Goal: Book appointment/travel/reservation

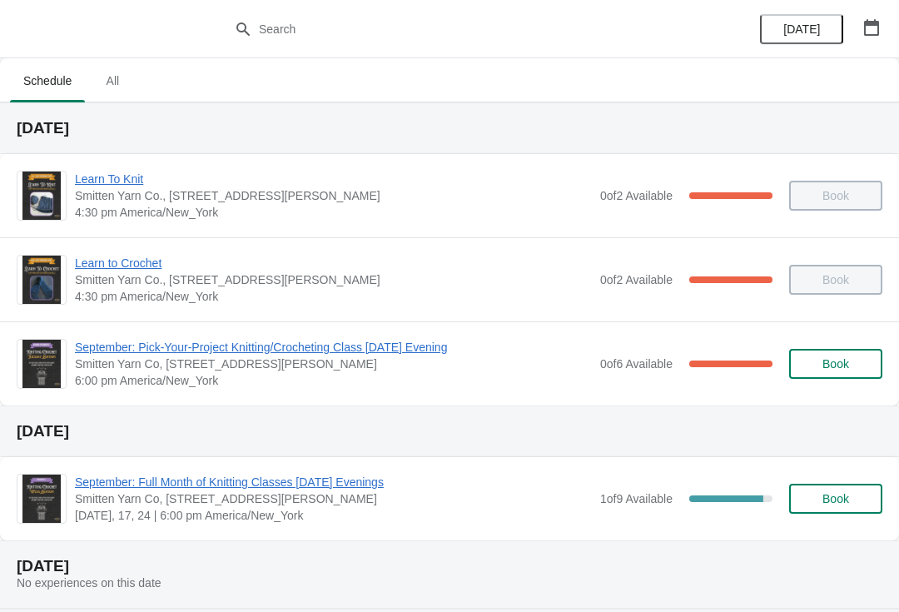
click at [431, 355] on span "September: Pick-Your-Project Knitting/Crocheting Class [DATE] Evening" at bounding box center [333, 347] width 517 height 17
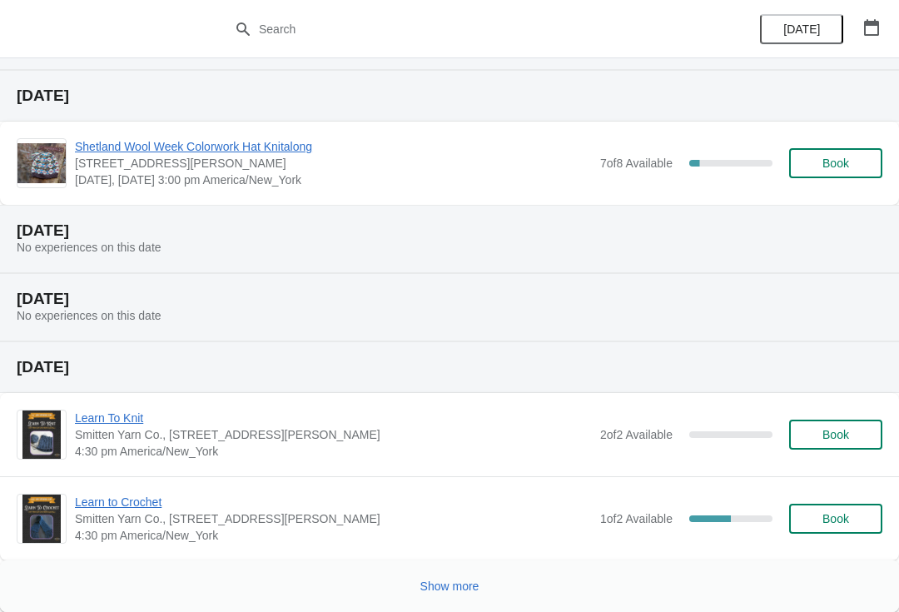
scroll to position [607, 0]
click at [446, 590] on span "Show more" at bounding box center [449, 586] width 59 height 13
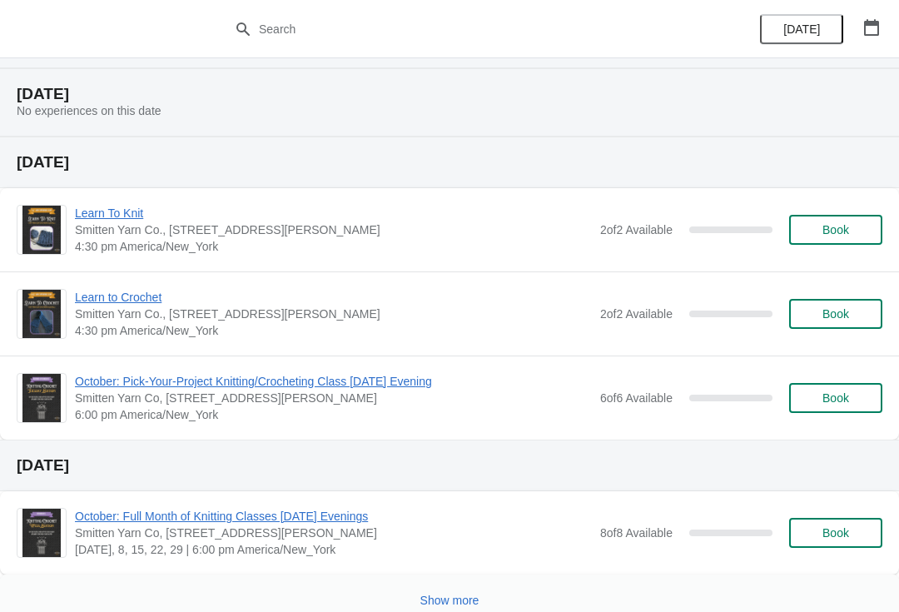
scroll to position [1573, 0]
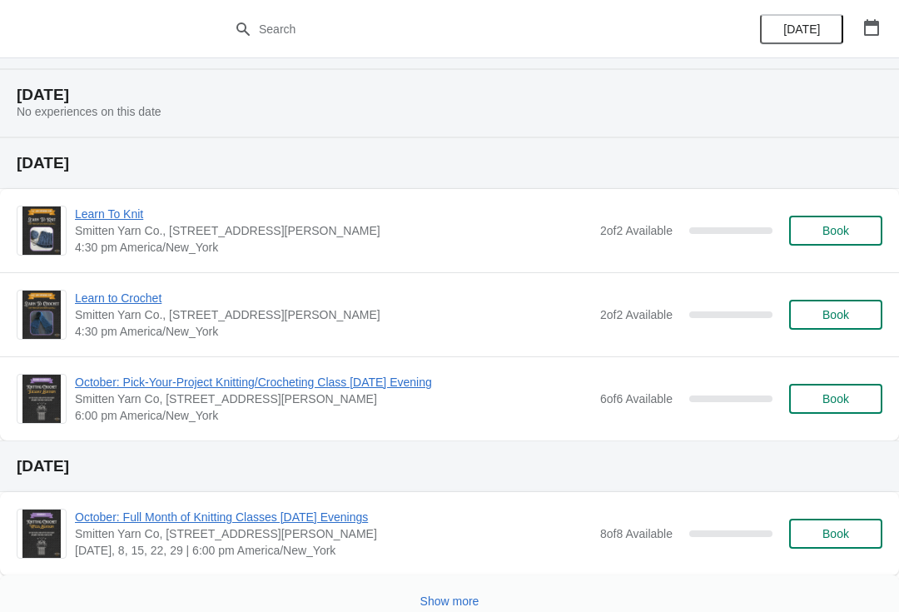
click at [837, 402] on span "Book" at bounding box center [836, 398] width 27 height 13
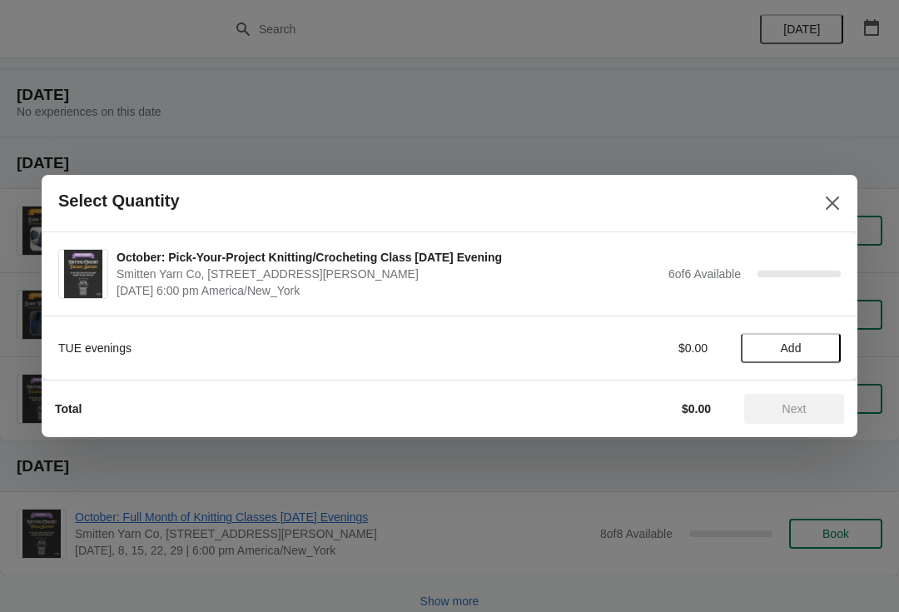
click at [805, 346] on span "Add" at bounding box center [791, 347] width 70 height 13
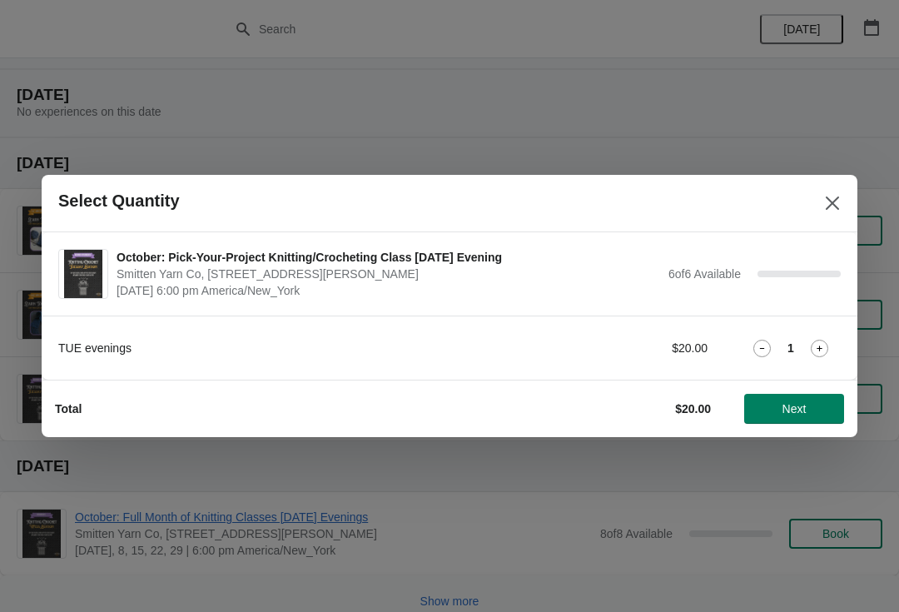
click at [823, 348] on icon at bounding box center [819, 348] width 17 height 17
click at [825, 343] on icon at bounding box center [819, 348] width 17 height 17
click at [826, 346] on icon at bounding box center [819, 348] width 17 height 17
click at [790, 423] on button "Next" at bounding box center [794, 409] width 100 height 30
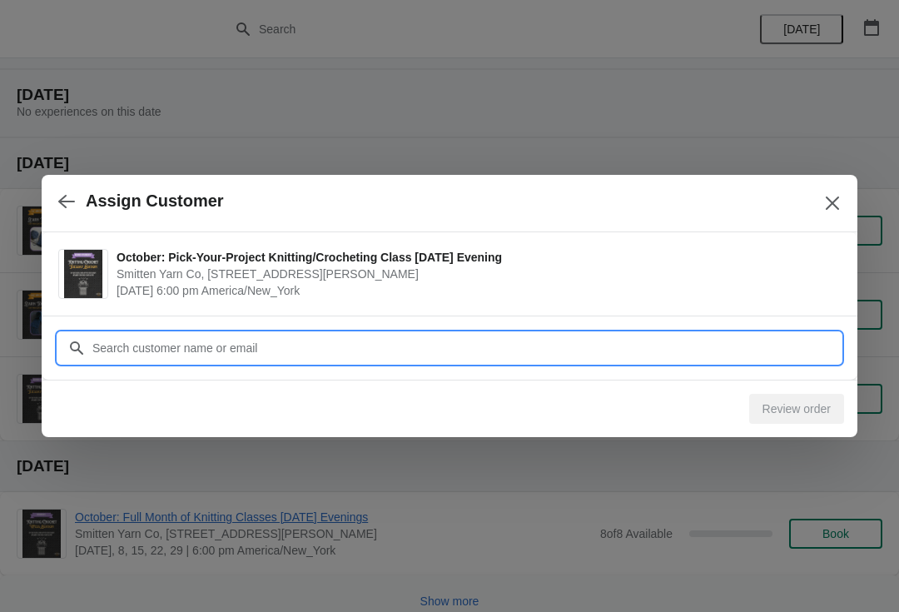
click at [678, 356] on input "Customer" at bounding box center [466, 348] width 749 height 30
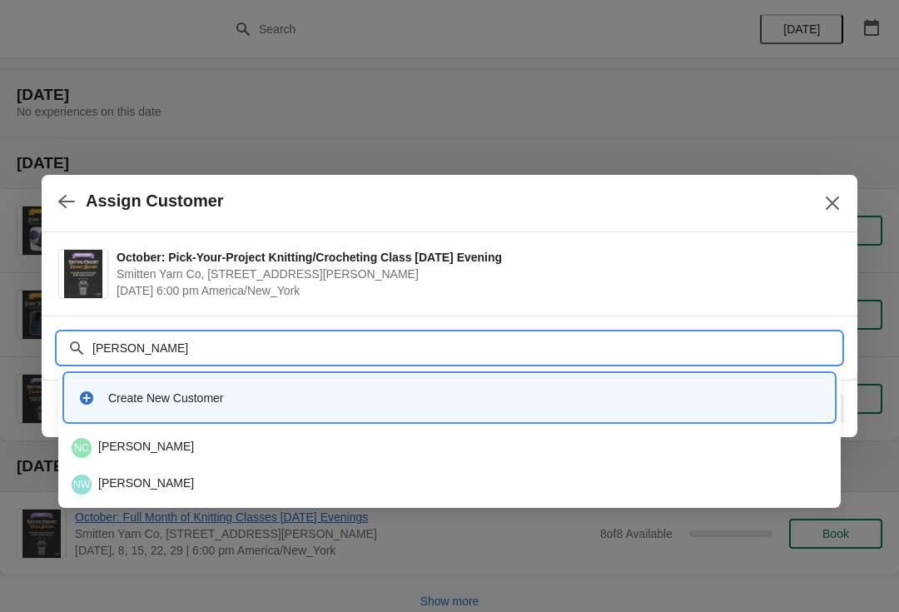
click at [517, 341] on input "Nancy" at bounding box center [466, 348] width 749 height 30
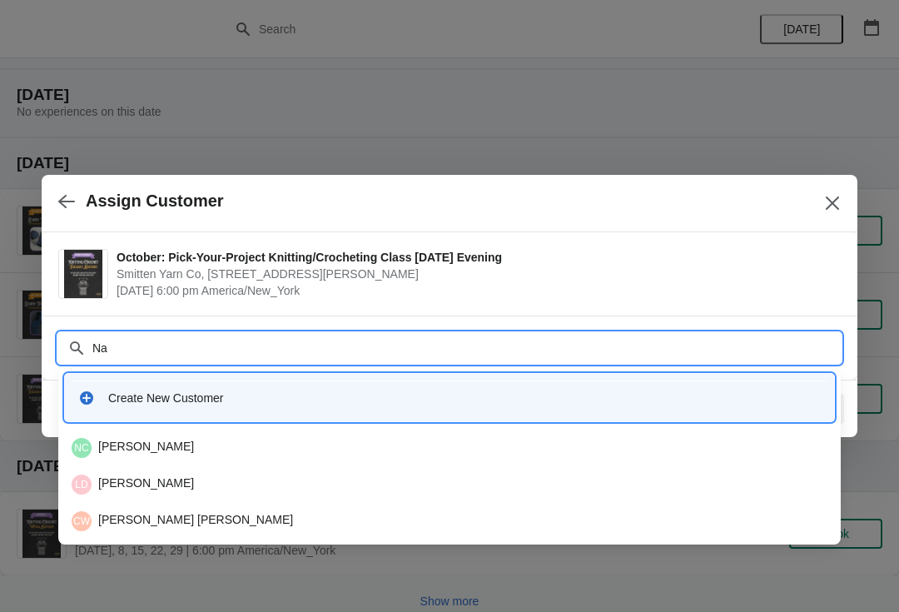
type input "N"
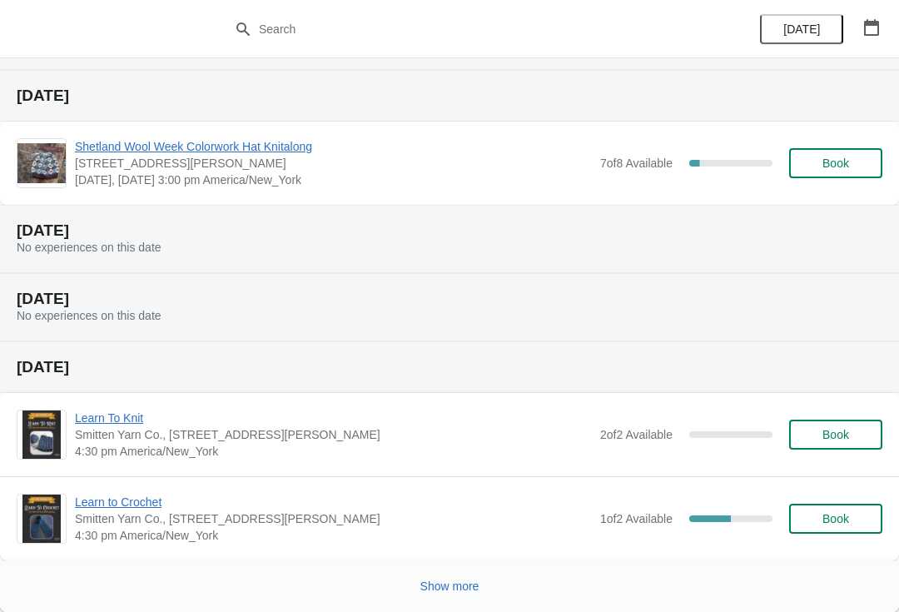
scroll to position [607, 0]
click at [444, 599] on button "Show more" at bounding box center [450, 586] width 72 height 30
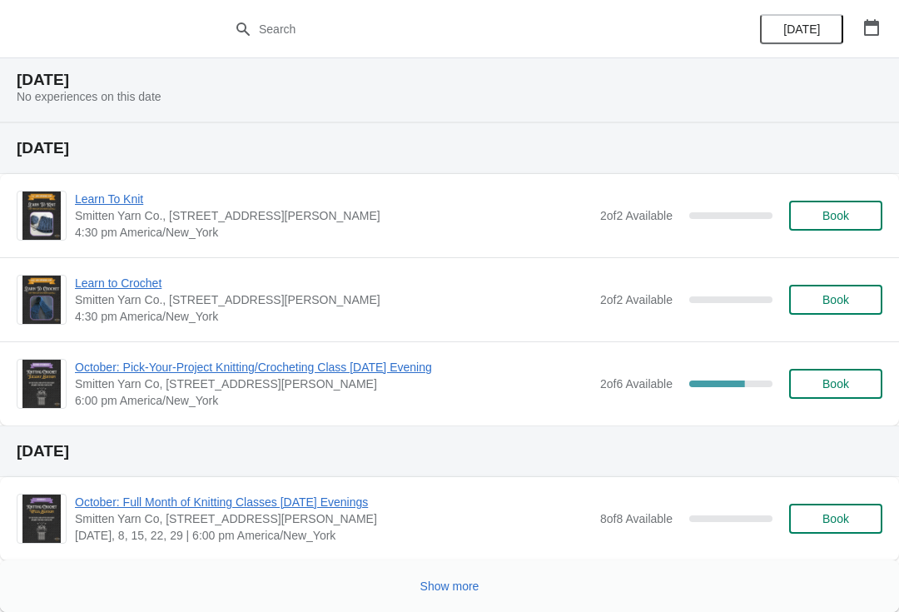
scroll to position [1588, 0]
click at [833, 384] on span "Book" at bounding box center [836, 383] width 27 height 13
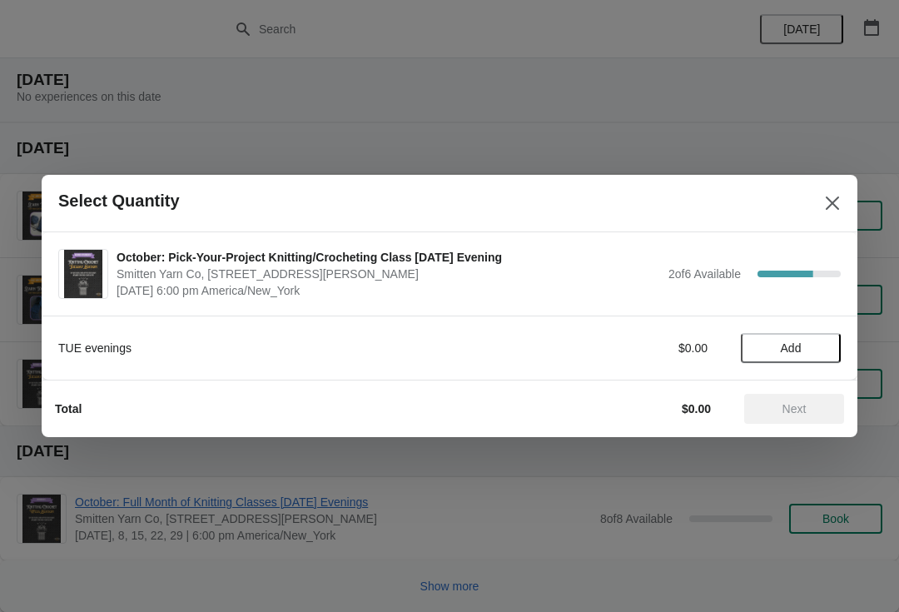
click at [802, 344] on span "Add" at bounding box center [791, 347] width 21 height 13
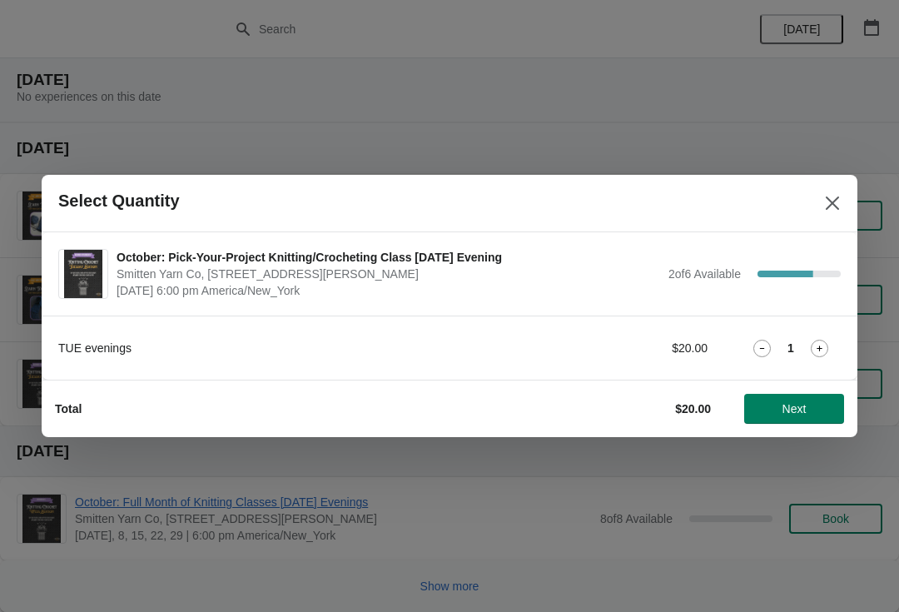
click at [823, 348] on icon at bounding box center [819, 348] width 17 height 17
click at [822, 346] on icon at bounding box center [819, 348] width 17 height 17
click at [825, 351] on icon at bounding box center [819, 348] width 17 height 17
click at [803, 405] on span "Next" at bounding box center [795, 408] width 24 height 13
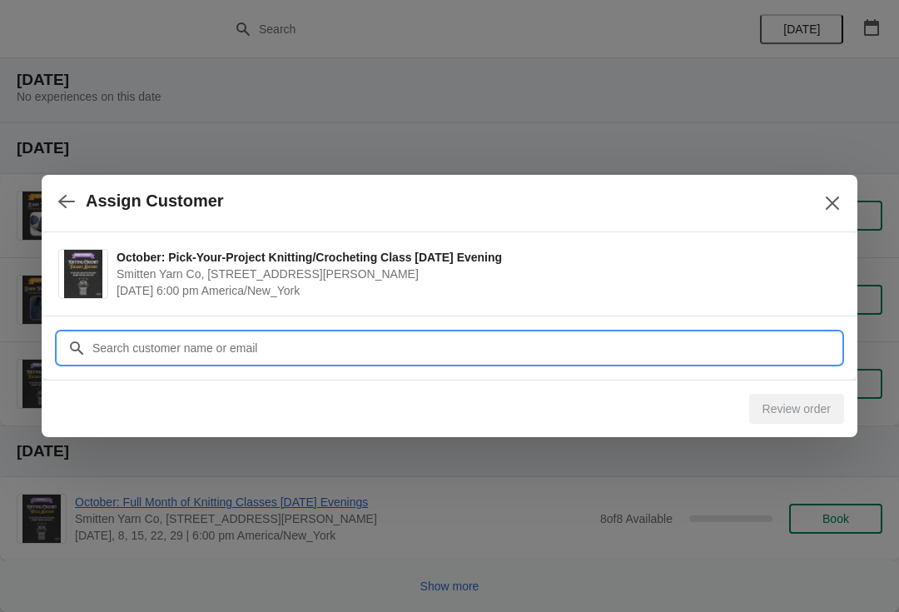
click at [710, 333] on input "Customer" at bounding box center [466, 348] width 749 height 30
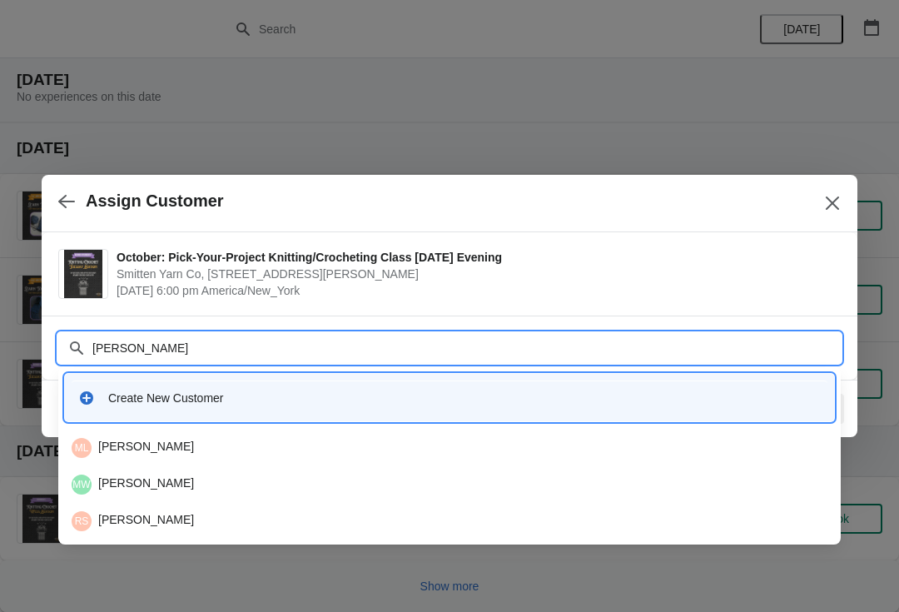
type input "Mary b"
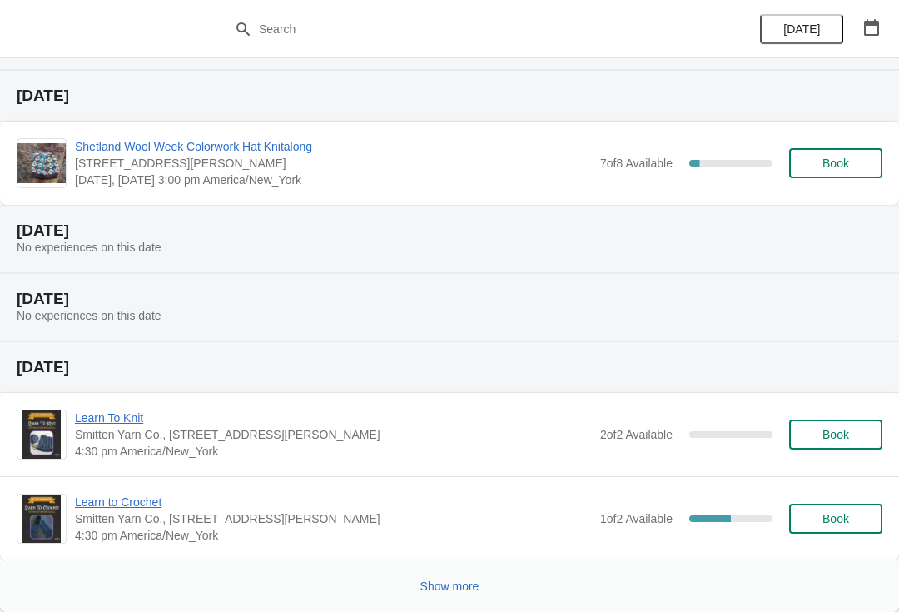
scroll to position [607, 0]
click at [459, 592] on span "Show more" at bounding box center [449, 586] width 59 height 13
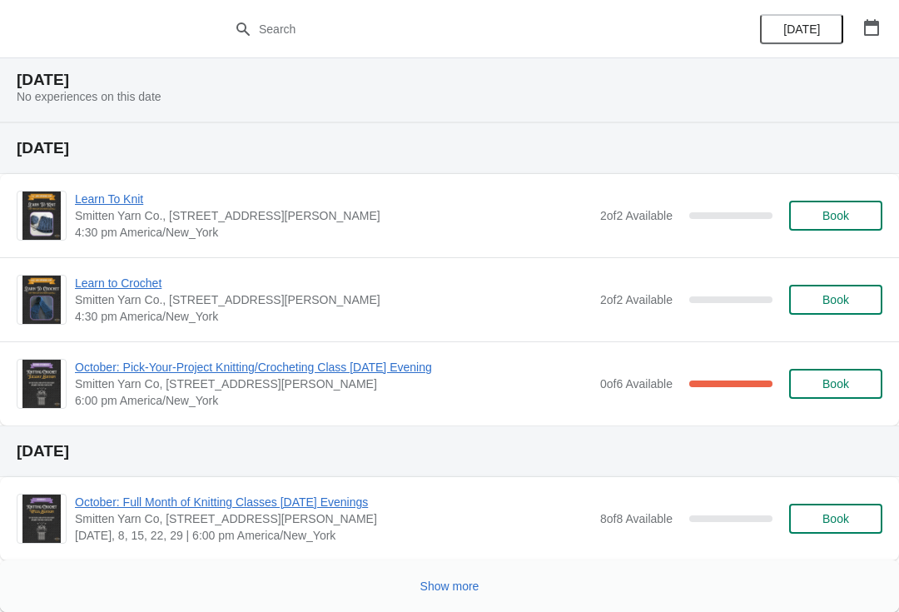
scroll to position [1588, 0]
click at [852, 376] on button "Book" at bounding box center [835, 384] width 93 height 30
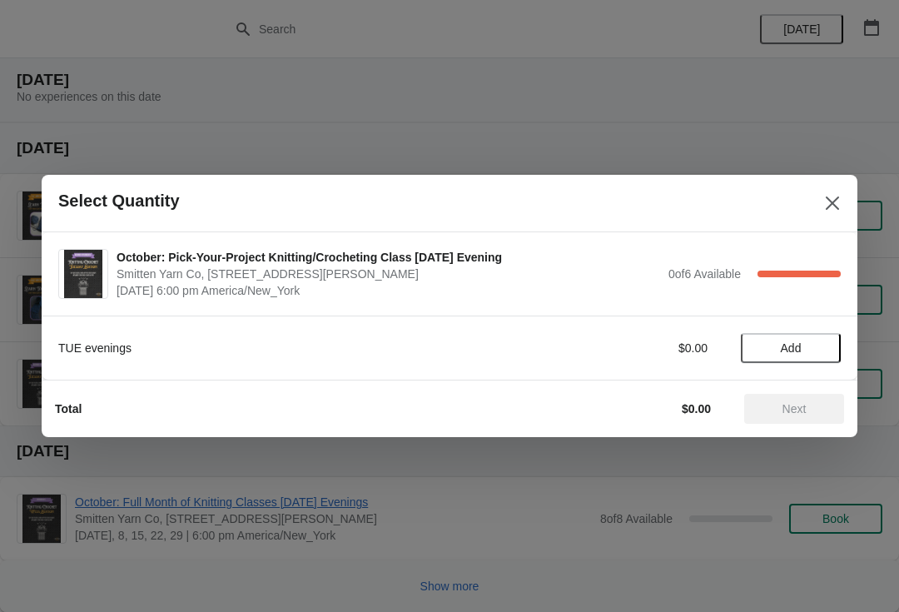
click at [813, 356] on button "Add" at bounding box center [791, 348] width 100 height 30
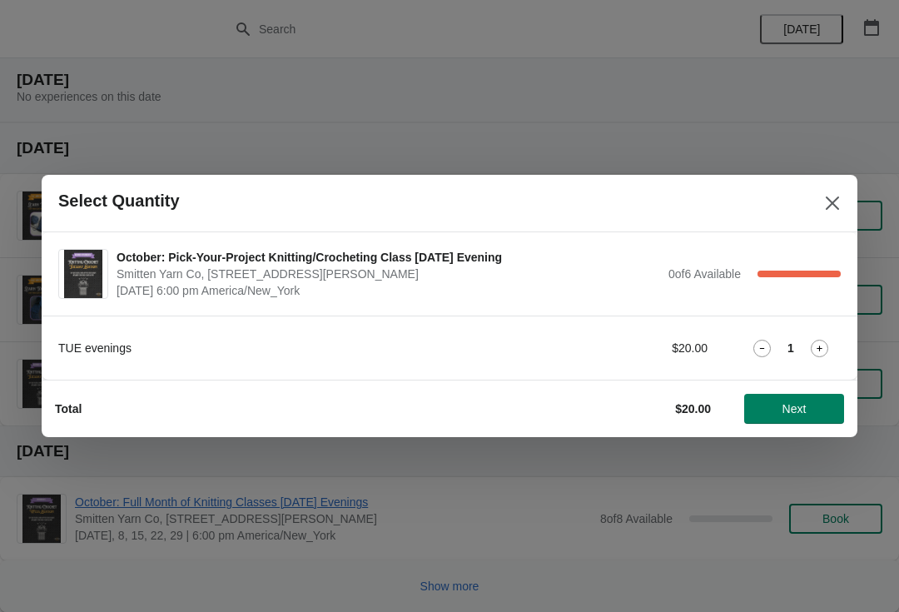
click at [826, 348] on icon at bounding box center [819, 348] width 17 height 17
click at [827, 346] on icon at bounding box center [819, 348] width 17 height 17
click at [826, 345] on icon at bounding box center [819, 348] width 17 height 17
click at [808, 414] on span "Next" at bounding box center [794, 408] width 73 height 13
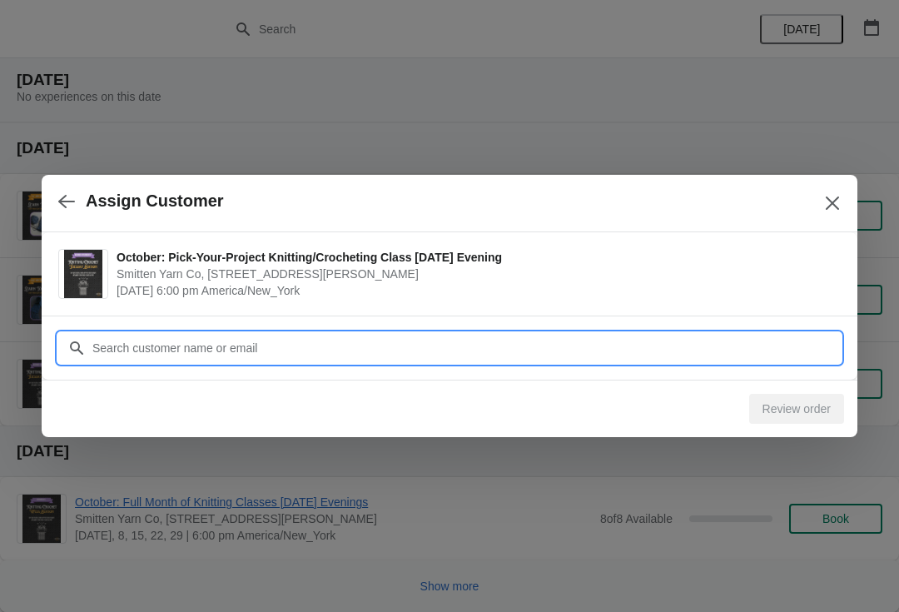
click at [687, 346] on input "Customer" at bounding box center [466, 348] width 749 height 30
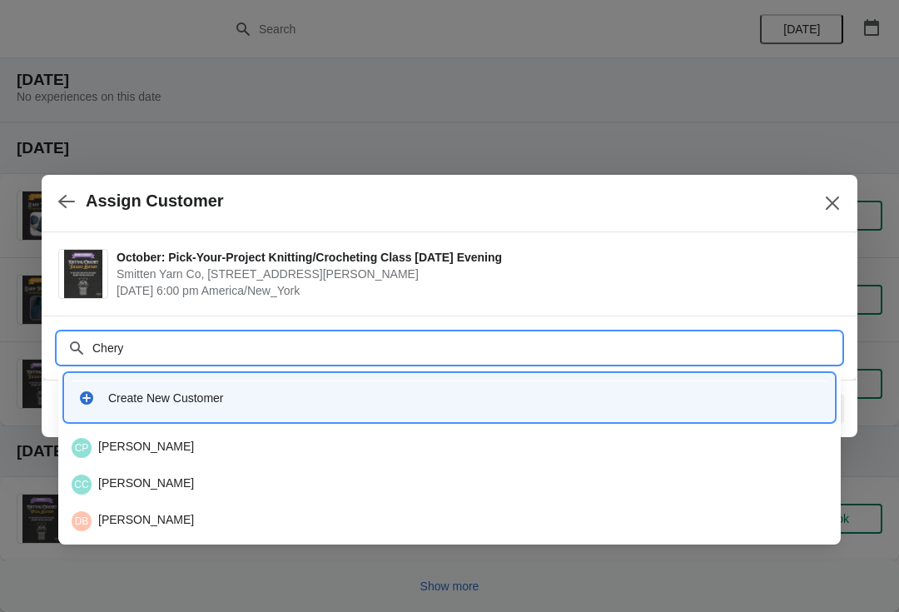
type input "Cheryl"
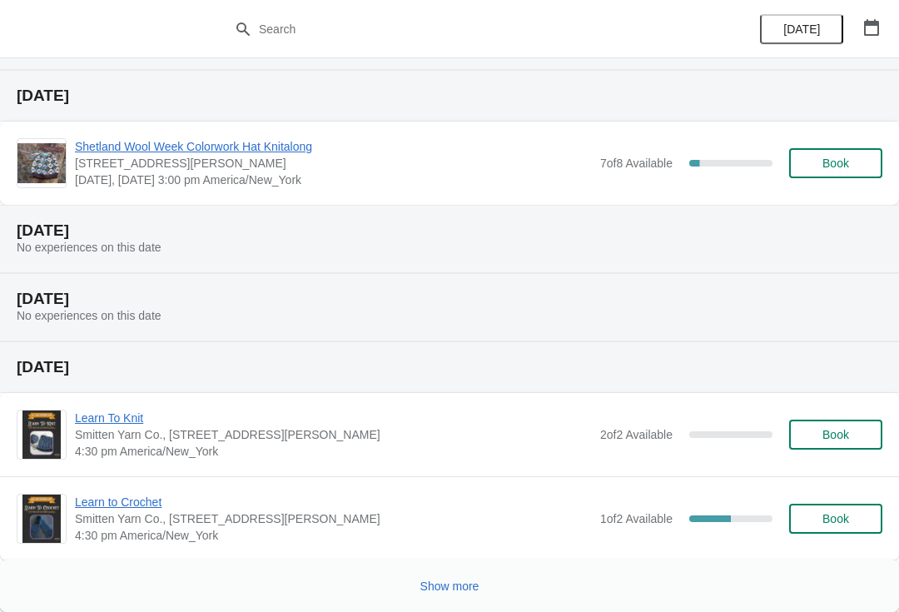
scroll to position [607, 0]
click at [459, 600] on button "Show more" at bounding box center [450, 586] width 72 height 30
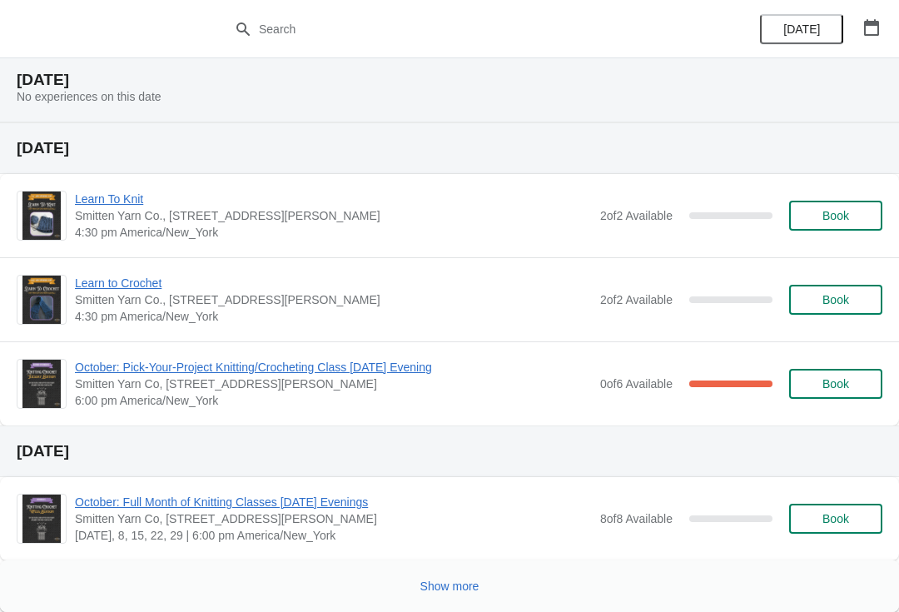
scroll to position [1588, 0]
click at [843, 387] on span "Book" at bounding box center [836, 383] width 27 height 13
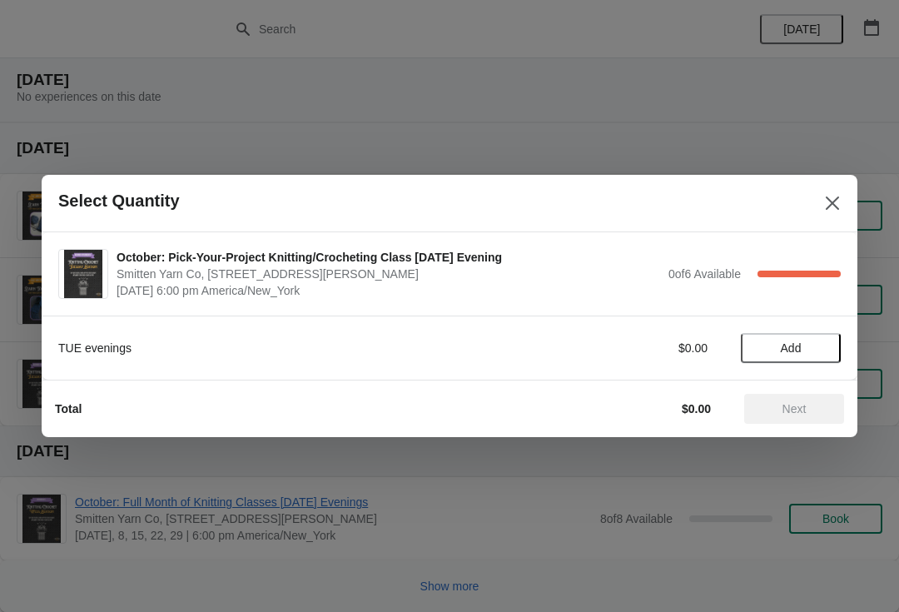
click at [807, 340] on button "Add" at bounding box center [791, 348] width 100 height 30
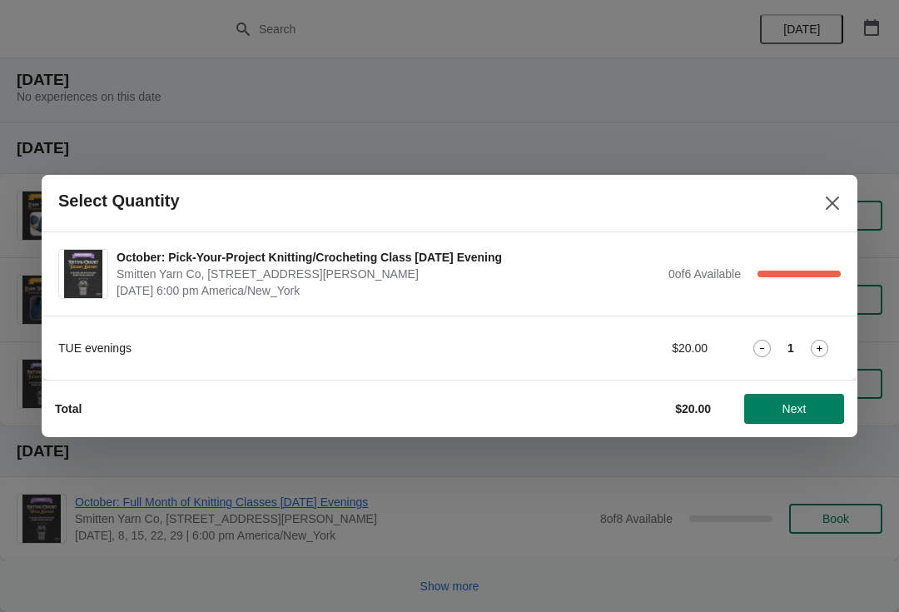
click at [825, 341] on icon at bounding box center [819, 348] width 17 height 17
click at [826, 345] on icon at bounding box center [819, 348] width 17 height 17
click at [828, 353] on icon at bounding box center [819, 348] width 17 height 17
click at [824, 405] on span "Next" at bounding box center [794, 408] width 73 height 13
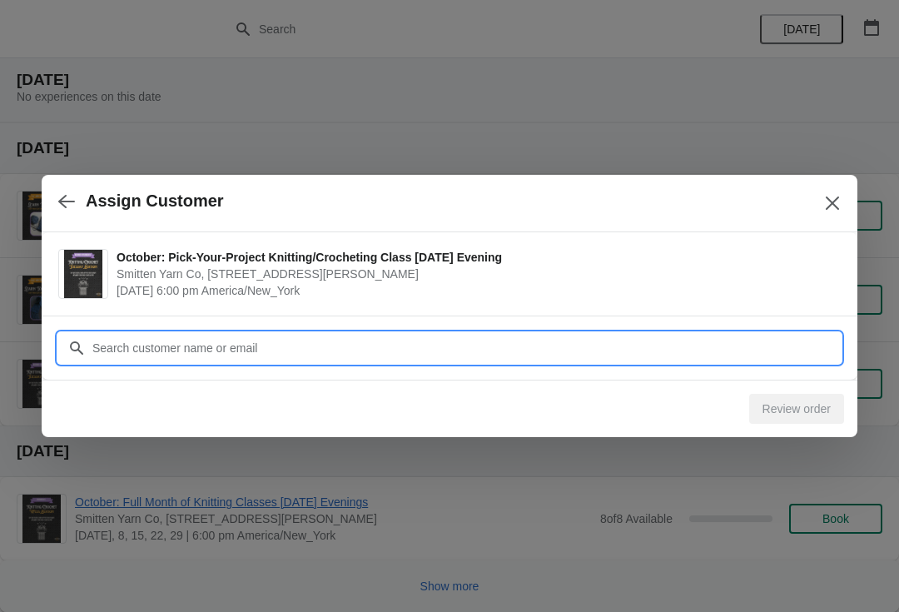
click at [733, 343] on input "Customer" at bounding box center [466, 348] width 749 height 30
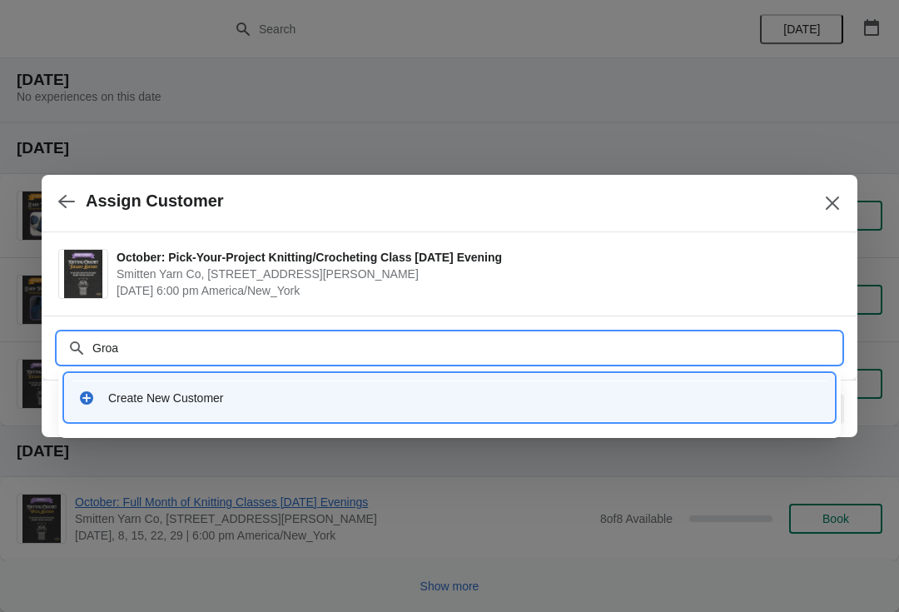
type input "Groat"
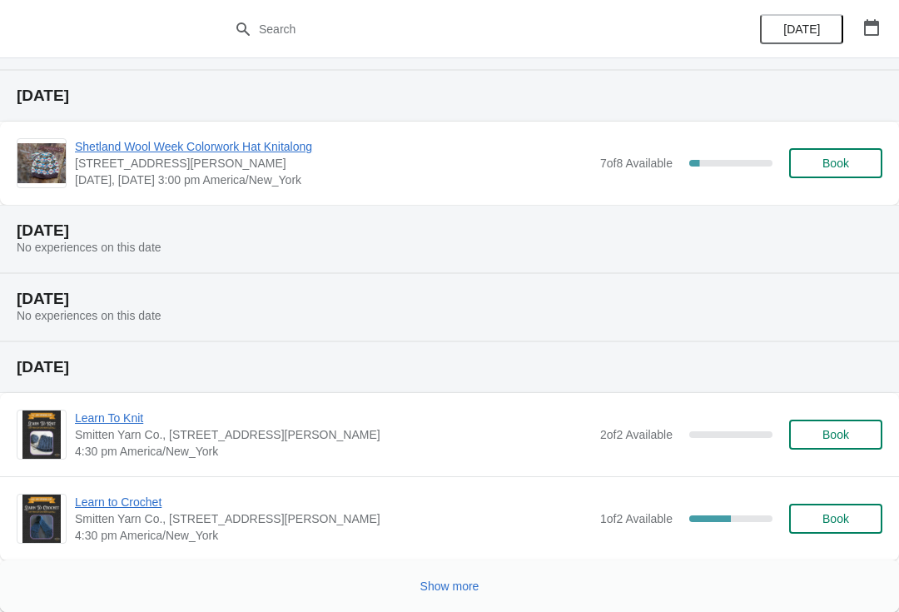
scroll to position [607, 0]
click at [465, 594] on button "Show more" at bounding box center [450, 586] width 72 height 30
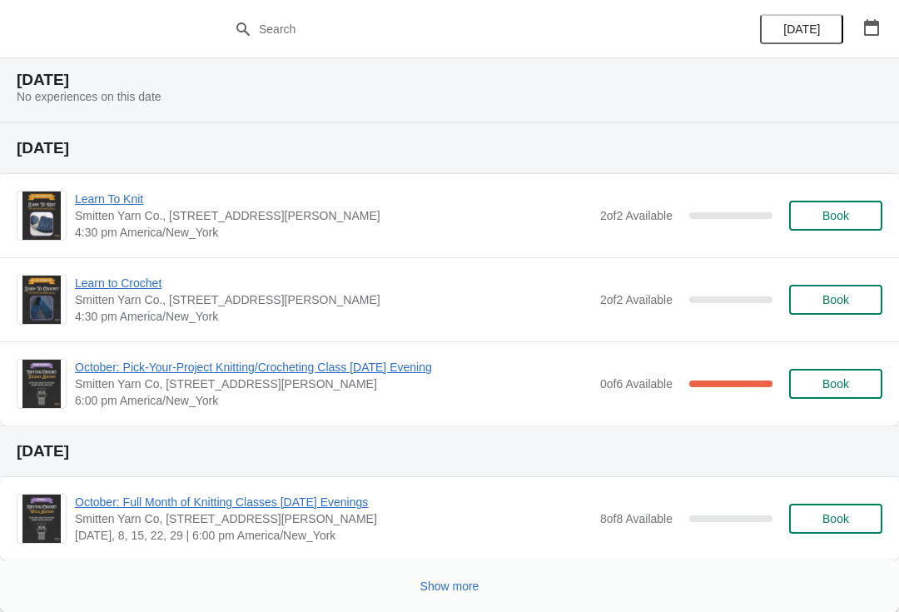
scroll to position [1588, 0]
click at [435, 367] on span "October: Pick-Your-Project Knitting/Crocheting Class [DATE] Evening" at bounding box center [333, 367] width 517 height 17
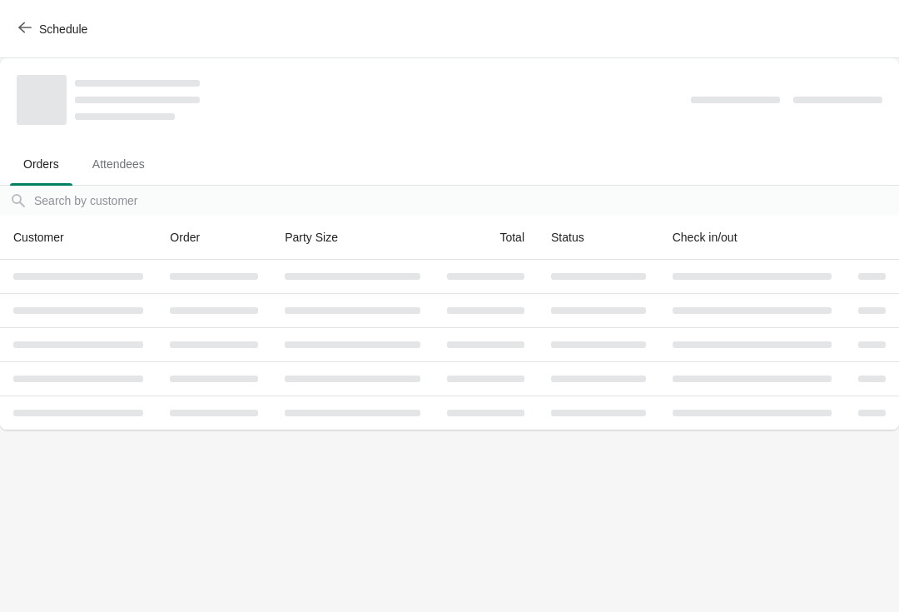
scroll to position [0, 0]
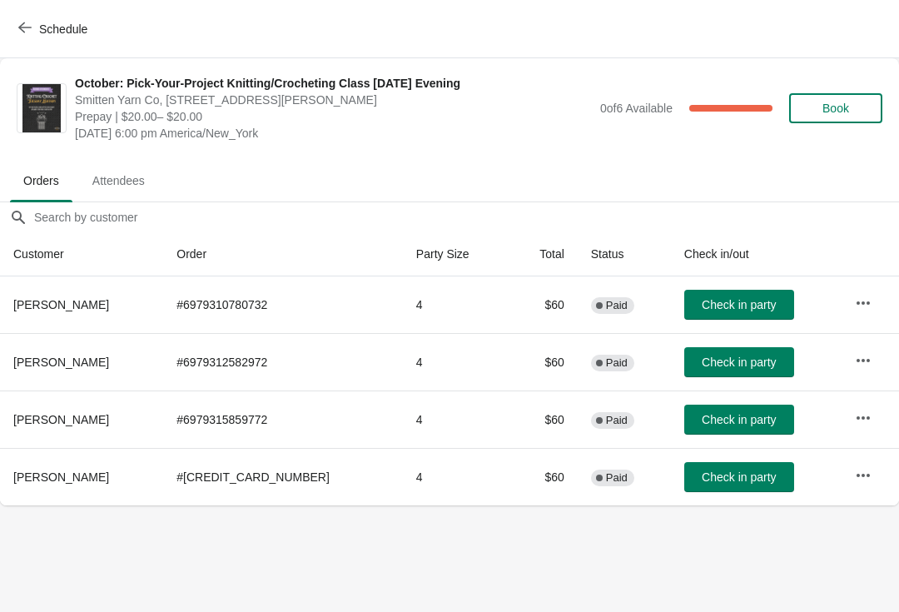
click at [868, 310] on button "button" at bounding box center [863, 303] width 30 height 30
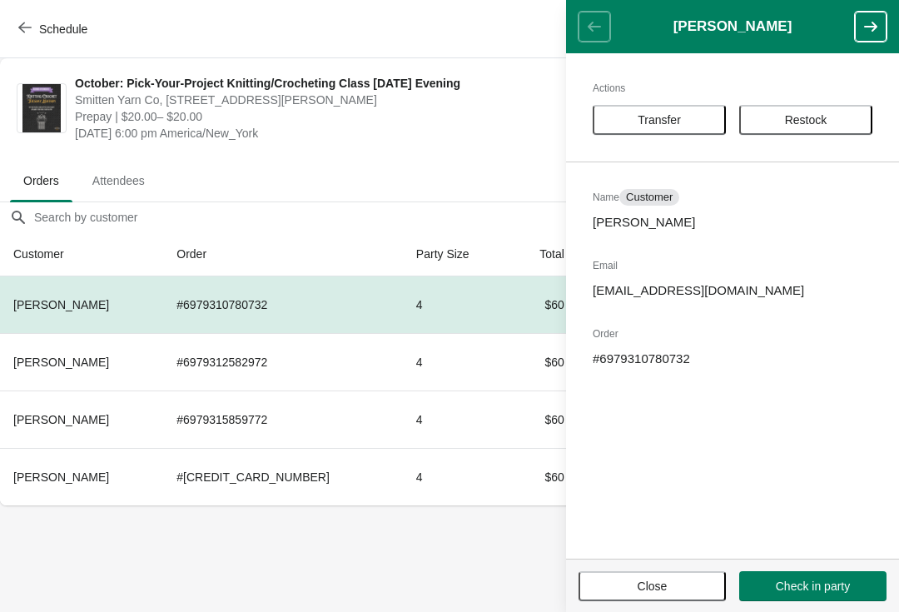
click at [669, 120] on span "Transfer" at bounding box center [659, 119] width 43 height 13
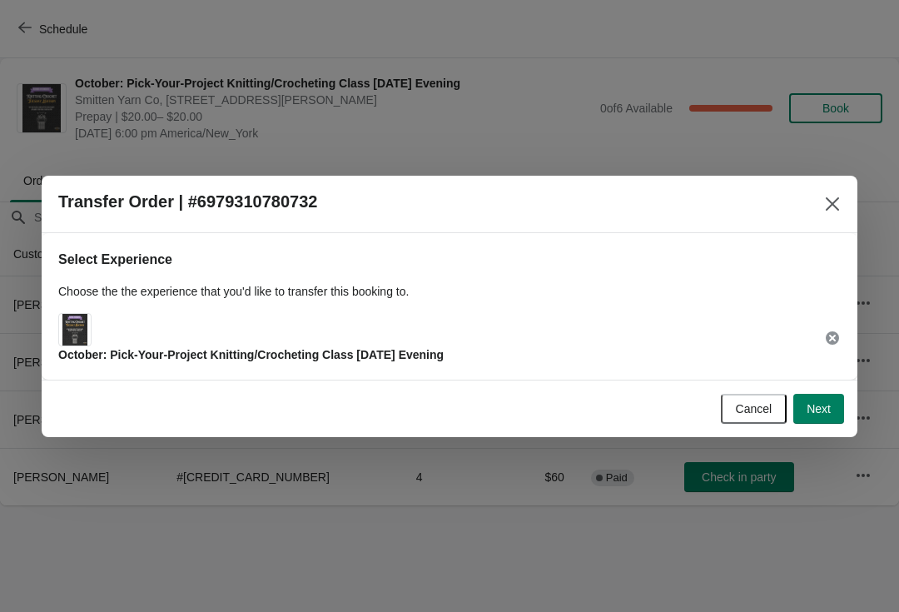
click at [825, 415] on span "Next" at bounding box center [819, 408] width 24 height 13
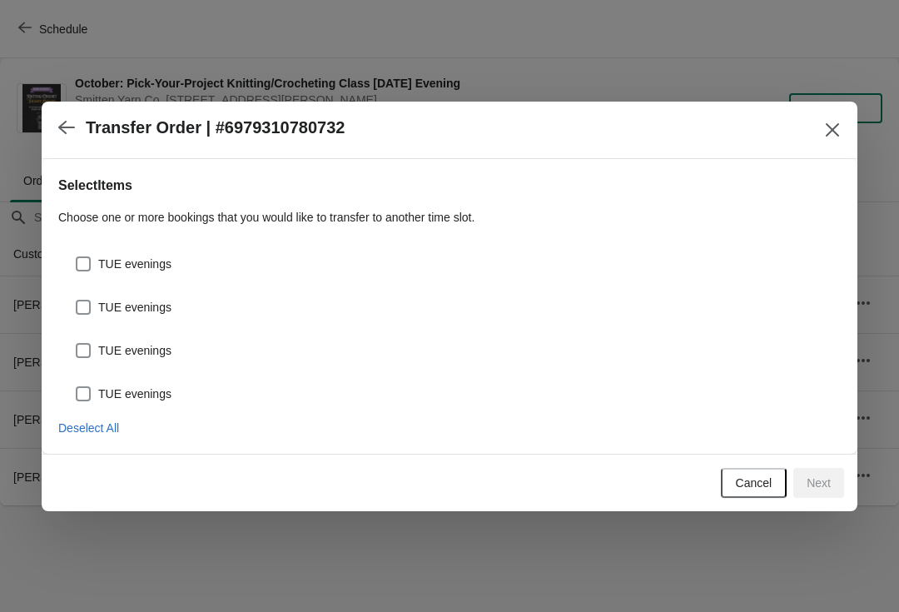
click at [156, 306] on span "TUE evenings" at bounding box center [134, 307] width 73 height 17
click at [77, 301] on input "TUE evenings" at bounding box center [76, 300] width 1 height 1
checkbox input "true"
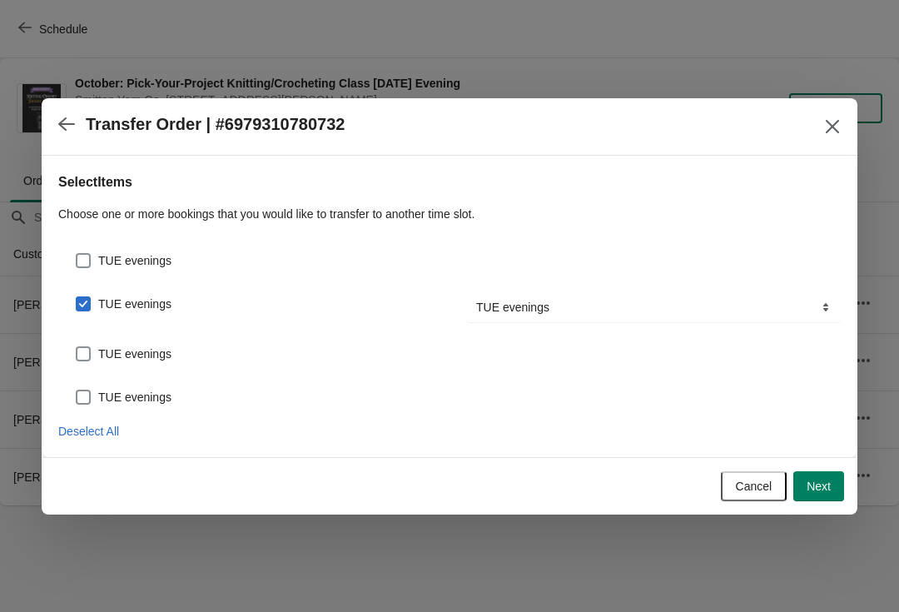
click at [828, 485] on span "Next" at bounding box center [819, 486] width 24 height 13
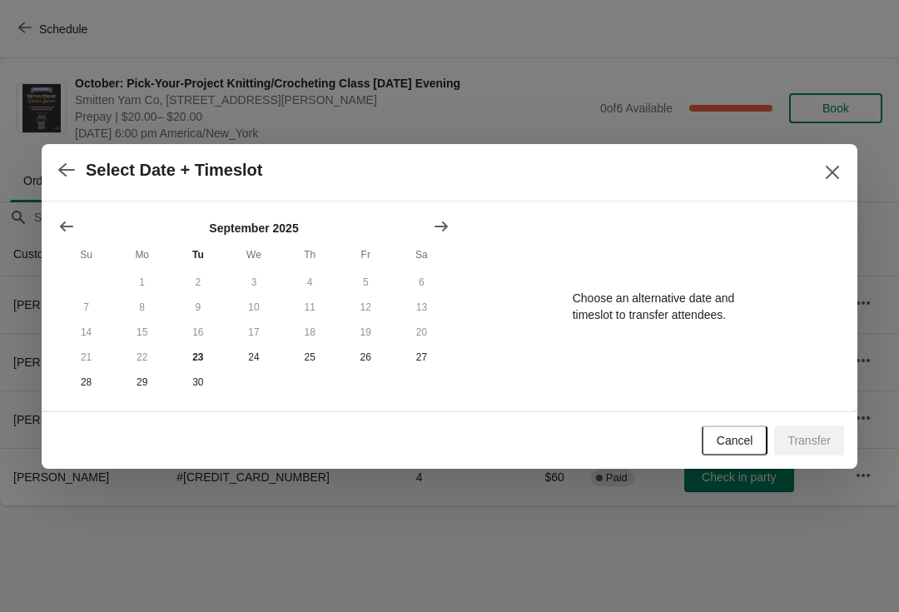
click at [445, 218] on icon "Show next month, October 2025" at bounding box center [441, 226] width 17 height 17
click at [200, 332] on button "14" at bounding box center [198, 332] width 56 height 25
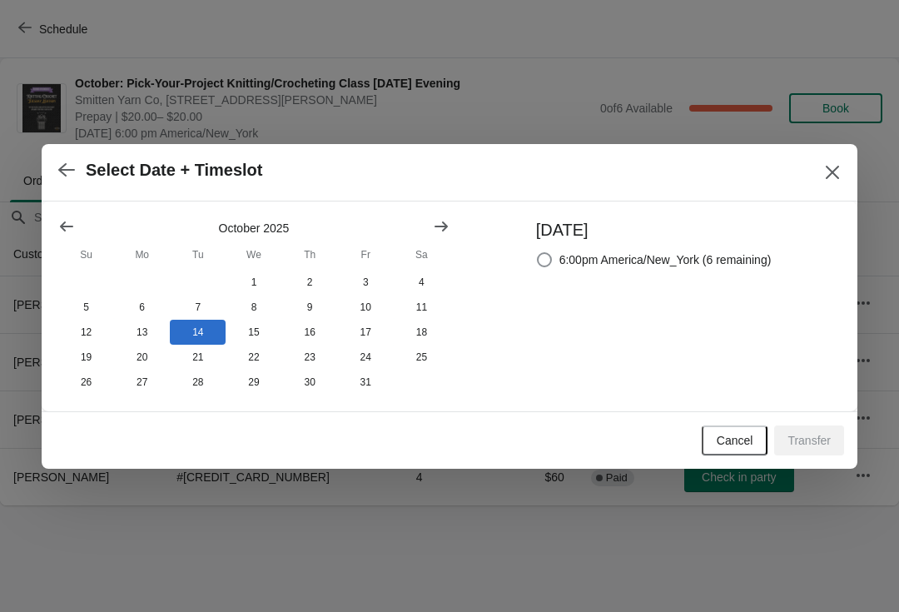
click at [653, 262] on span "6:00pm America/New_York (6 remaining)" at bounding box center [666, 259] width 212 height 17
click at [538, 253] on input "6:00pm America/New_York (6 remaining)" at bounding box center [537, 252] width 1 height 1
radio input "true"
click at [813, 450] on button "Transfer" at bounding box center [809, 440] width 70 height 30
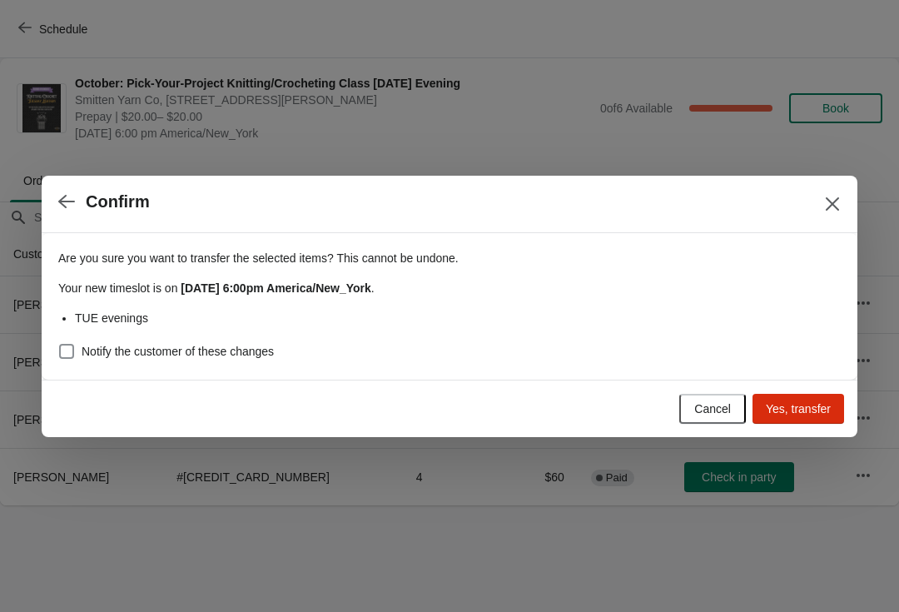
click at [791, 414] on span "Yes, transfer" at bounding box center [798, 408] width 65 height 13
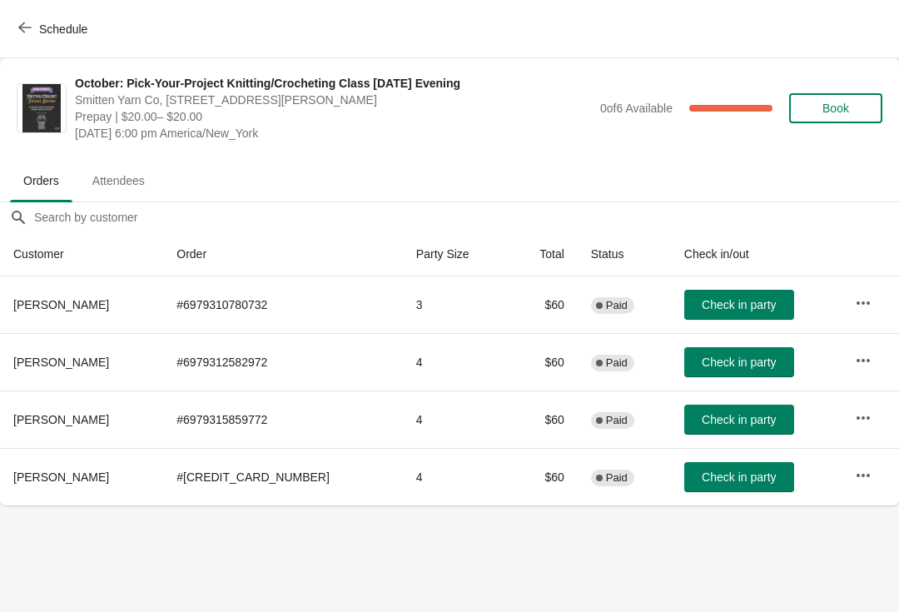
click at [857, 311] on button "button" at bounding box center [863, 303] width 30 height 30
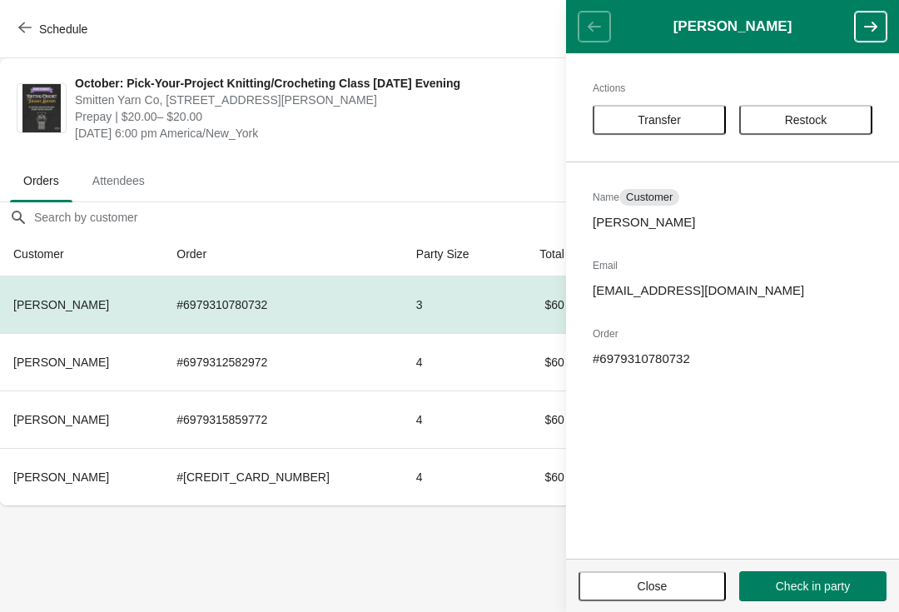
click at [653, 115] on span "Transfer" at bounding box center [659, 119] width 43 height 13
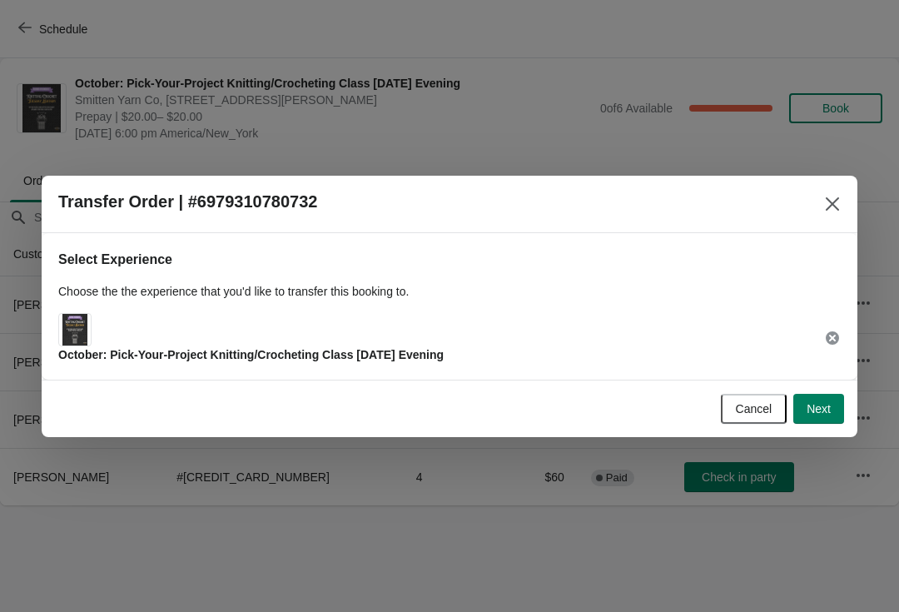
click at [822, 415] on span "Next" at bounding box center [819, 408] width 24 height 13
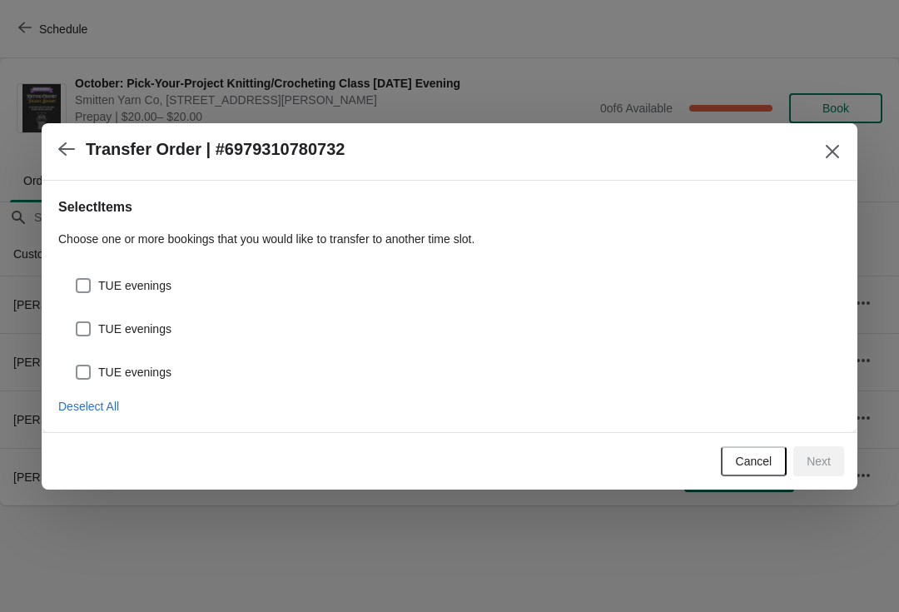
click at [137, 335] on span "TUE evenings" at bounding box center [134, 329] width 73 height 17
click at [77, 322] on input "TUE evenings" at bounding box center [76, 321] width 1 height 1
checkbox input "true"
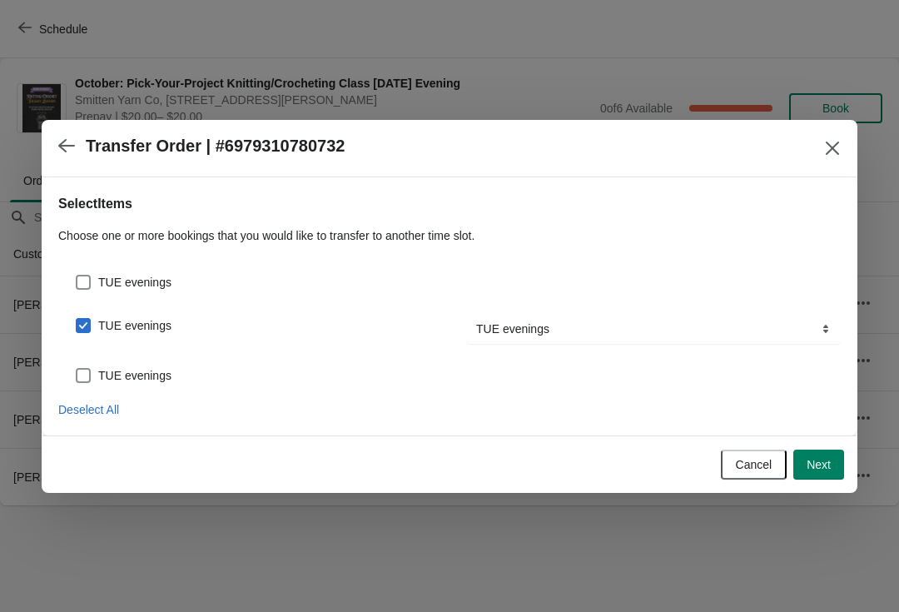
click at [819, 471] on span "Next" at bounding box center [819, 464] width 24 height 13
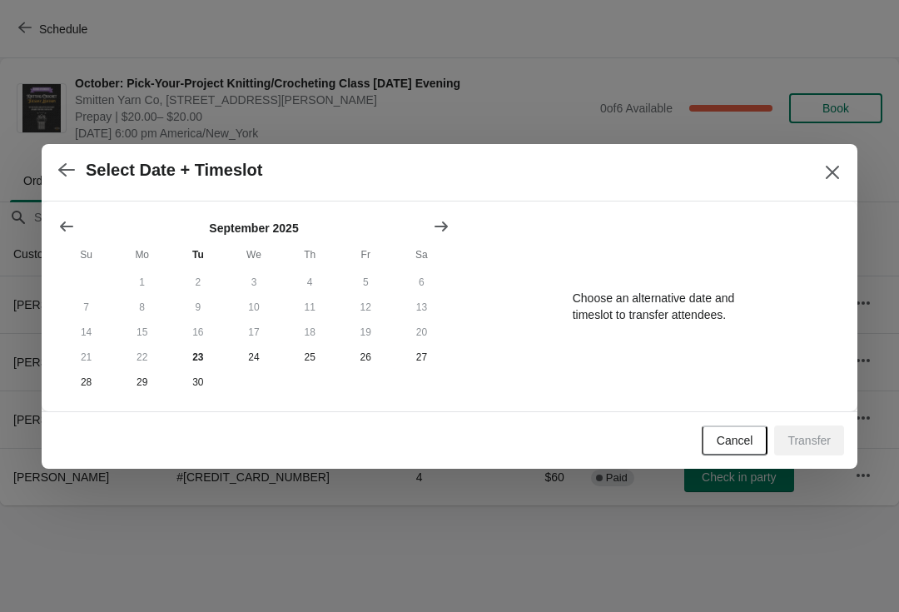
click at [437, 219] on icon "Show next month, October 2025" at bounding box center [441, 226] width 17 height 17
click at [186, 356] on button "21" at bounding box center [198, 357] width 56 height 25
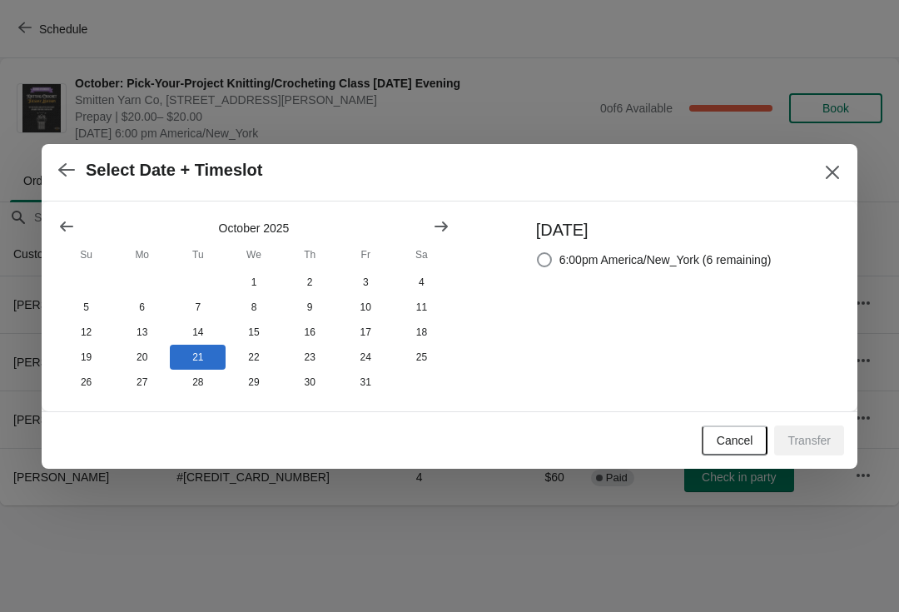
click at [673, 265] on span "6:00pm America/New_York (6 remaining)" at bounding box center [666, 259] width 212 height 17
click at [538, 253] on input "6:00pm America/New_York (6 remaining)" at bounding box center [537, 252] width 1 height 1
radio input "true"
click at [808, 444] on span "Transfer" at bounding box center [809, 440] width 43 height 13
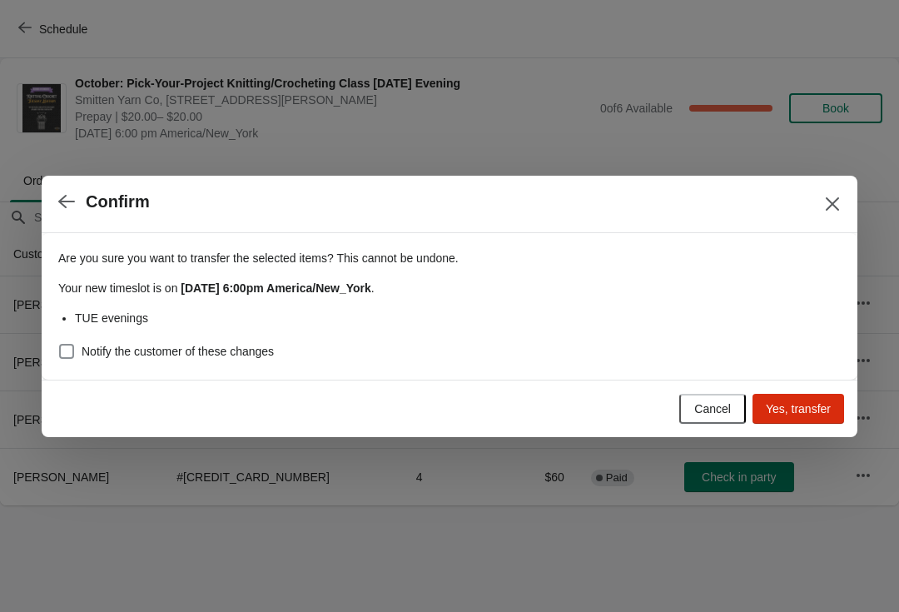
click at [801, 411] on span "Yes, transfer" at bounding box center [798, 408] width 65 height 13
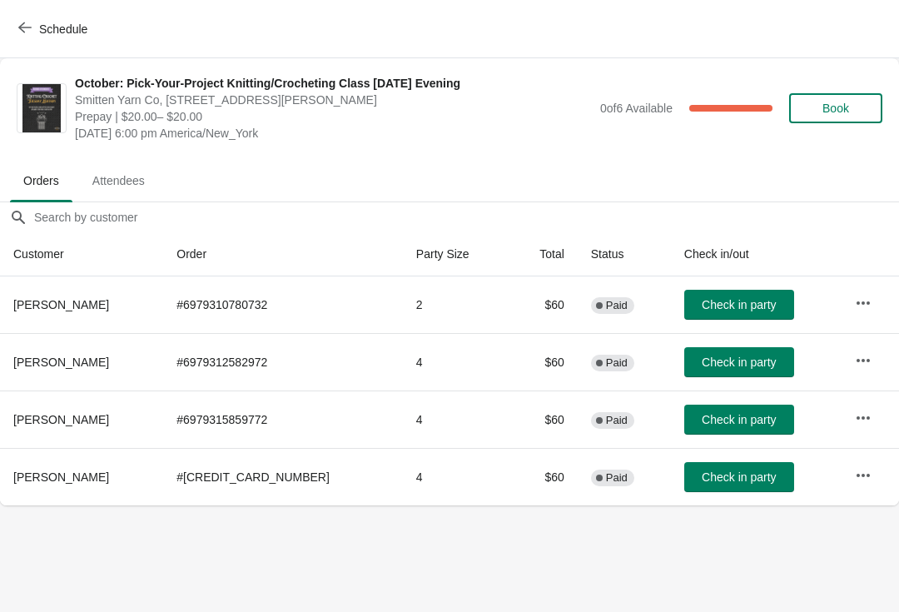
click at [855, 306] on icon "button" at bounding box center [863, 303] width 17 height 17
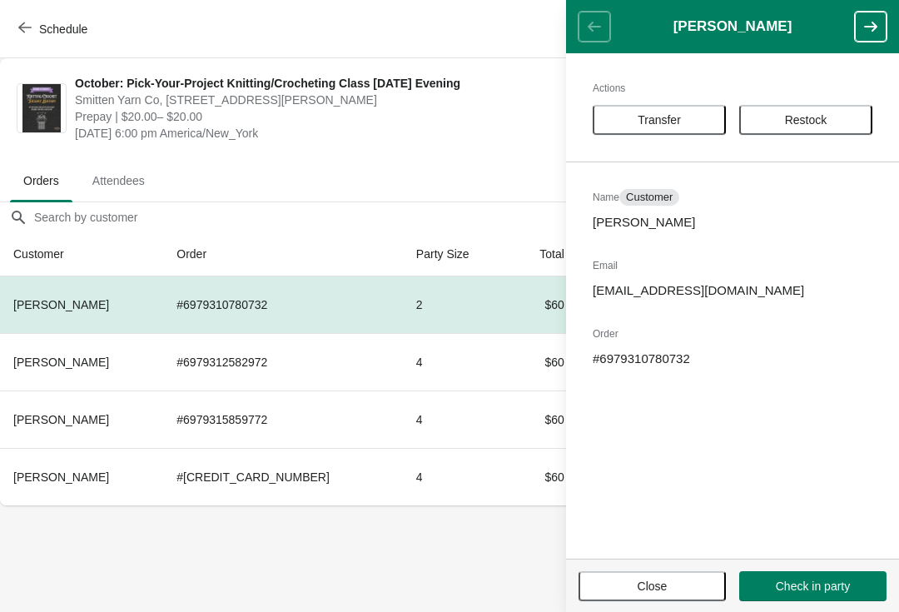
click at [694, 122] on span "Transfer" at bounding box center [659, 119] width 103 height 13
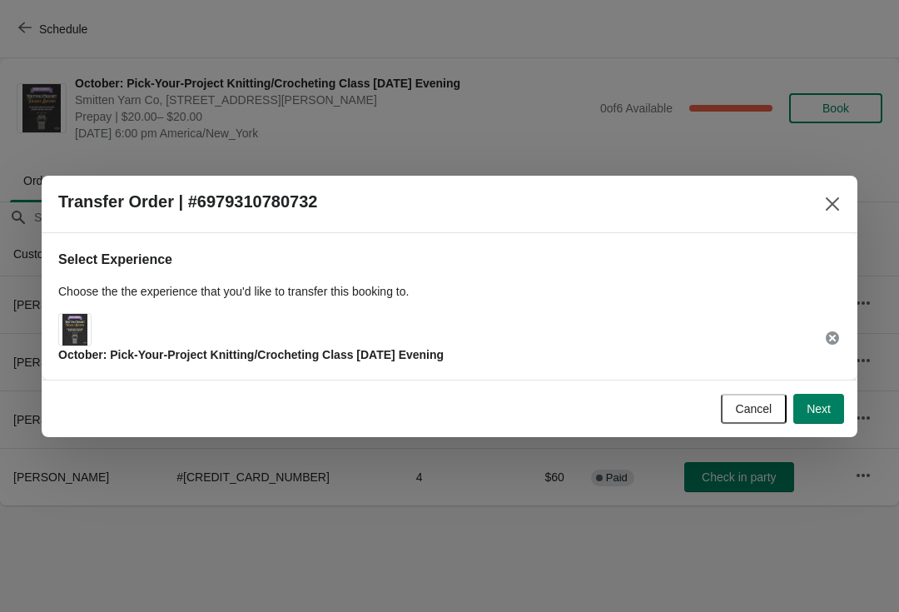
click at [834, 401] on button "Next" at bounding box center [818, 409] width 51 height 30
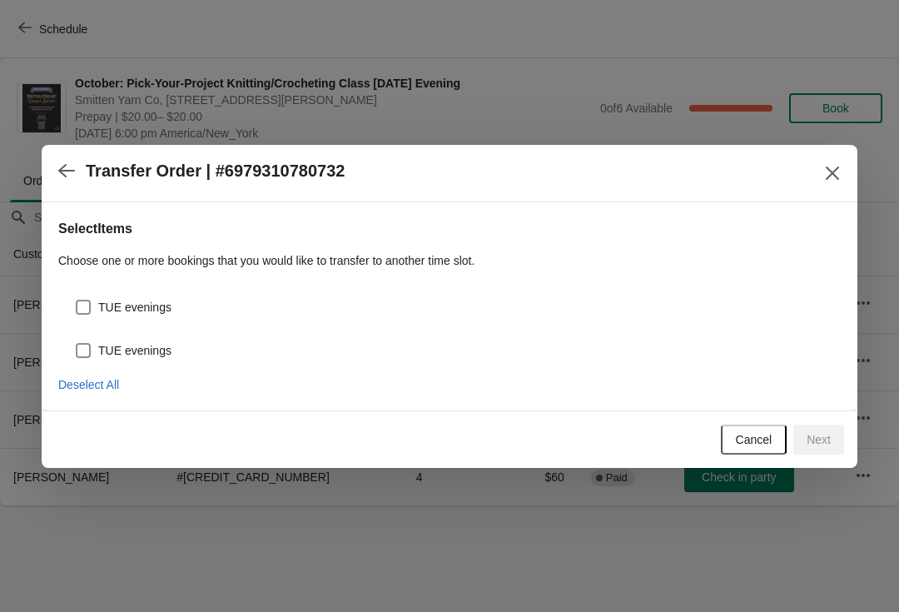
click at [147, 361] on label "TUE evenings" at bounding box center [123, 350] width 97 height 23
click at [77, 344] on input "TUE evenings" at bounding box center [76, 343] width 1 height 1
checkbox input "true"
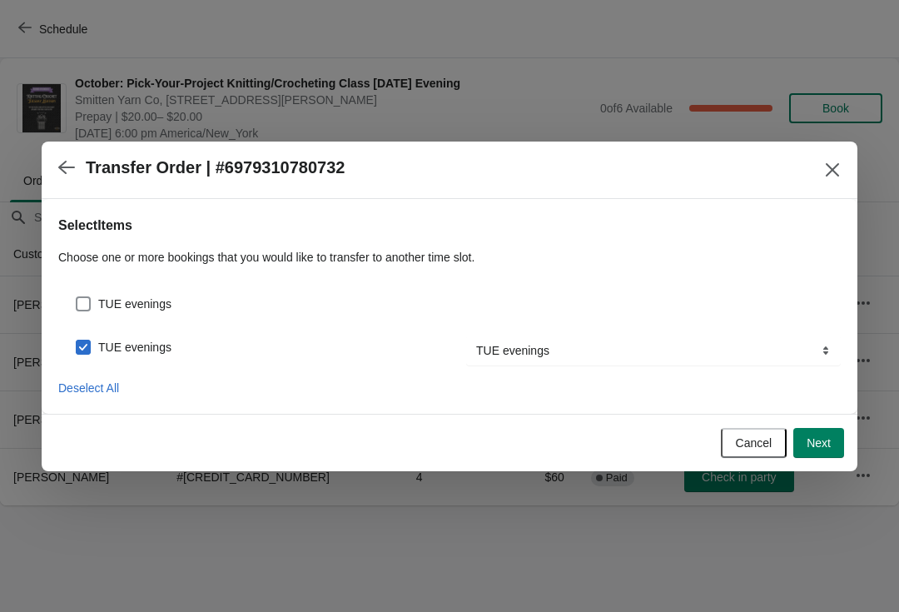
click at [823, 457] on button "Next" at bounding box center [818, 443] width 51 height 30
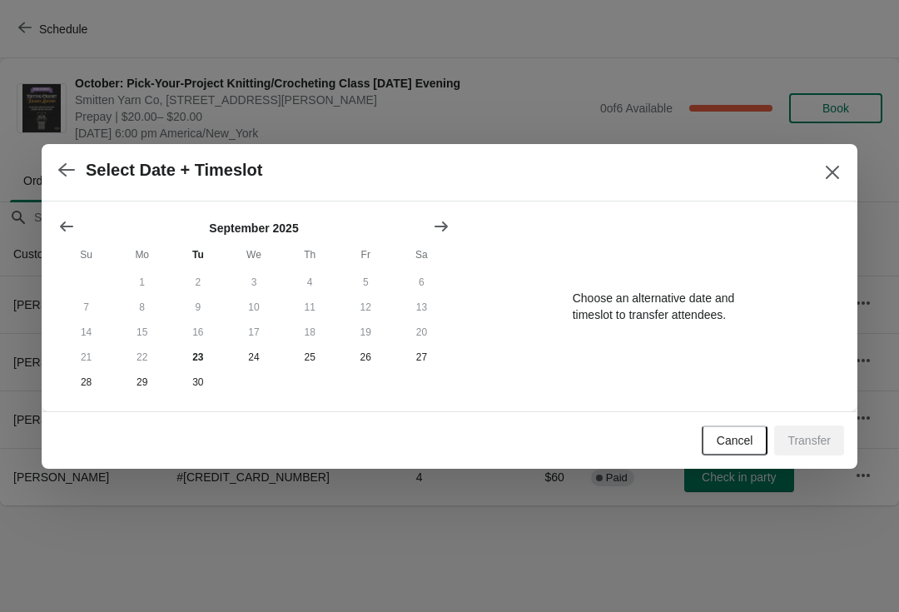
click at [455, 211] on button "Show next month, October 2025" at bounding box center [441, 226] width 30 height 30
click at [199, 394] on button "28" at bounding box center [198, 382] width 56 height 25
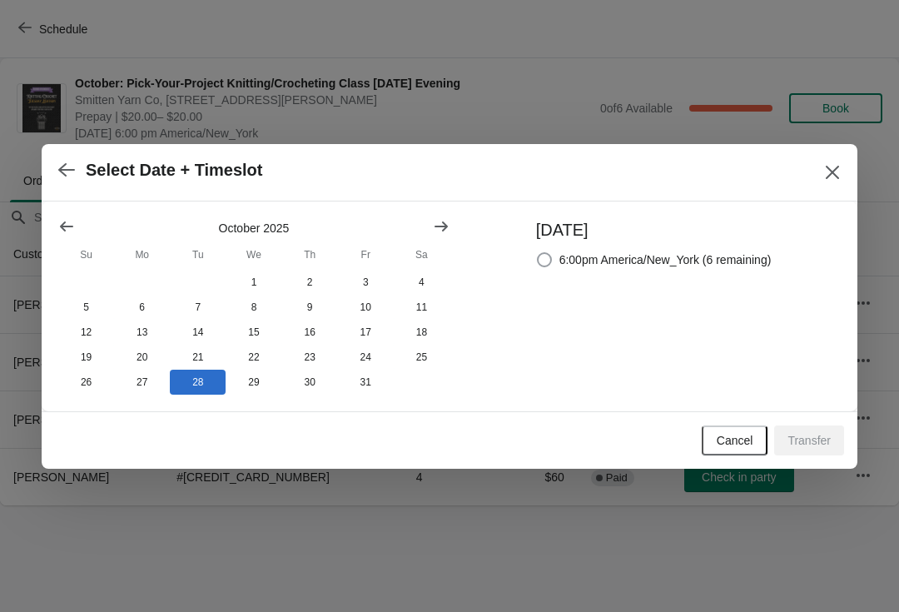
click at [758, 255] on span "6:00pm America/New_York (6 remaining)" at bounding box center [666, 259] width 212 height 17
click at [538, 253] on input "6:00pm America/New_York (6 remaining)" at bounding box center [537, 252] width 1 height 1
radio input "true"
click at [824, 443] on span "Transfer" at bounding box center [809, 440] width 43 height 13
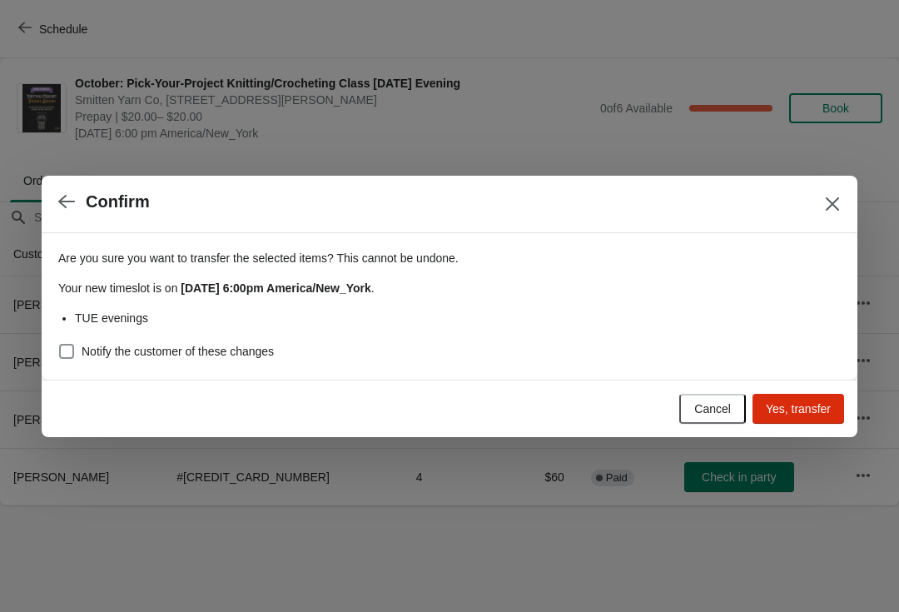
click at [817, 410] on span "Yes, transfer" at bounding box center [798, 408] width 65 height 13
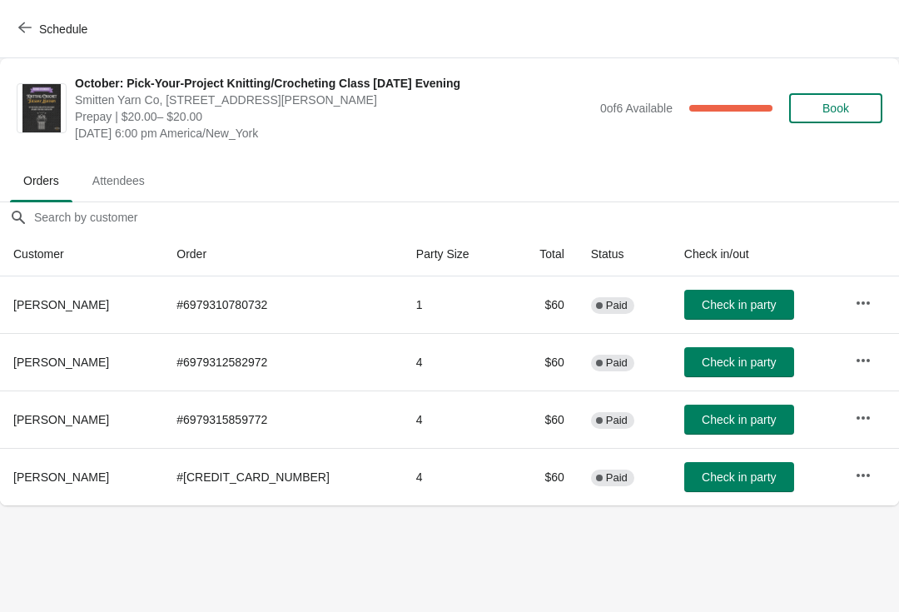
click at [867, 346] on button "button" at bounding box center [863, 361] width 30 height 30
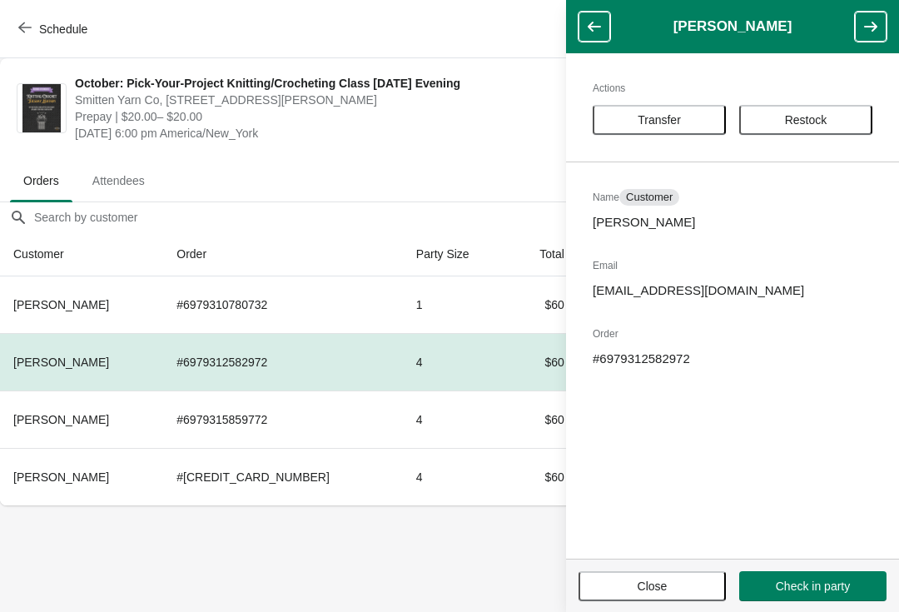
click at [679, 122] on span "Transfer" at bounding box center [659, 119] width 43 height 13
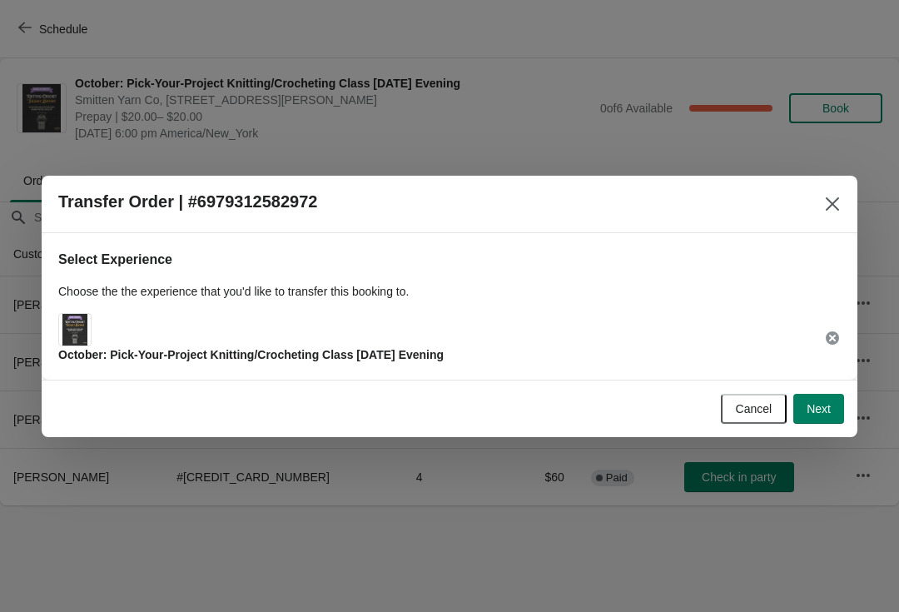
click at [832, 413] on button "Next" at bounding box center [818, 409] width 51 height 30
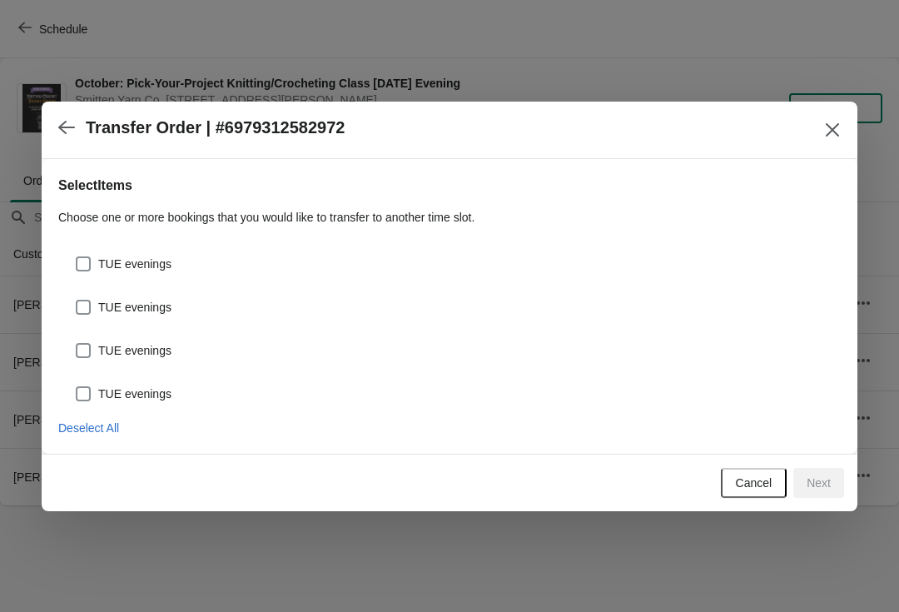
click at [150, 305] on span "TUE evenings" at bounding box center [134, 307] width 73 height 17
click at [77, 301] on input "TUE evenings" at bounding box center [76, 300] width 1 height 1
checkbox input "true"
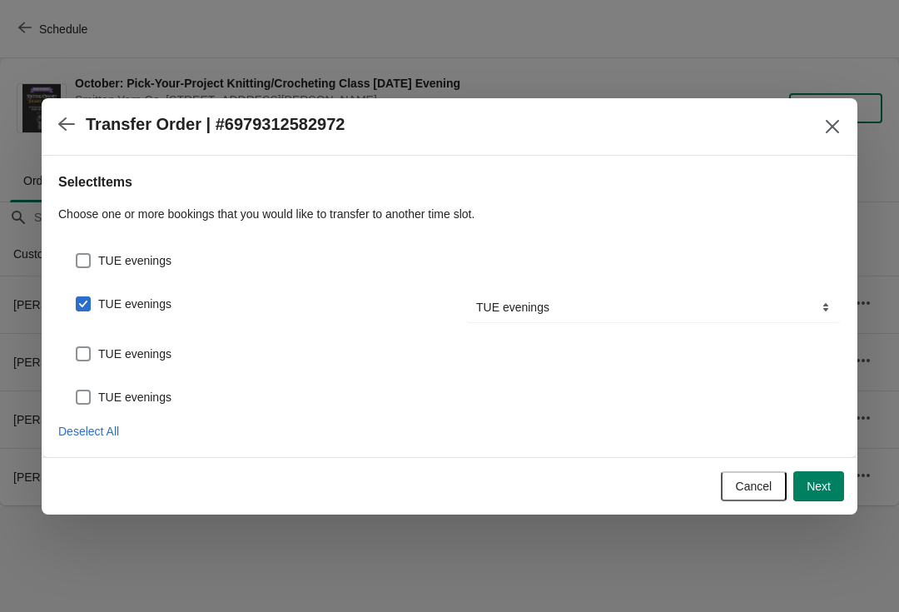
click at [838, 490] on button "Next" at bounding box center [818, 486] width 51 height 30
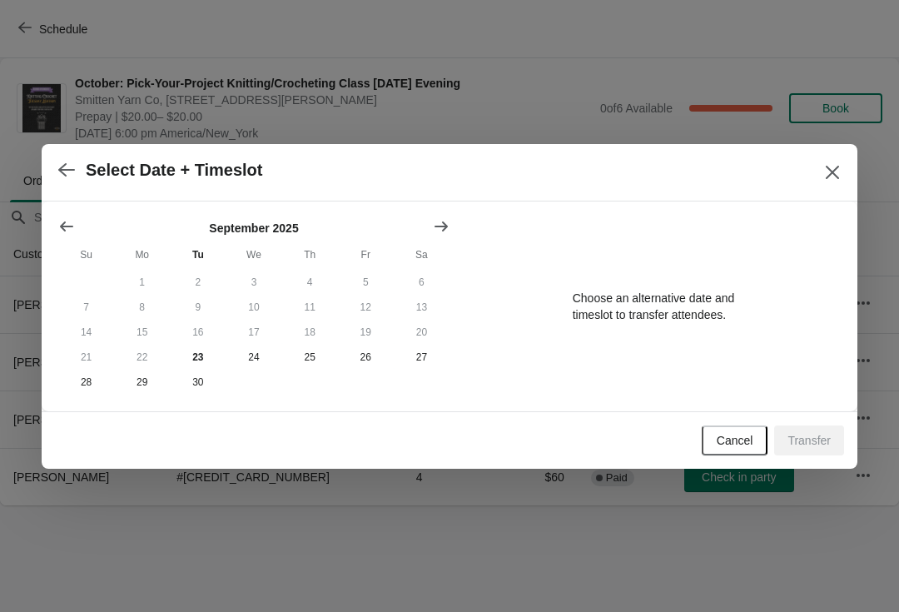
click at [443, 236] on button "Show next month, October 2025" at bounding box center [441, 226] width 30 height 30
click at [207, 328] on button "14" at bounding box center [198, 332] width 56 height 25
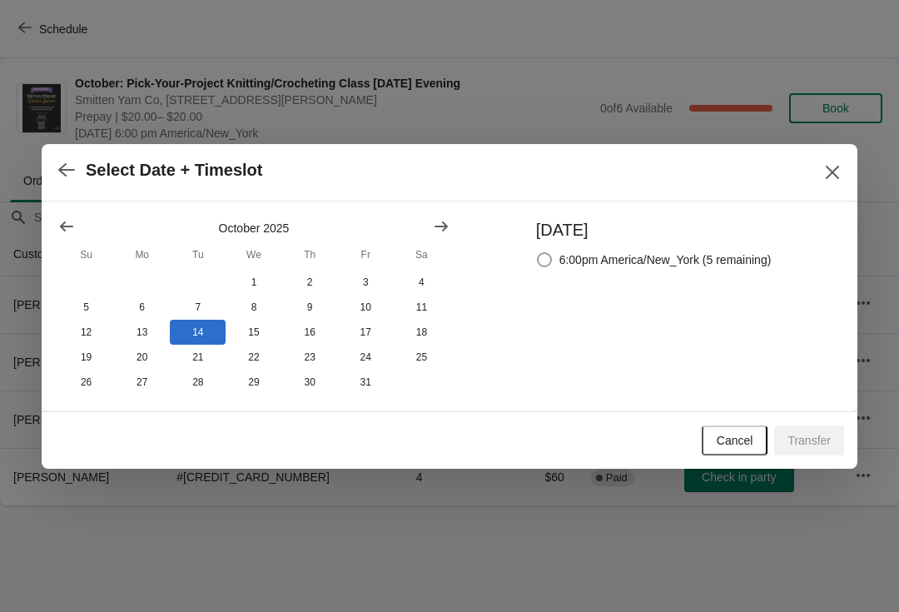
click at [758, 260] on span "6:00pm America/New_York (5 remaining)" at bounding box center [666, 259] width 212 height 17
click at [538, 253] on input "6:00pm America/New_York (5 remaining)" at bounding box center [537, 252] width 1 height 1
radio input "true"
click at [820, 445] on span "Transfer" at bounding box center [809, 440] width 43 height 13
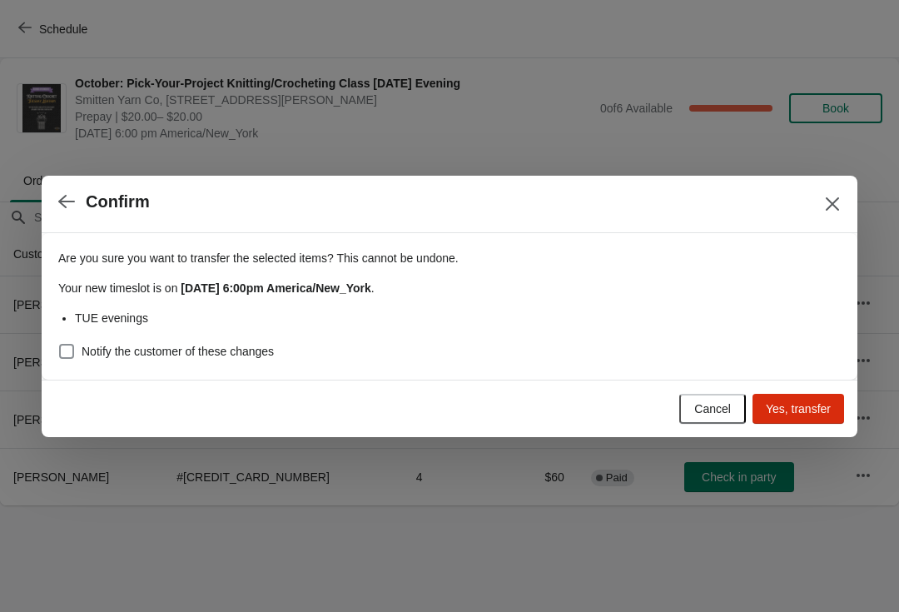
click at [798, 408] on span "Yes, transfer" at bounding box center [798, 408] width 65 height 13
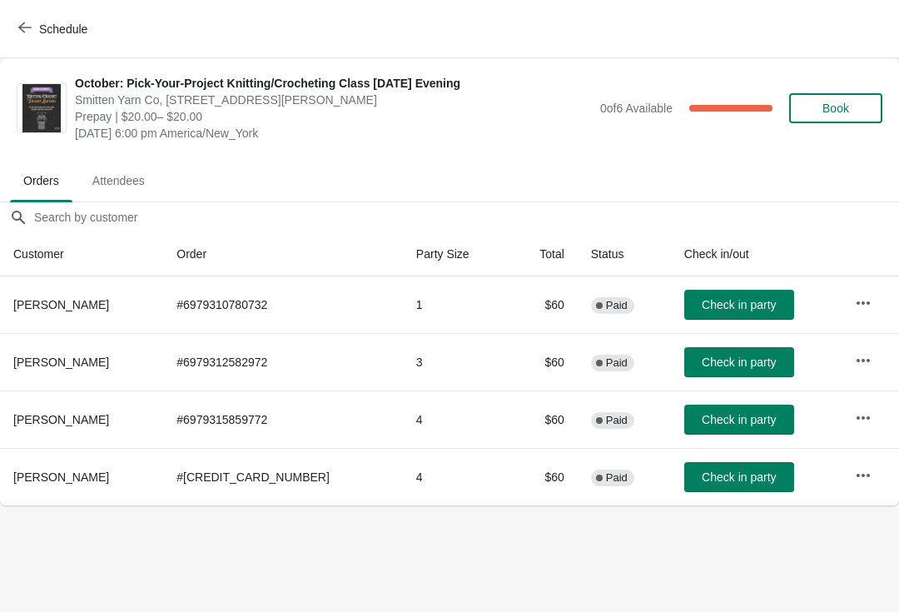
click at [863, 366] on icon "button" at bounding box center [863, 360] width 17 height 17
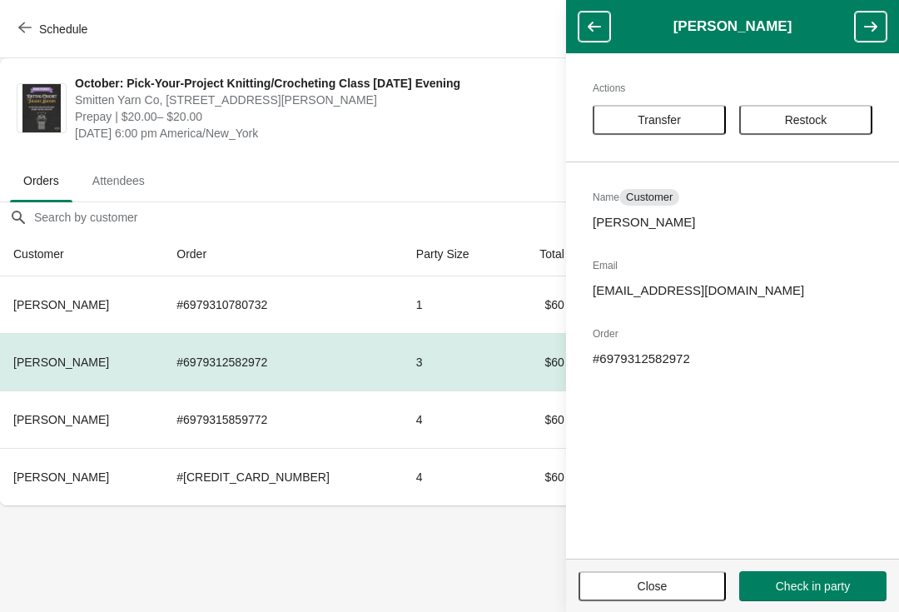
click at [666, 118] on span "Transfer" at bounding box center [659, 119] width 43 height 13
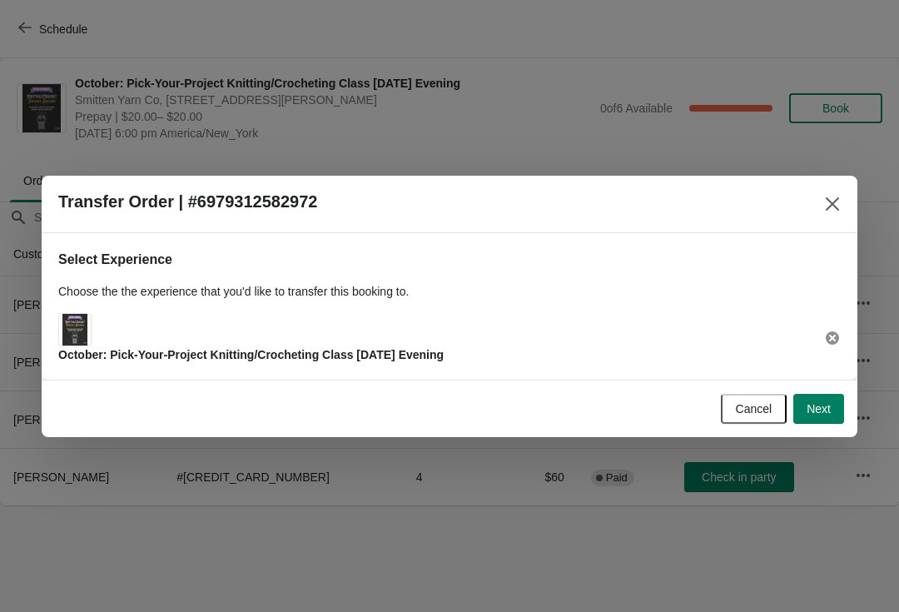
click at [822, 409] on span "Next" at bounding box center [819, 408] width 24 height 13
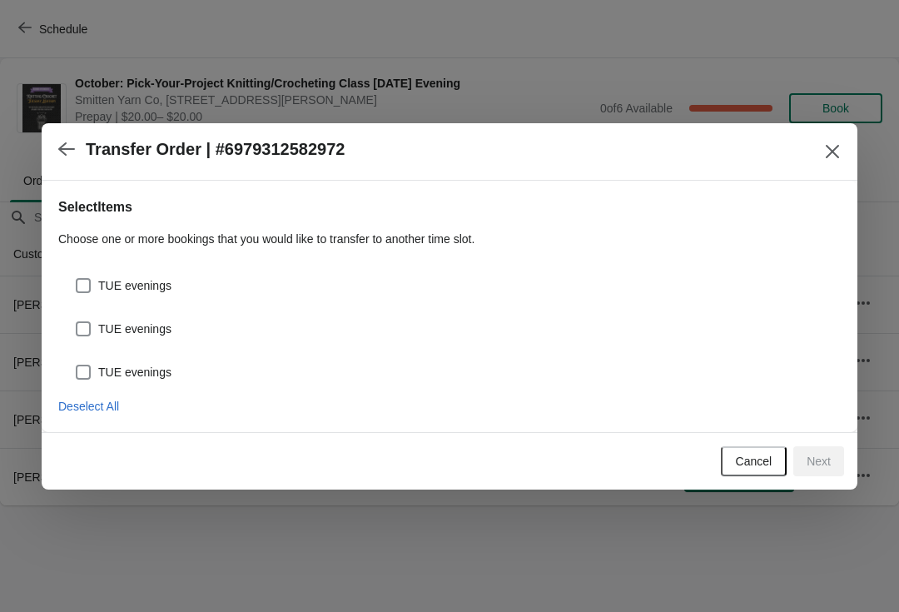
click at [106, 326] on span "TUE evenings" at bounding box center [134, 329] width 73 height 17
click at [77, 322] on input "TUE evenings" at bounding box center [76, 321] width 1 height 1
checkbox input "true"
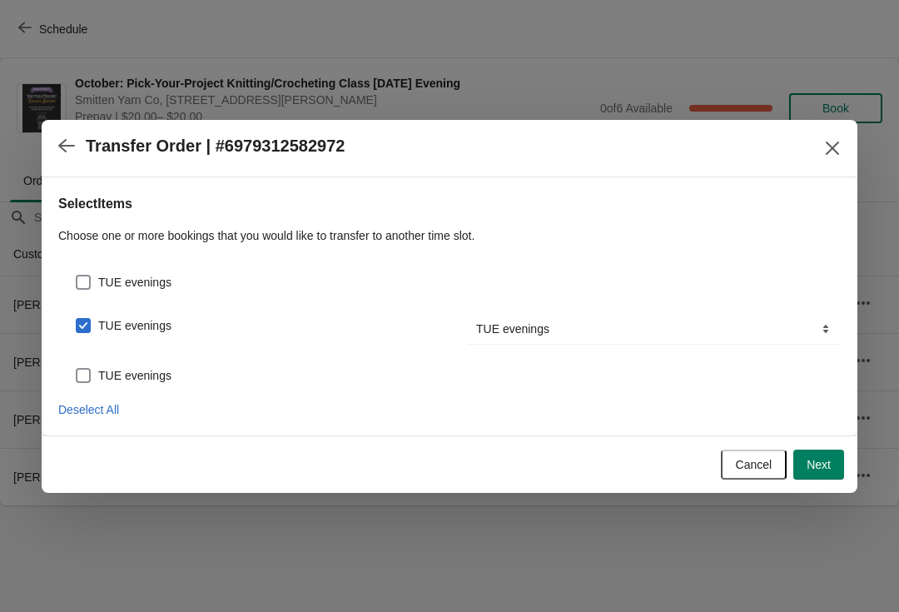
click at [837, 469] on button "Next" at bounding box center [818, 465] width 51 height 30
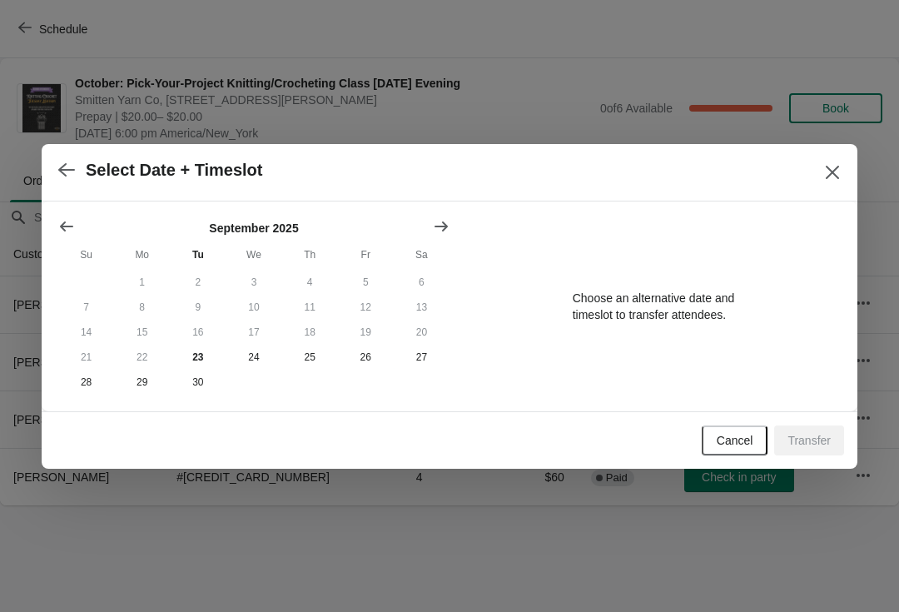
click at [437, 220] on icon "Show next month, October 2025" at bounding box center [441, 226] width 17 height 17
click at [184, 360] on button "21" at bounding box center [198, 357] width 56 height 25
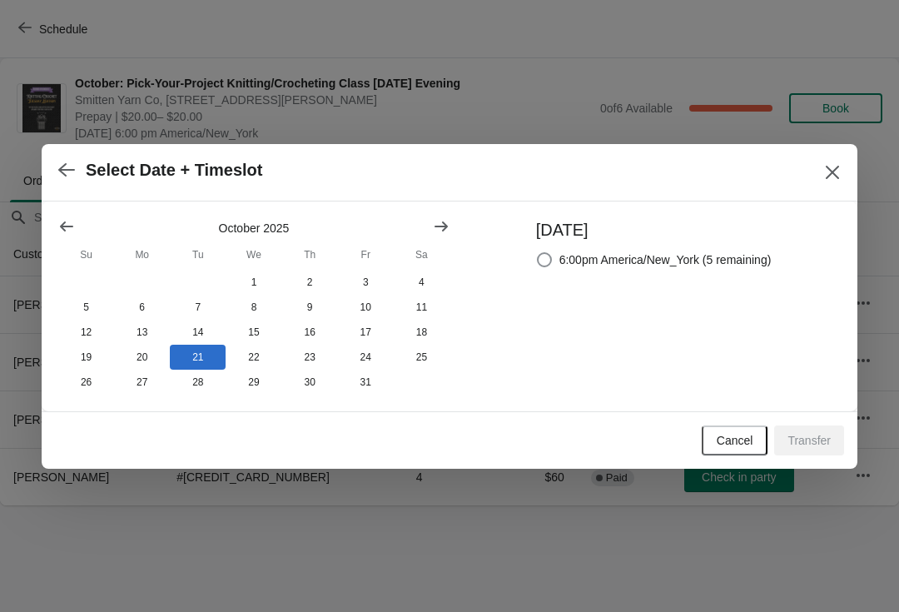
click at [704, 261] on span "6:00pm America/New_York (5 remaining)" at bounding box center [666, 259] width 212 height 17
click at [538, 253] on input "6:00pm America/New_York (5 remaining)" at bounding box center [537, 252] width 1 height 1
radio input "true"
click at [802, 452] on button "Transfer" at bounding box center [809, 440] width 70 height 30
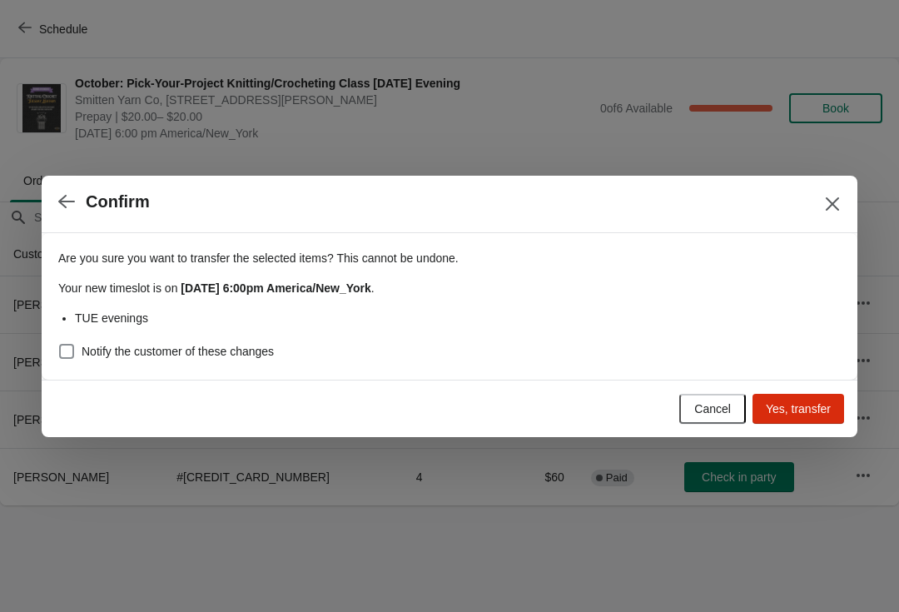
click at [786, 410] on span "Yes, transfer" at bounding box center [798, 408] width 65 height 13
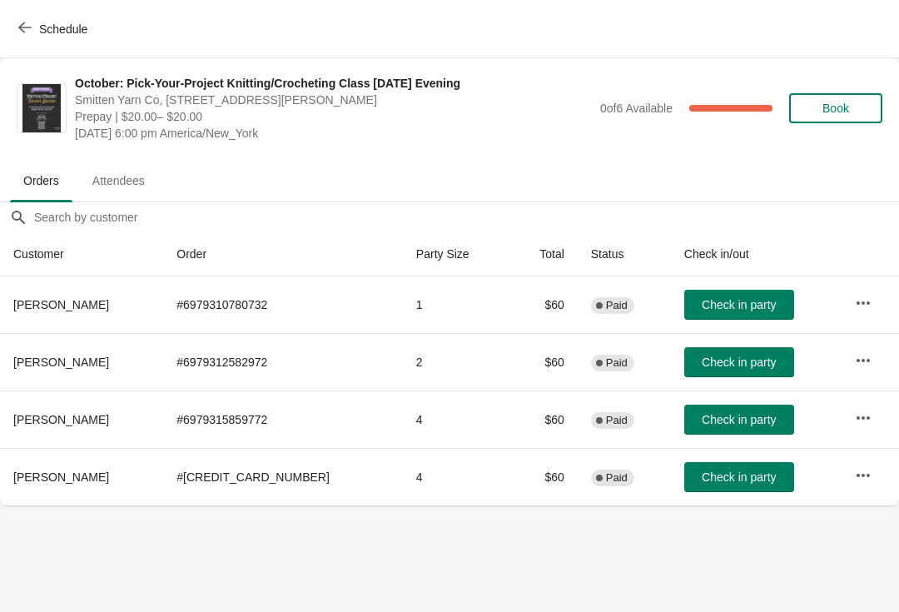
click at [863, 371] on button "button" at bounding box center [863, 361] width 30 height 30
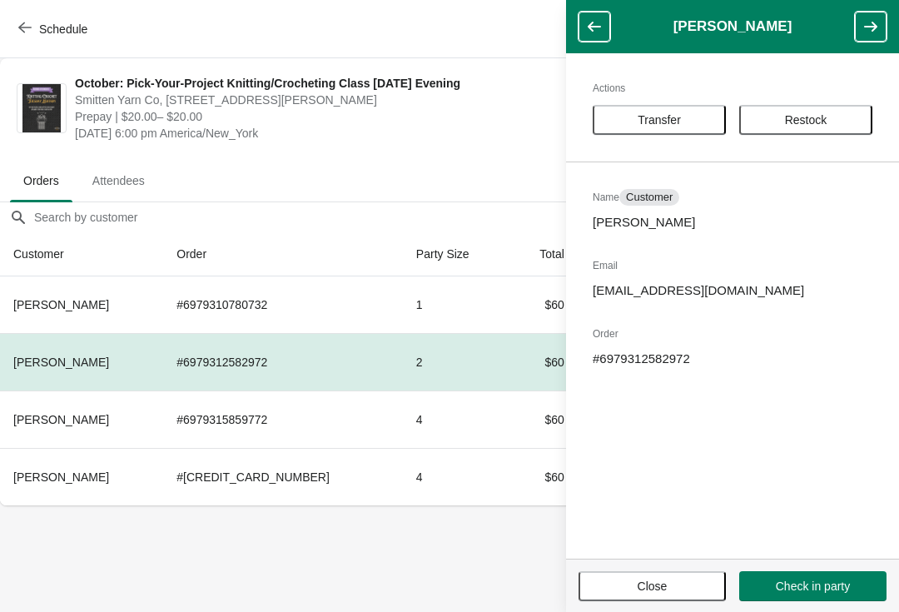
click at [651, 120] on span "Transfer" at bounding box center [659, 119] width 43 height 13
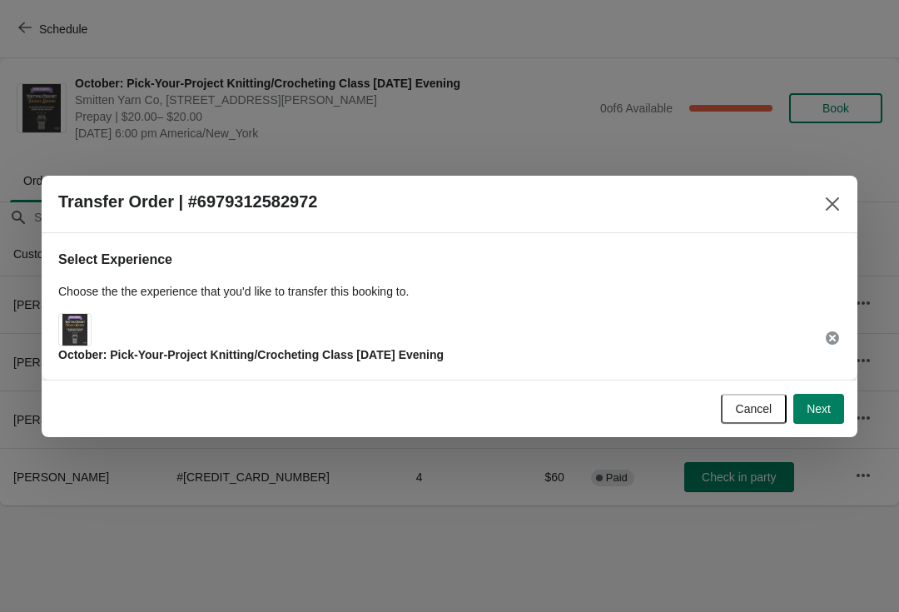
click at [827, 422] on button "Next" at bounding box center [818, 409] width 51 height 30
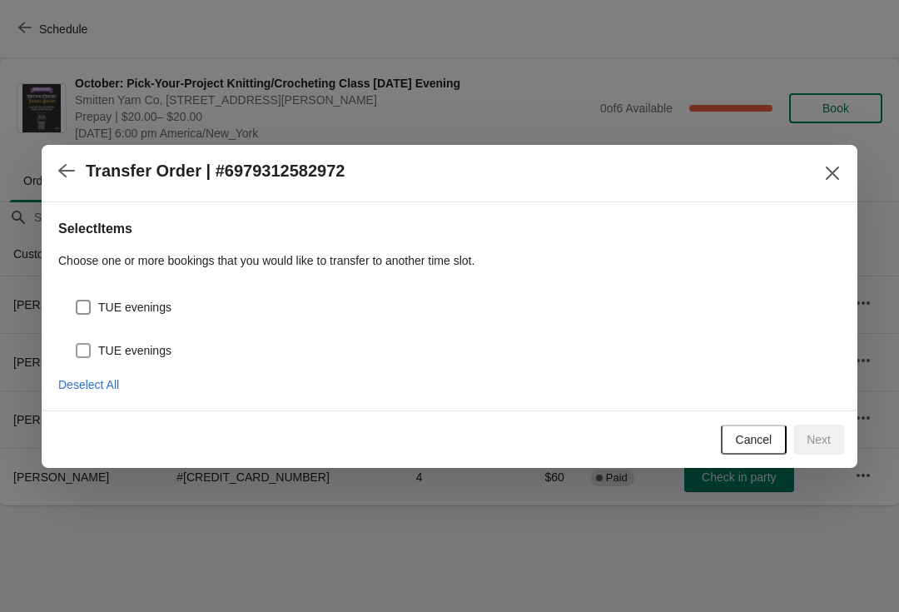
click at [162, 351] on span "TUE evenings" at bounding box center [134, 350] width 73 height 17
click at [77, 344] on input "TUE evenings" at bounding box center [76, 343] width 1 height 1
checkbox input "true"
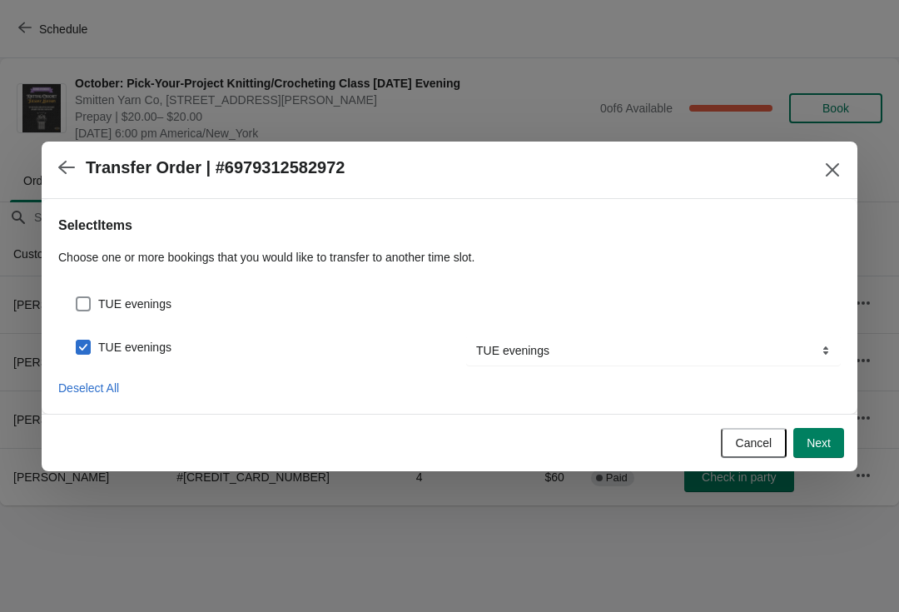
click at [833, 455] on button "Next" at bounding box center [818, 443] width 51 height 30
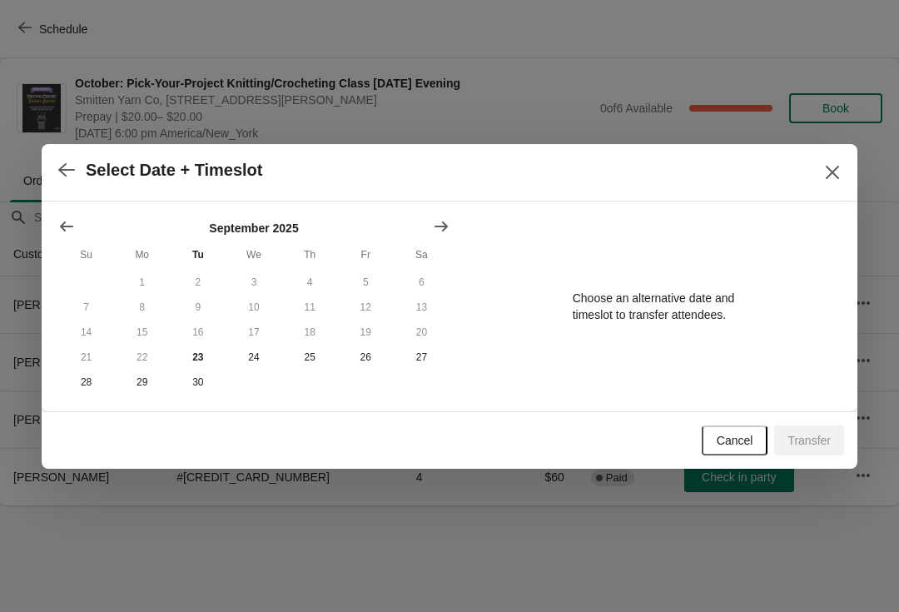
click at [437, 211] on button "Show next month, October 2025" at bounding box center [441, 226] width 30 height 30
click at [198, 384] on button "28" at bounding box center [198, 382] width 56 height 25
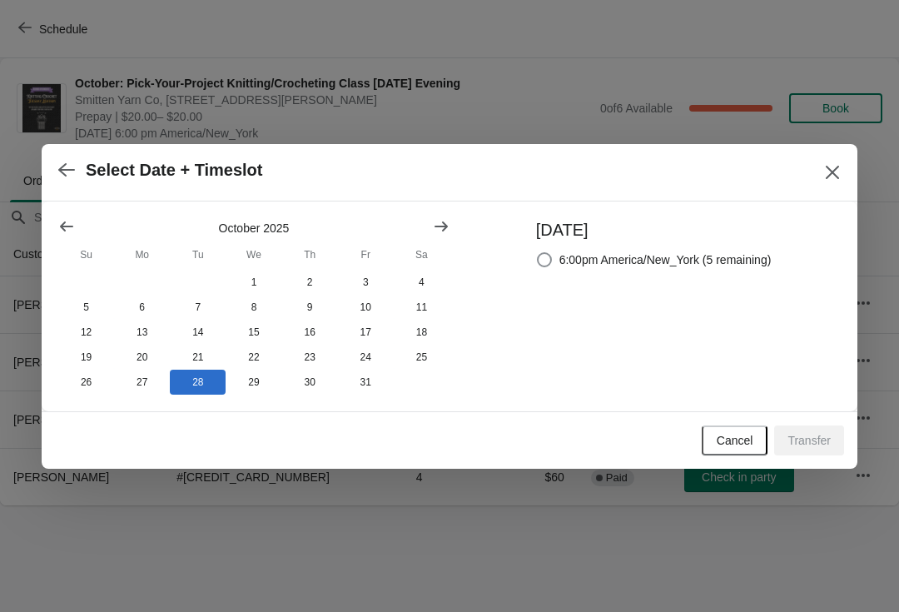
click at [674, 258] on span "6:00pm America/New_York (5 remaining)" at bounding box center [666, 259] width 212 height 17
click at [538, 253] on input "6:00pm America/New_York (5 remaining)" at bounding box center [537, 252] width 1 height 1
radio input "true"
click at [818, 442] on span "Transfer" at bounding box center [809, 440] width 43 height 13
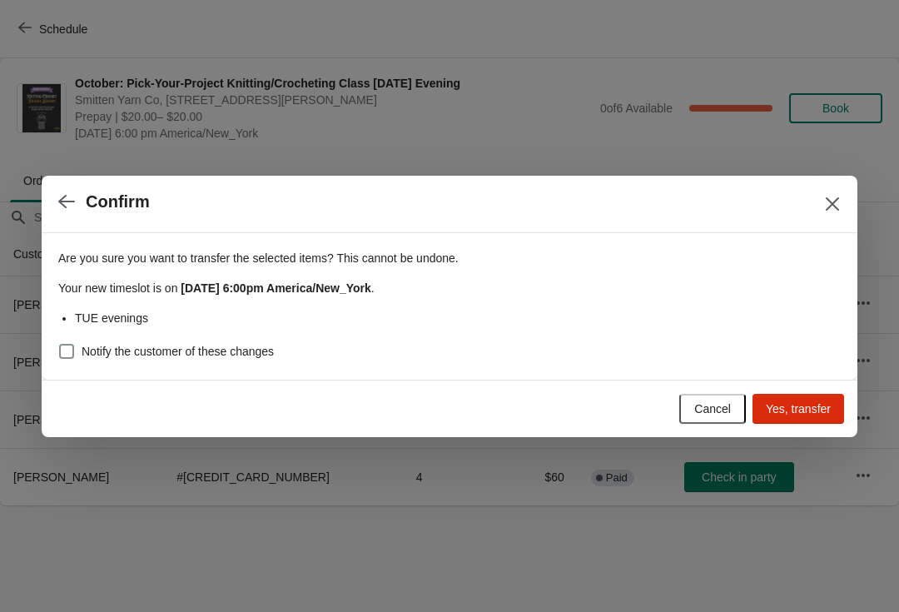
click at [792, 409] on span "Yes, transfer" at bounding box center [798, 408] width 65 height 13
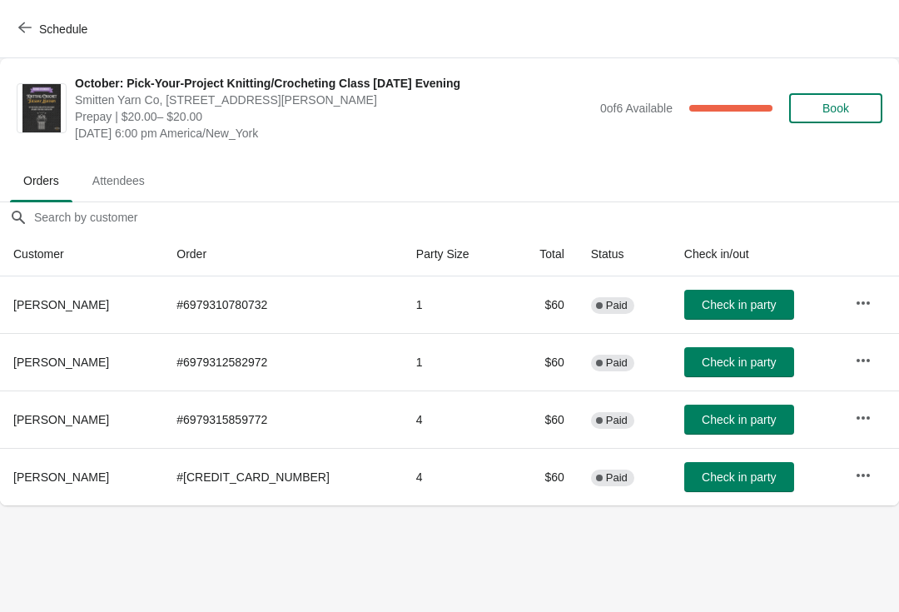
click at [857, 418] on icon "button" at bounding box center [863, 416] width 13 height 3
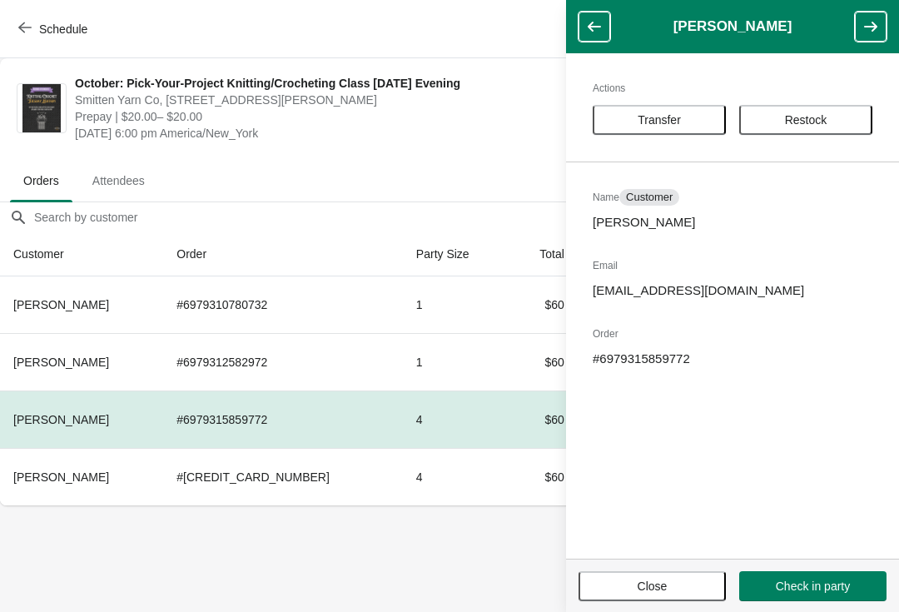
click at [676, 134] on button "Transfer" at bounding box center [659, 120] width 133 height 30
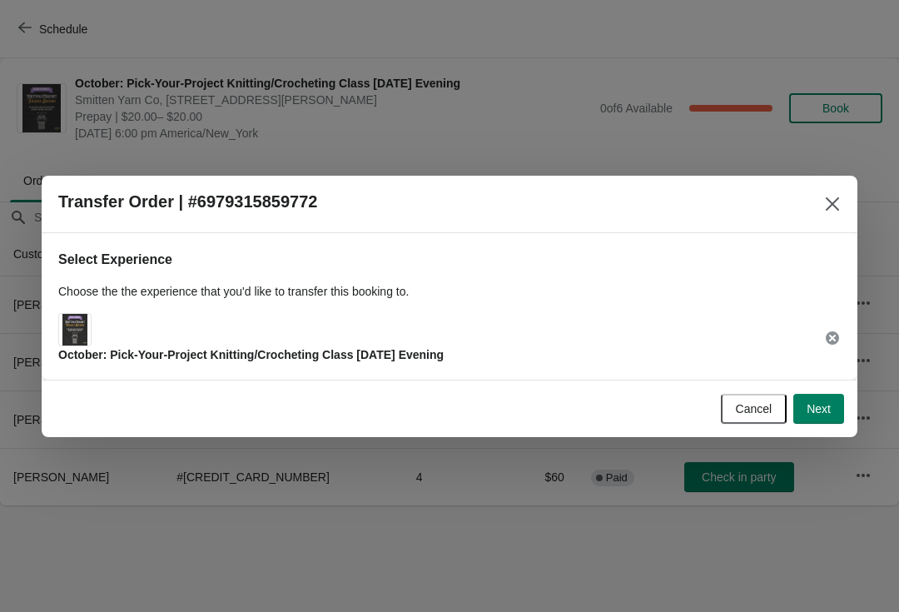
click at [853, 406] on div "Cancel Next" at bounding box center [450, 408] width 816 height 57
click at [810, 400] on button "Next" at bounding box center [818, 409] width 51 height 30
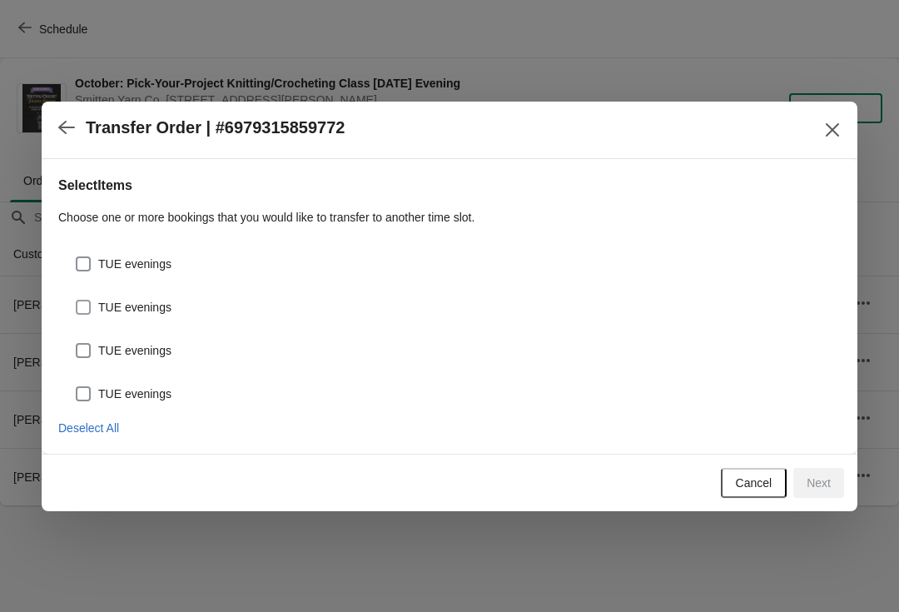
click at [155, 313] on span "TUE evenings" at bounding box center [134, 307] width 73 height 17
click at [77, 301] on input "TUE evenings" at bounding box center [76, 300] width 1 height 1
checkbox input "true"
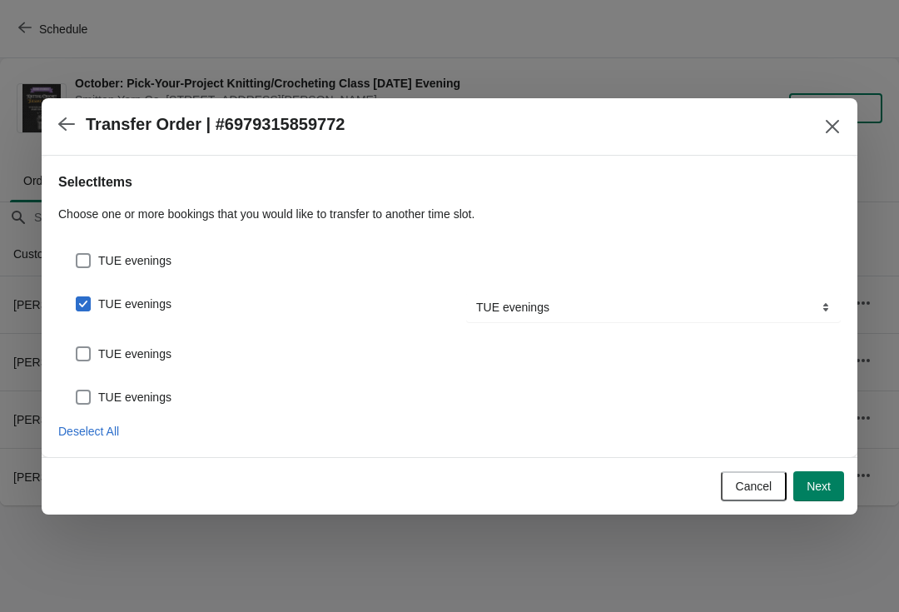
click at [829, 500] on button "Next" at bounding box center [818, 486] width 51 height 30
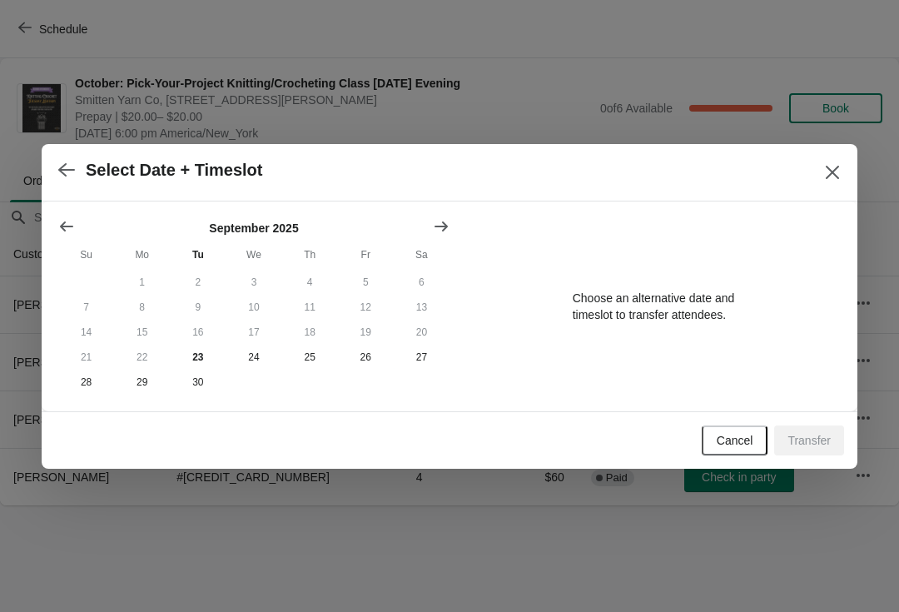
click at [438, 233] on button "Show next month, October 2025" at bounding box center [441, 226] width 30 height 30
click at [206, 337] on button "14" at bounding box center [198, 332] width 56 height 25
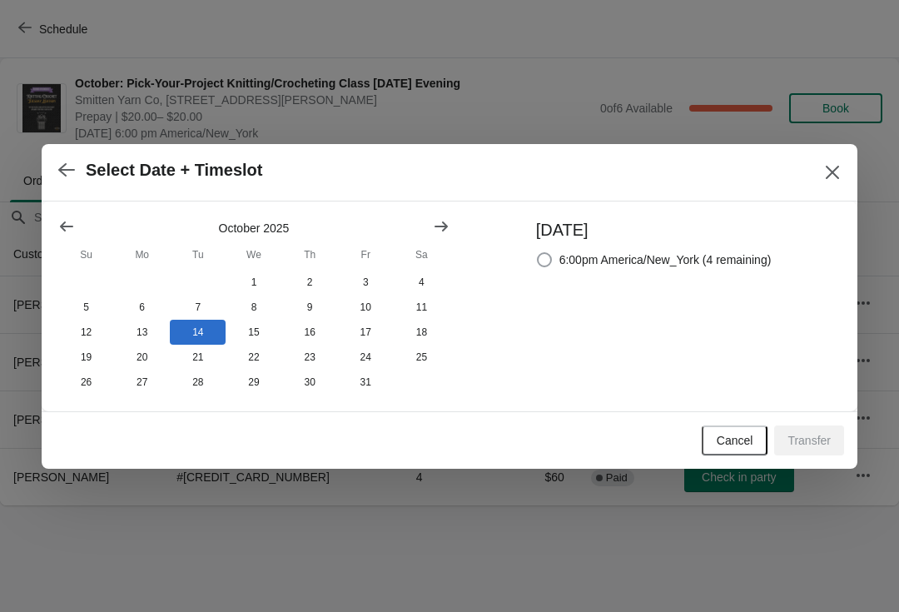
click at [766, 251] on span "6:00pm America/New_York (4 remaining)" at bounding box center [666, 259] width 212 height 17
click at [538, 252] on input "6:00pm America/New_York (4 remaining)" at bounding box center [537, 252] width 1 height 1
radio input "true"
click at [821, 442] on span "Transfer" at bounding box center [809, 440] width 43 height 13
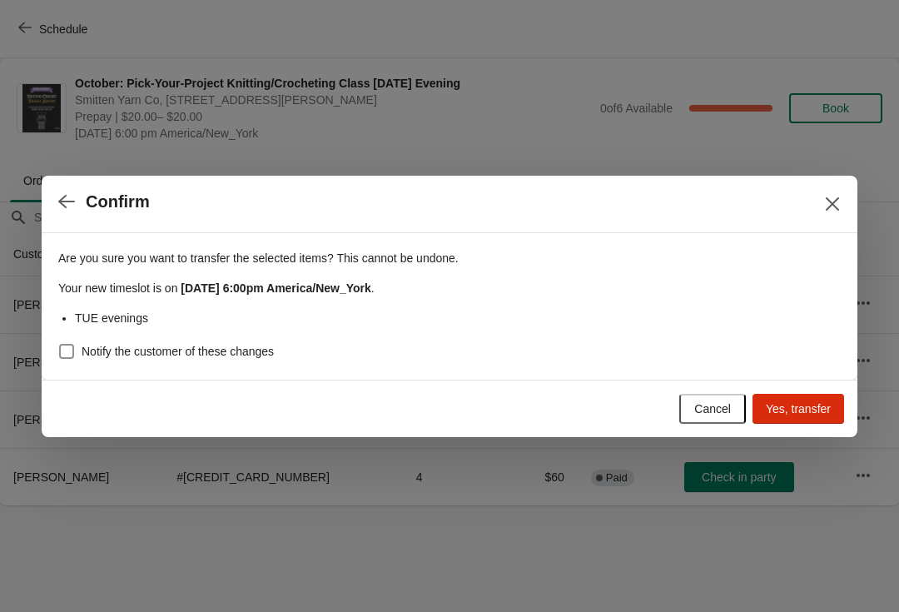
click at [798, 406] on span "Yes, transfer" at bounding box center [798, 408] width 65 height 13
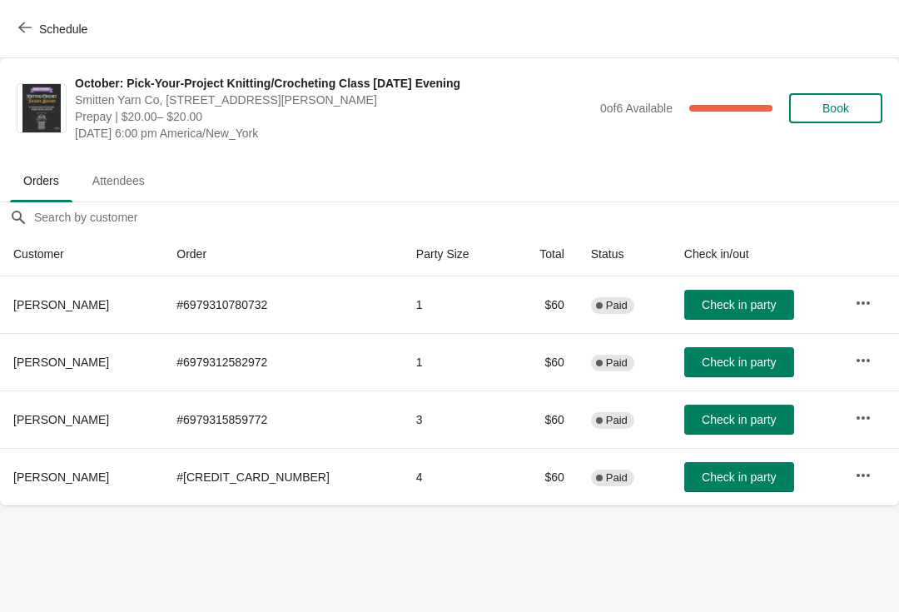
click at [867, 418] on button "button" at bounding box center [863, 418] width 30 height 30
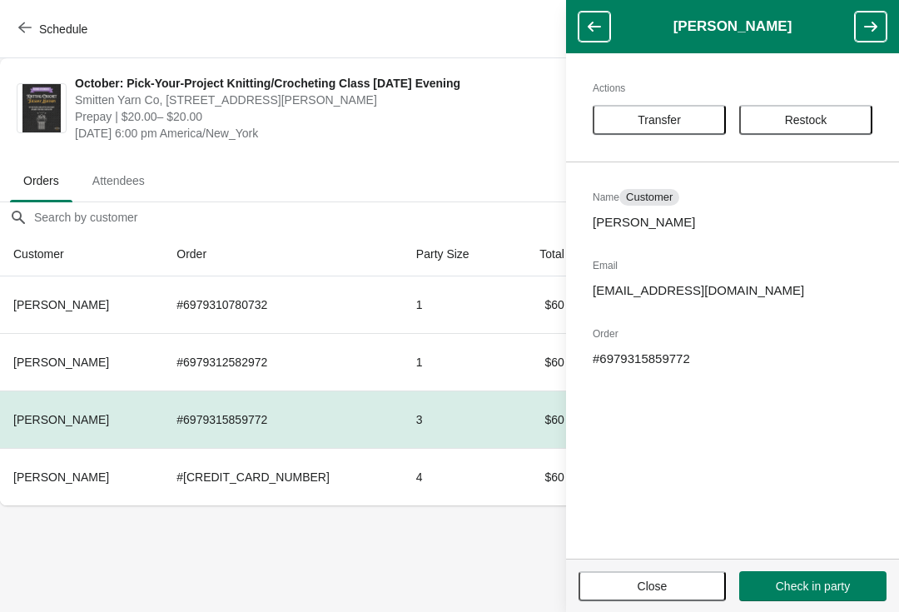
click at [661, 129] on button "Transfer" at bounding box center [659, 120] width 133 height 30
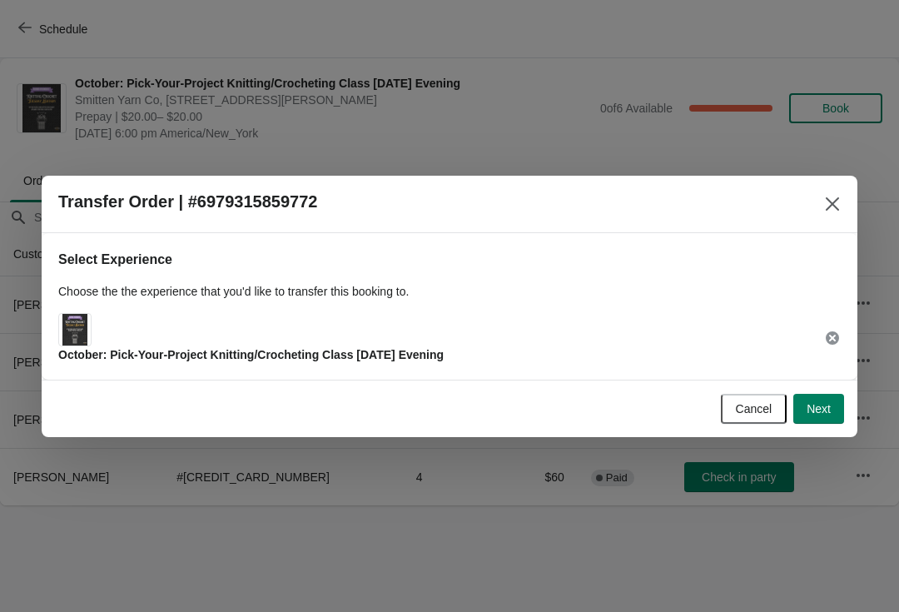
click at [824, 420] on button "Next" at bounding box center [818, 409] width 51 height 30
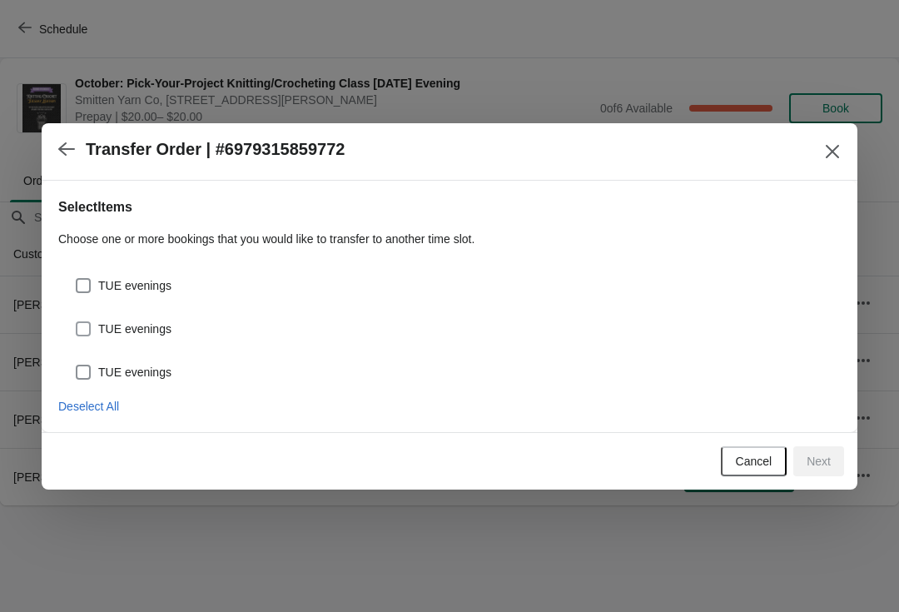
click at [122, 339] on label "TUE evenings" at bounding box center [123, 328] width 97 height 23
click at [77, 322] on input "TUE evenings" at bounding box center [76, 321] width 1 height 1
checkbox input "true"
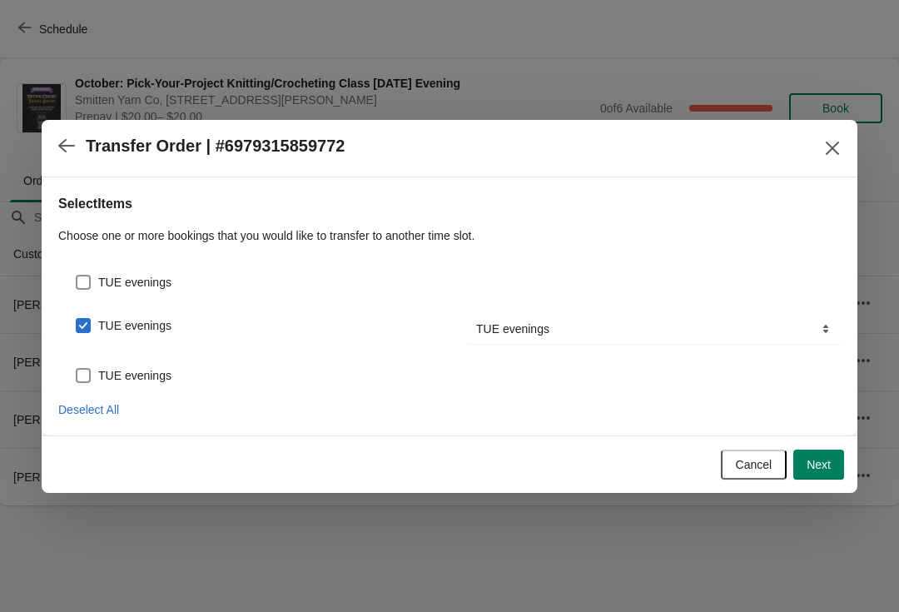
click at [833, 468] on button "Next" at bounding box center [818, 465] width 51 height 30
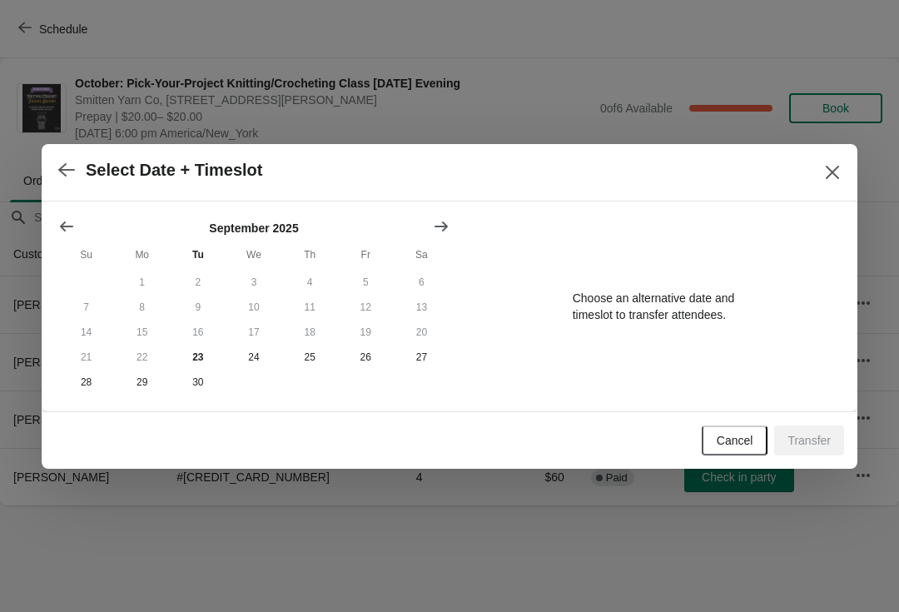
click at [445, 236] on button "Show next month, October 2025" at bounding box center [441, 226] width 30 height 30
click at [199, 358] on button "21" at bounding box center [198, 357] width 56 height 25
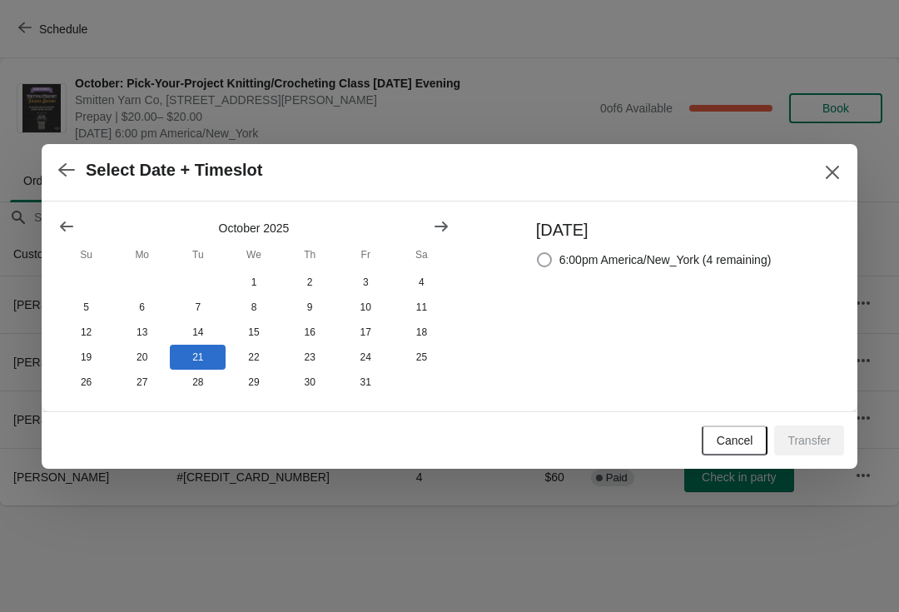
click at [689, 266] on label "6:00pm America/New_York (4 remaining)" at bounding box center [654, 259] width 236 height 23
click at [538, 253] on input "6:00pm America/New_York (4 remaining)" at bounding box center [537, 252] width 1 height 1
radio input "true"
click at [811, 455] on button "Transfer" at bounding box center [809, 440] width 70 height 30
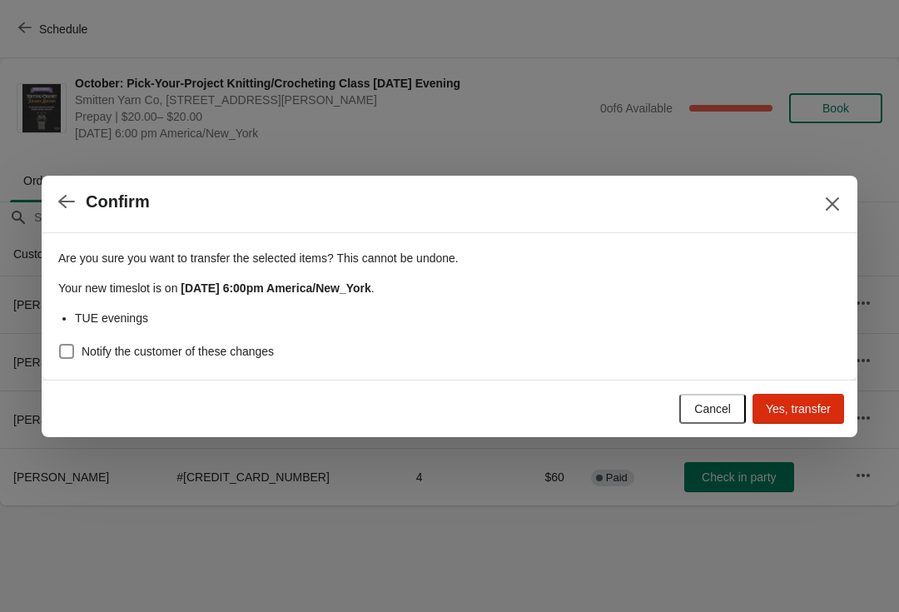
click at [809, 412] on span "Yes, transfer" at bounding box center [798, 408] width 65 height 13
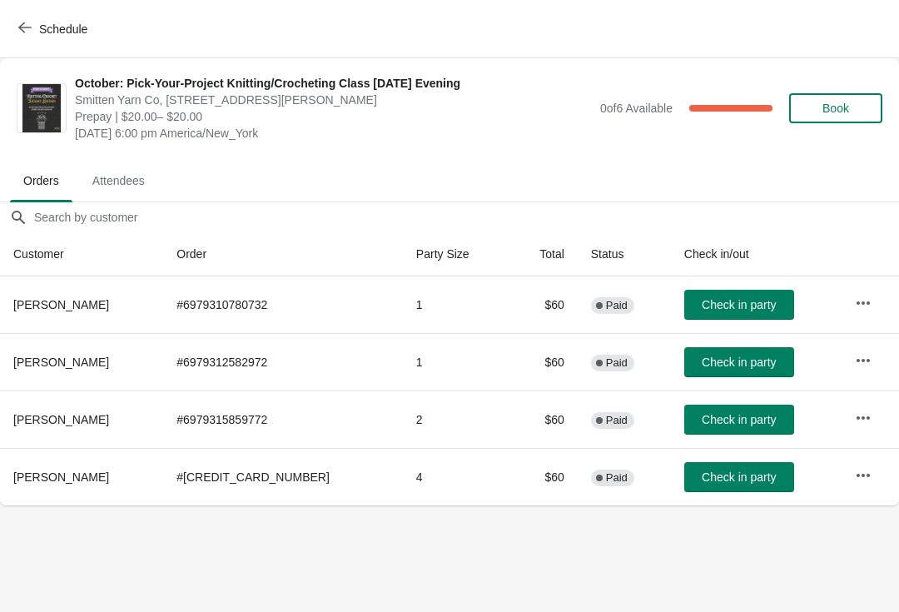
click at [866, 412] on icon "button" at bounding box center [863, 418] width 17 height 17
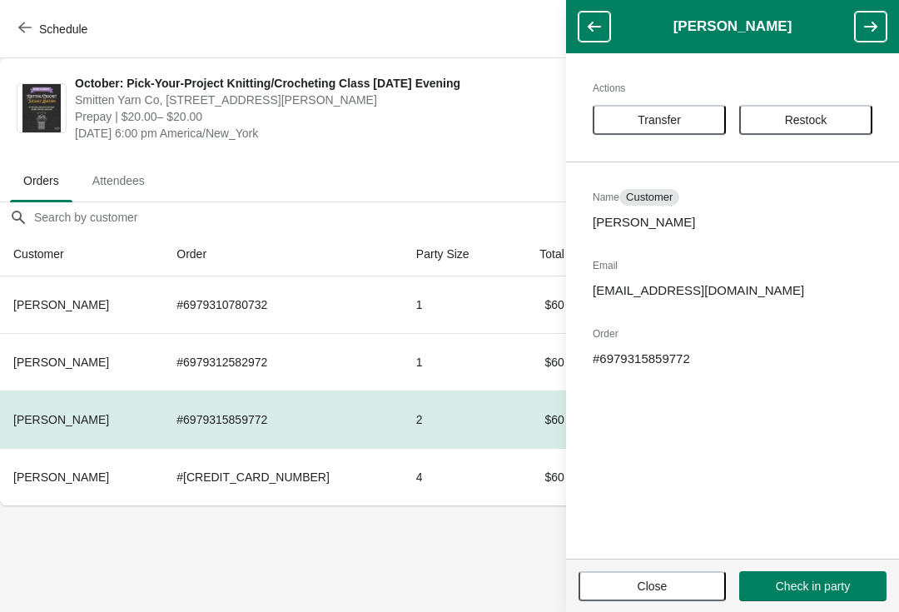
click at [676, 121] on span "Transfer" at bounding box center [659, 119] width 43 height 13
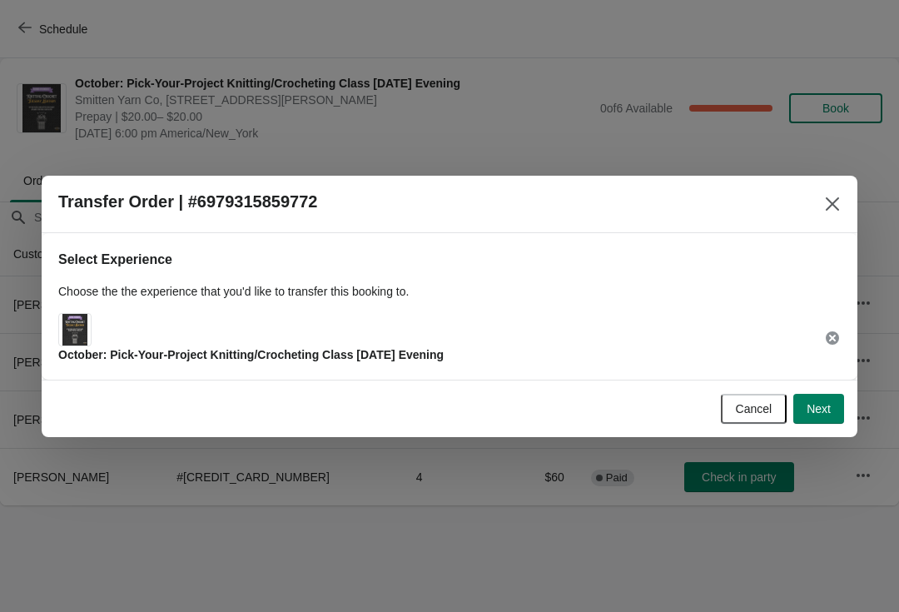
click at [828, 419] on button "Next" at bounding box center [818, 409] width 51 height 30
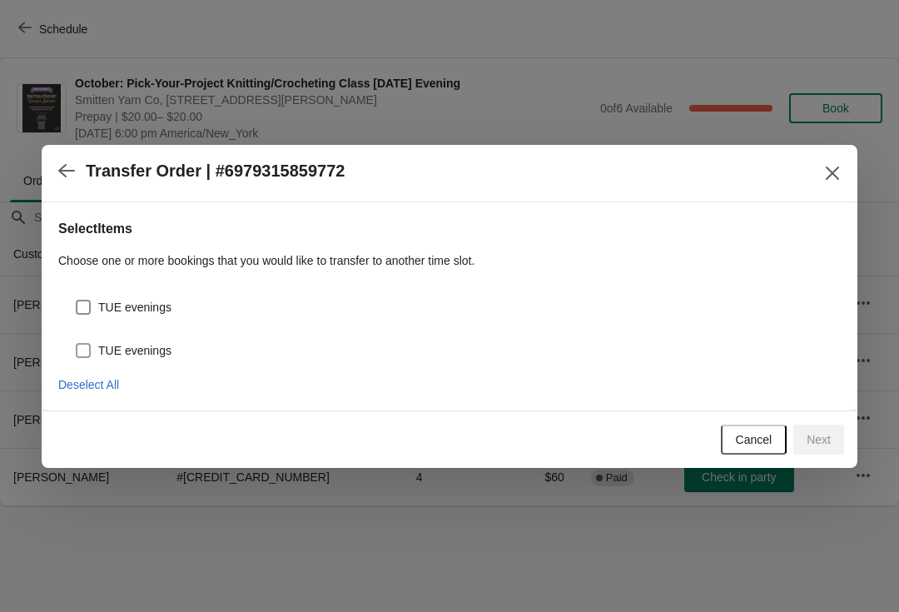
click at [160, 347] on span "TUE evenings" at bounding box center [134, 350] width 73 height 17
click at [77, 344] on input "TUE evenings" at bounding box center [76, 343] width 1 height 1
checkbox input "true"
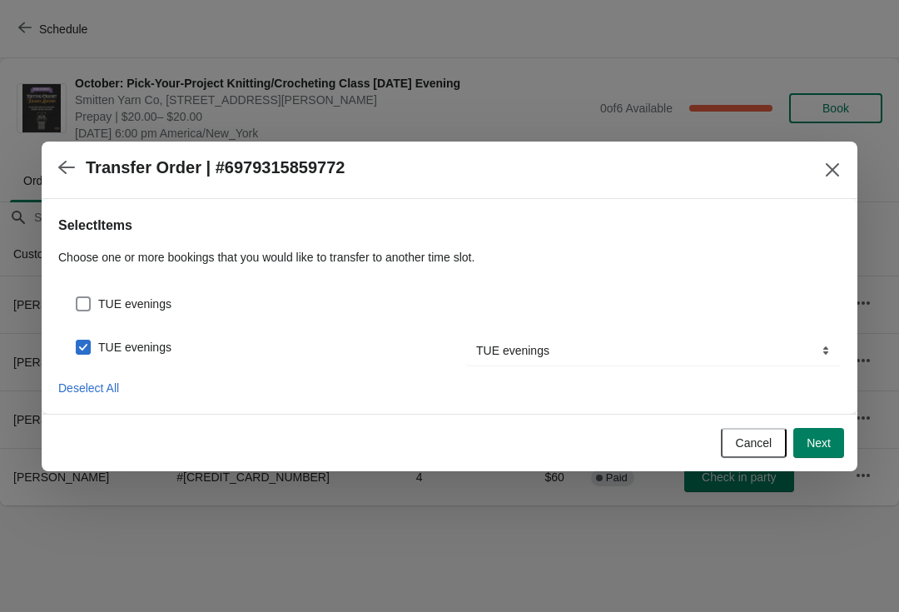
click at [826, 447] on span "Next" at bounding box center [819, 442] width 24 height 13
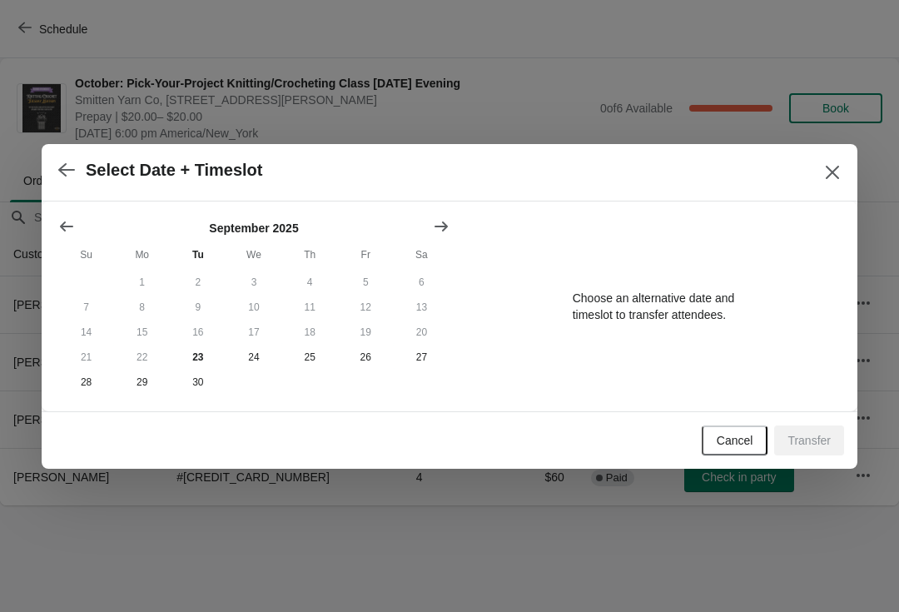
click at [433, 215] on button "Show next month, October 2025" at bounding box center [441, 226] width 30 height 30
click at [197, 378] on button "28" at bounding box center [198, 382] width 56 height 25
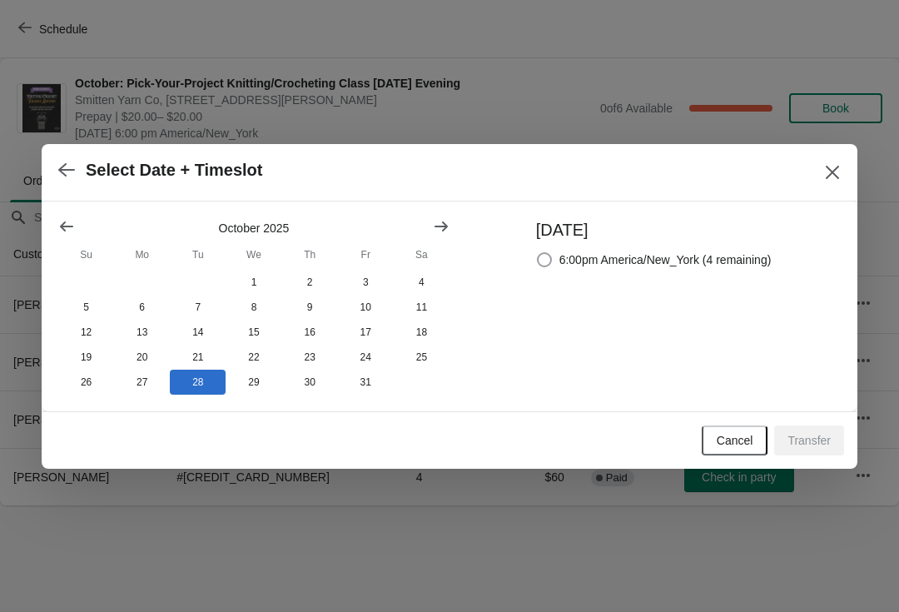
click at [671, 253] on span "6:00pm America/New_York (4 remaining)" at bounding box center [666, 259] width 212 height 17
click at [538, 253] on input "6:00pm America/New_York (4 remaining)" at bounding box center [537, 252] width 1 height 1
radio input "true"
click at [814, 452] on button "Transfer" at bounding box center [809, 440] width 70 height 30
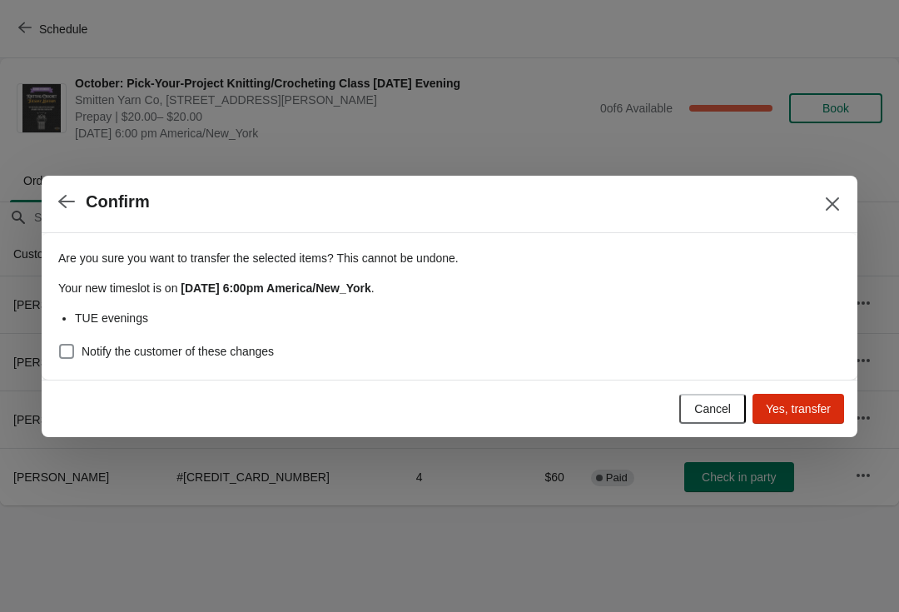
click at [802, 419] on button "Yes, transfer" at bounding box center [799, 409] width 92 height 30
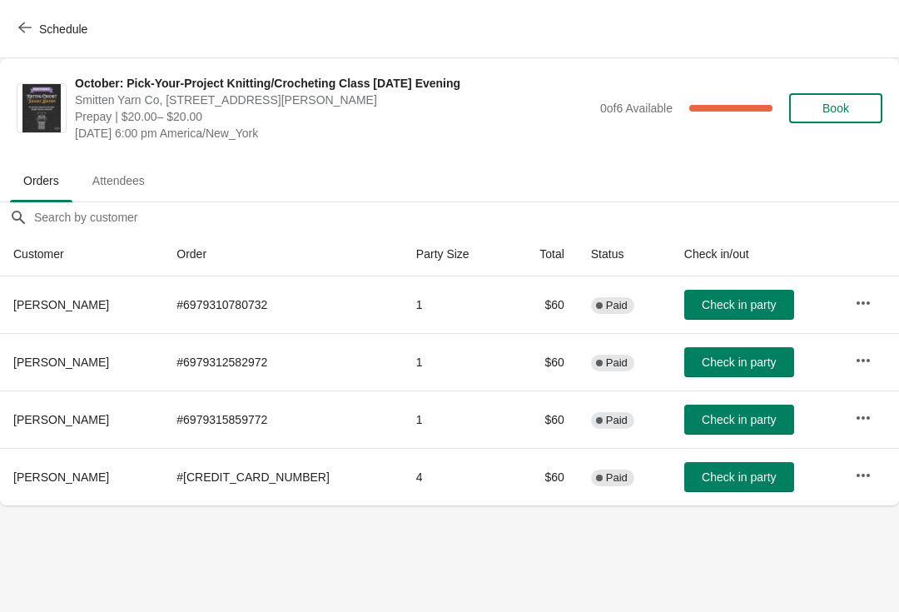
click at [861, 473] on icon "button" at bounding box center [863, 475] width 17 height 17
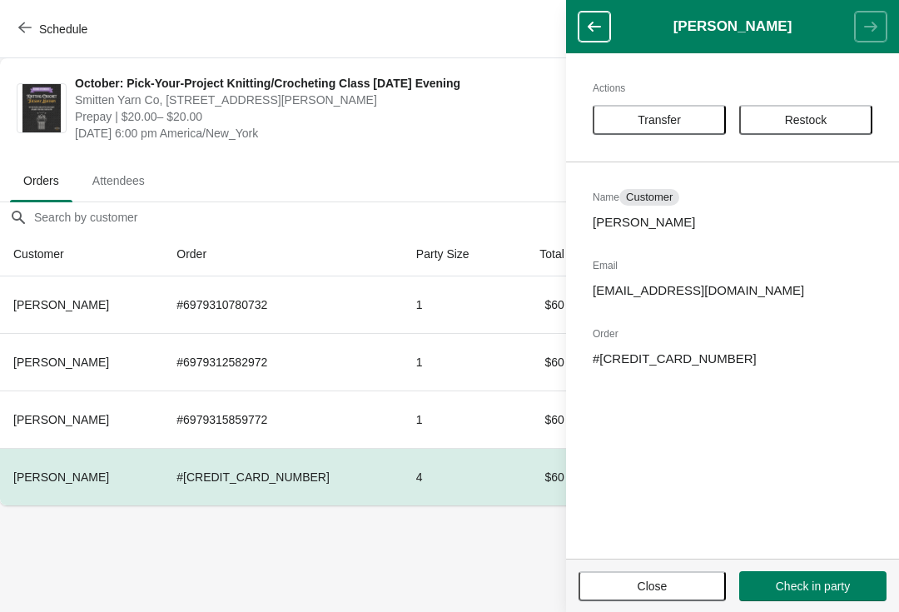
click at [678, 120] on span "Transfer" at bounding box center [659, 119] width 43 height 13
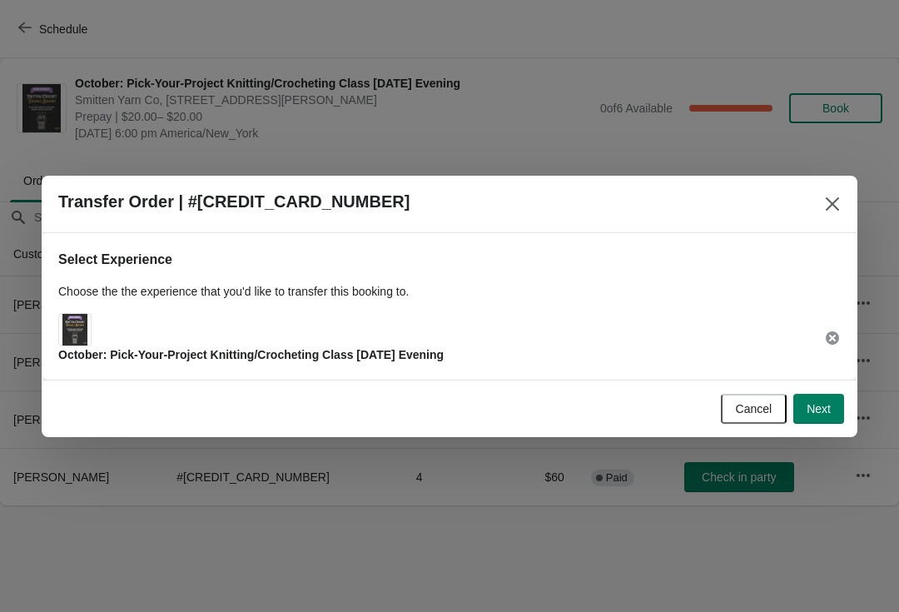
click at [833, 405] on button "Next" at bounding box center [818, 409] width 51 height 30
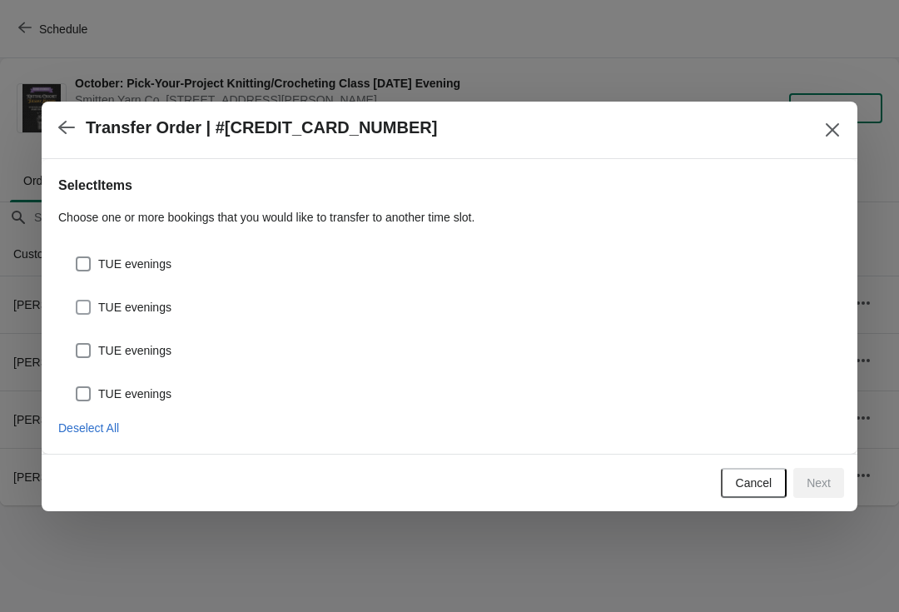
click at [127, 311] on span "TUE evenings" at bounding box center [134, 307] width 73 height 17
click at [77, 301] on input "TUE evenings" at bounding box center [76, 300] width 1 height 1
checkbox input "true"
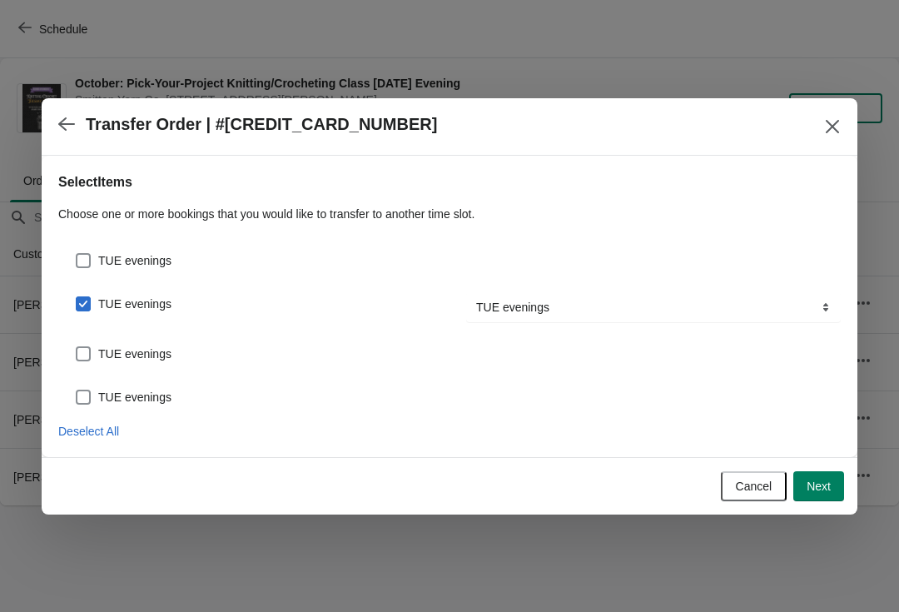
click at [842, 491] on button "Next" at bounding box center [818, 486] width 51 height 30
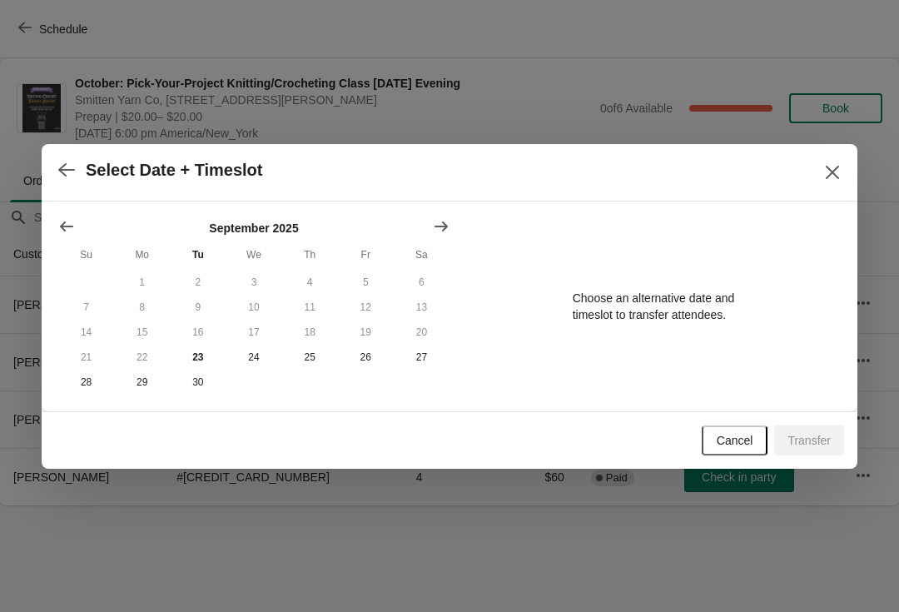
click at [437, 223] on icon "Show next month, October 2025" at bounding box center [441, 226] width 13 height 10
click at [192, 333] on button "14" at bounding box center [198, 332] width 56 height 25
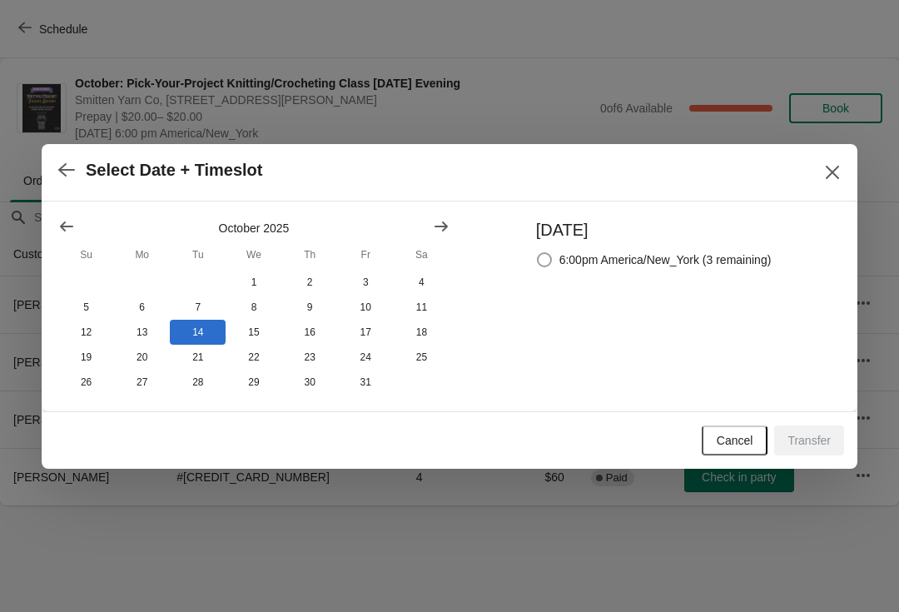
click at [689, 261] on span "6:00pm America/New_York (3 remaining)" at bounding box center [666, 259] width 212 height 17
click at [538, 253] on input "6:00pm America/New_York (3 remaining)" at bounding box center [537, 252] width 1 height 1
radio input "true"
click at [807, 450] on button "Transfer" at bounding box center [809, 440] width 70 height 30
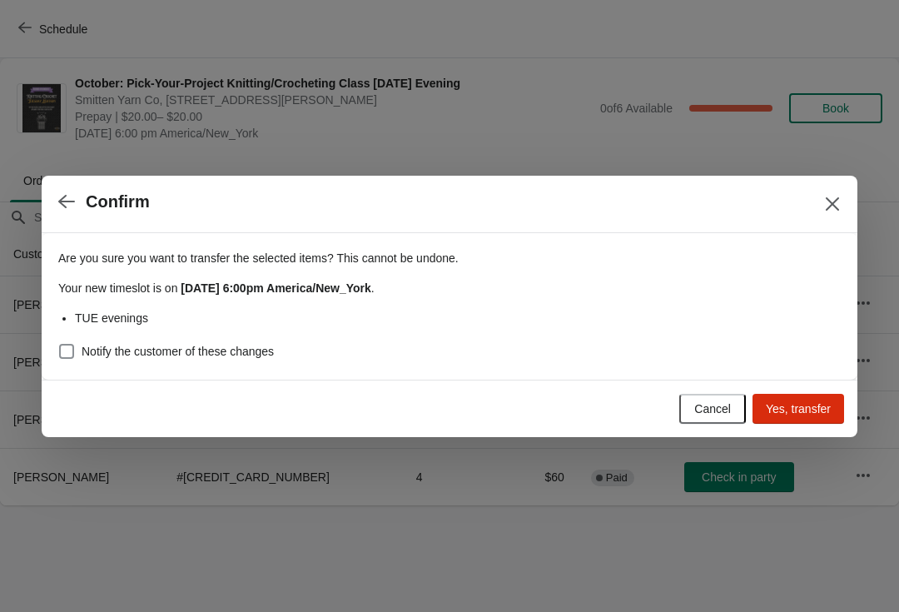
click at [791, 410] on span "Yes, transfer" at bounding box center [798, 408] width 65 height 13
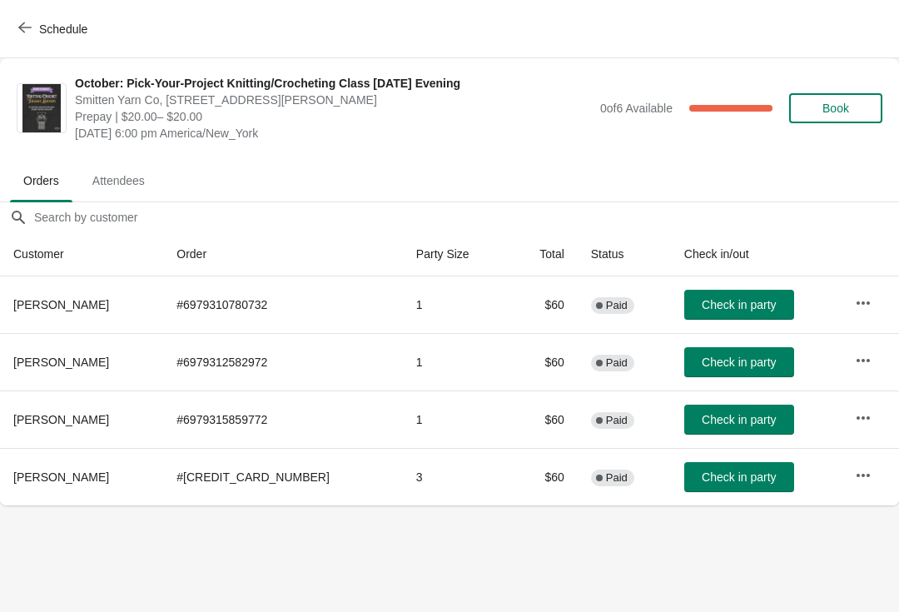
click at [863, 455] on td at bounding box center [870, 476] width 57 height 57
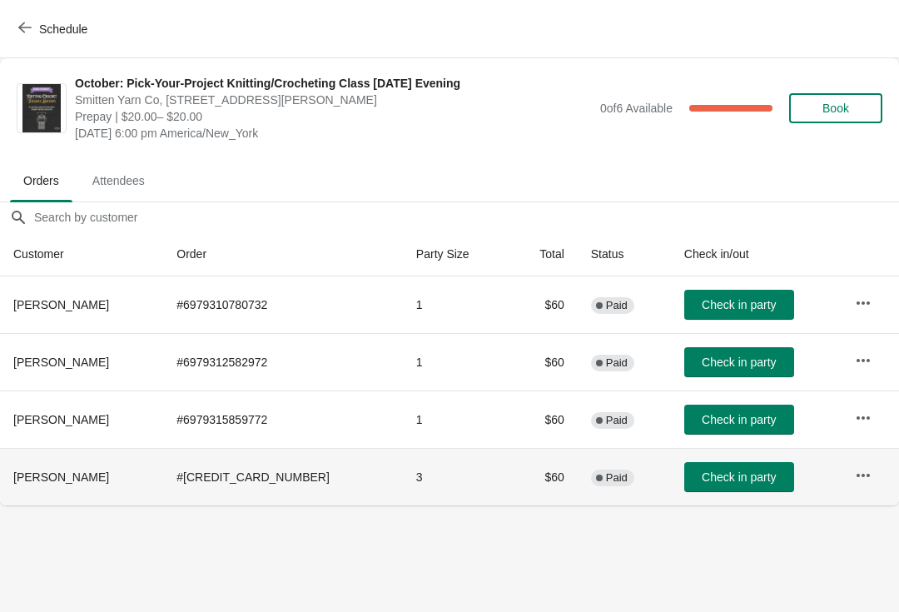
click at [866, 480] on icon "button" at bounding box center [863, 475] width 17 height 17
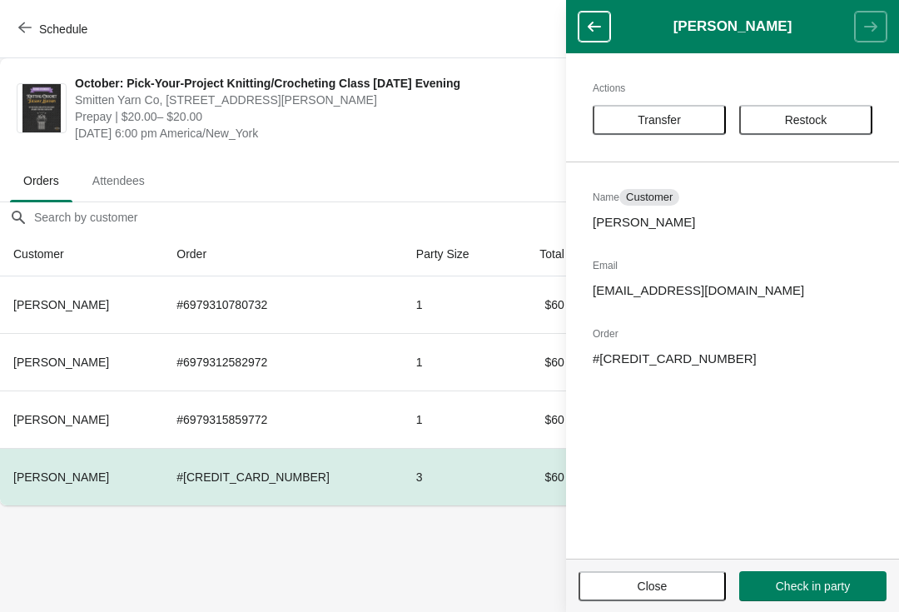
click at [649, 131] on button "Transfer" at bounding box center [659, 120] width 133 height 30
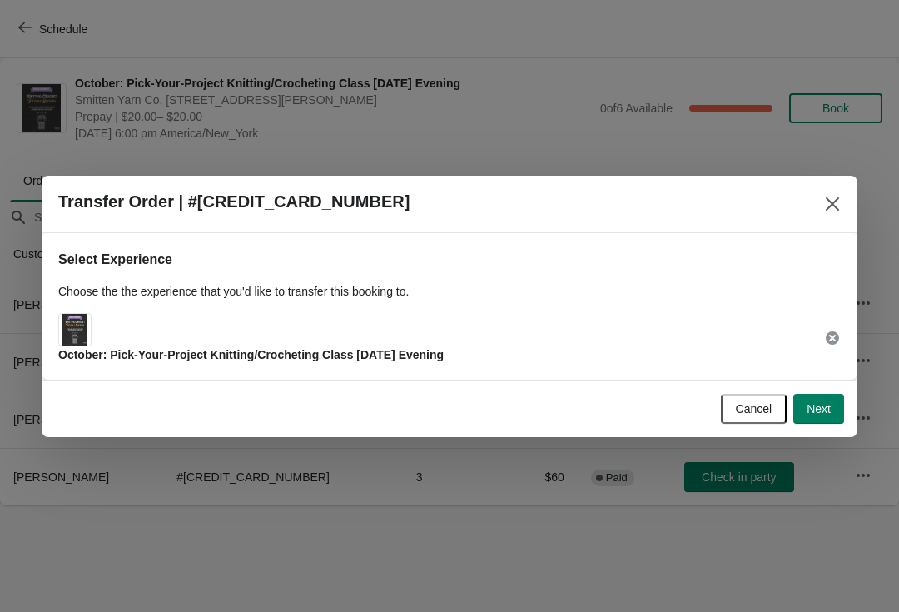
click at [826, 413] on span "Next" at bounding box center [819, 408] width 24 height 13
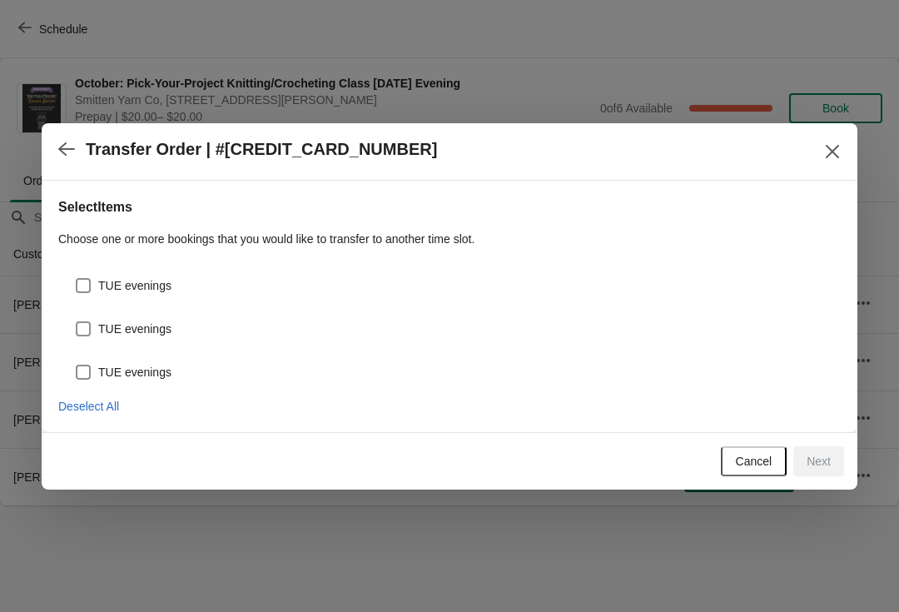
click at [137, 326] on span "TUE evenings" at bounding box center [134, 329] width 73 height 17
click at [77, 322] on input "TUE evenings" at bounding box center [76, 321] width 1 height 1
checkbox input "true"
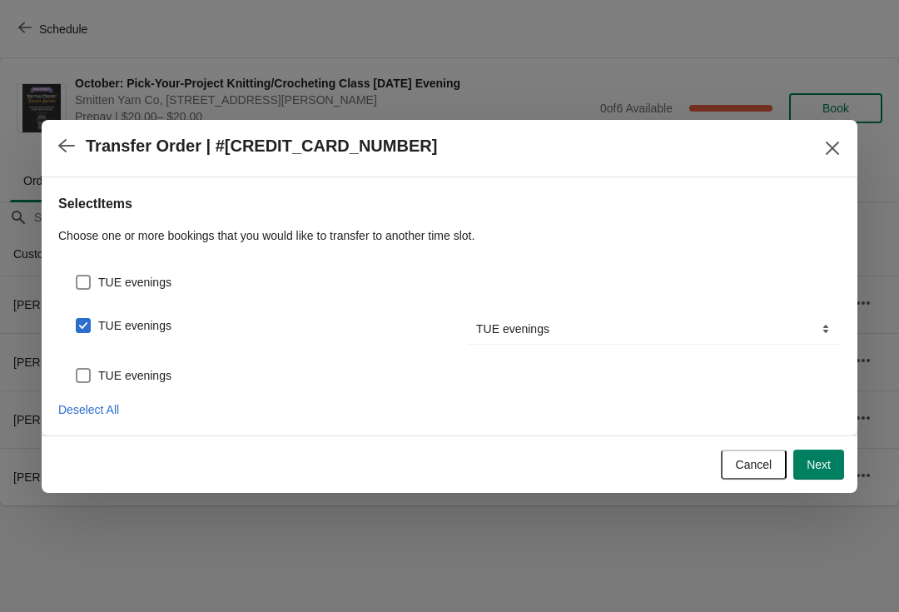
click at [823, 465] on span "Next" at bounding box center [819, 464] width 24 height 13
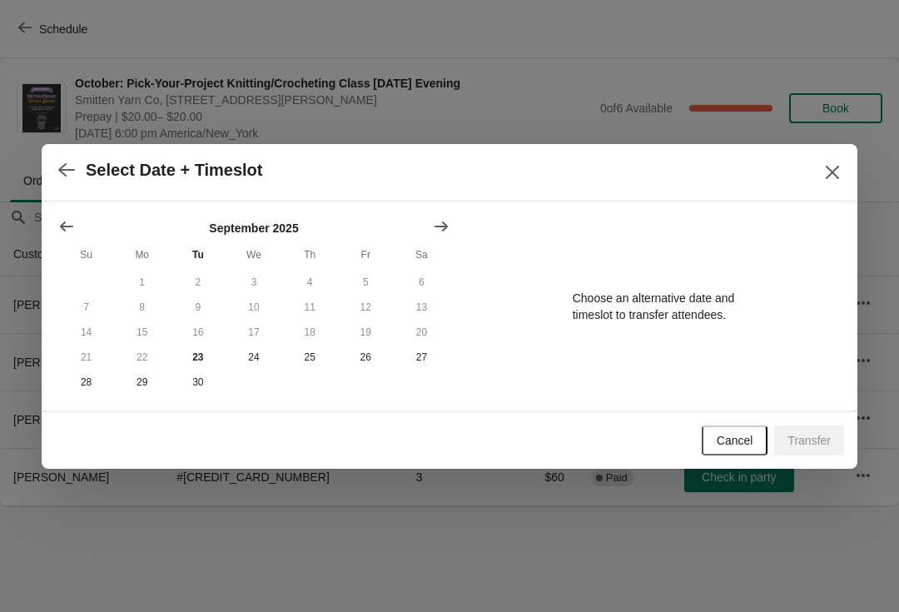
click at [449, 218] on icon "Show next month, October 2025" at bounding box center [441, 226] width 17 height 17
click at [197, 361] on button "21" at bounding box center [198, 357] width 56 height 25
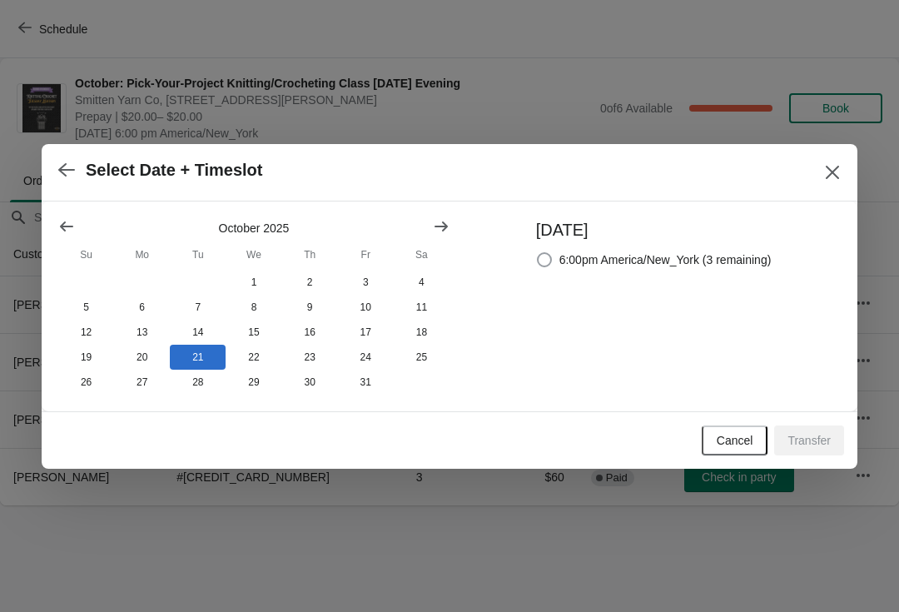
click at [716, 251] on span "6:00pm America/New_York (3 remaining)" at bounding box center [666, 259] width 212 height 17
click at [538, 252] on input "6:00pm America/New_York (3 remaining)" at bounding box center [537, 252] width 1 height 1
radio input "true"
click at [809, 450] on button "Transfer" at bounding box center [809, 440] width 70 height 30
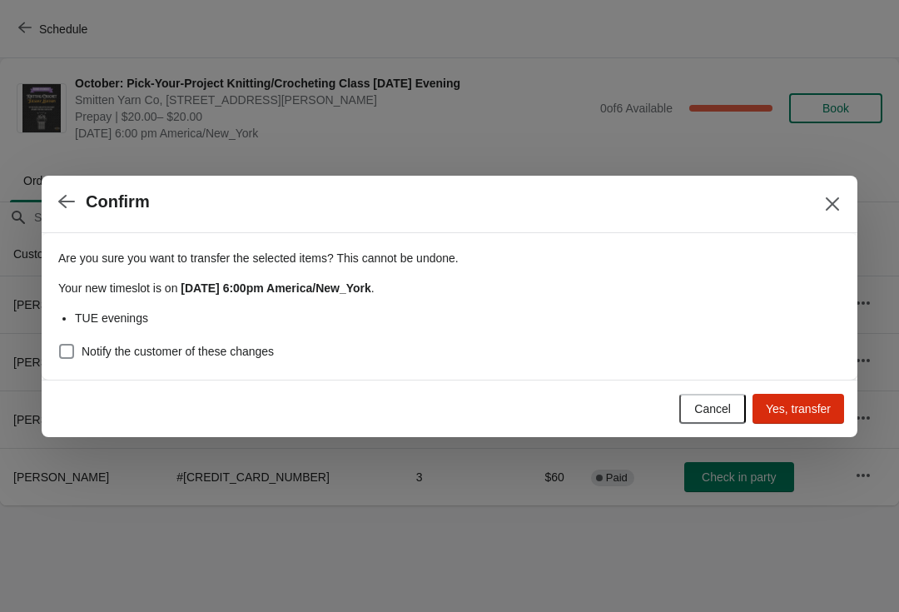
click at [797, 407] on span "Yes, transfer" at bounding box center [798, 408] width 65 height 13
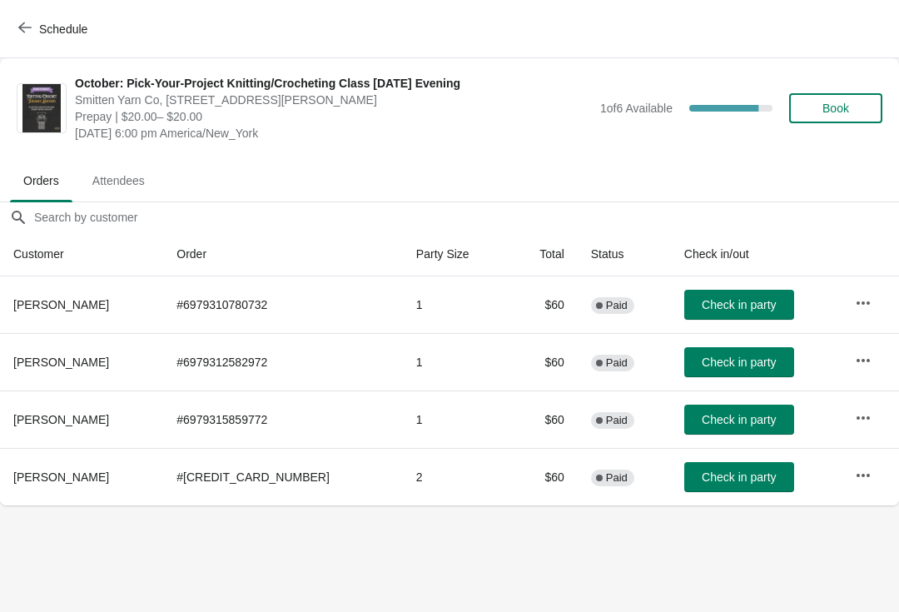
click at [855, 471] on icon "button" at bounding box center [863, 475] width 17 height 17
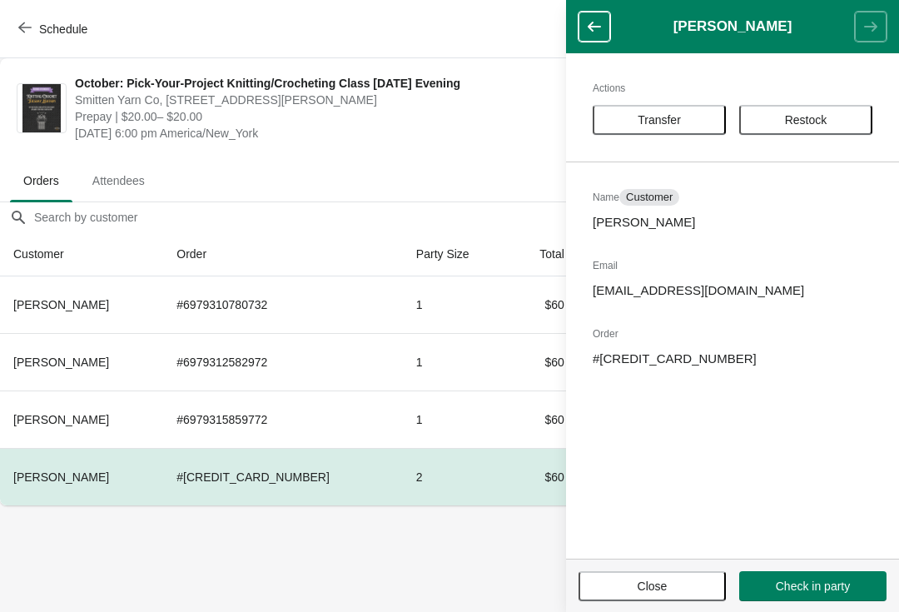
click at [684, 117] on span "Transfer" at bounding box center [659, 119] width 103 height 13
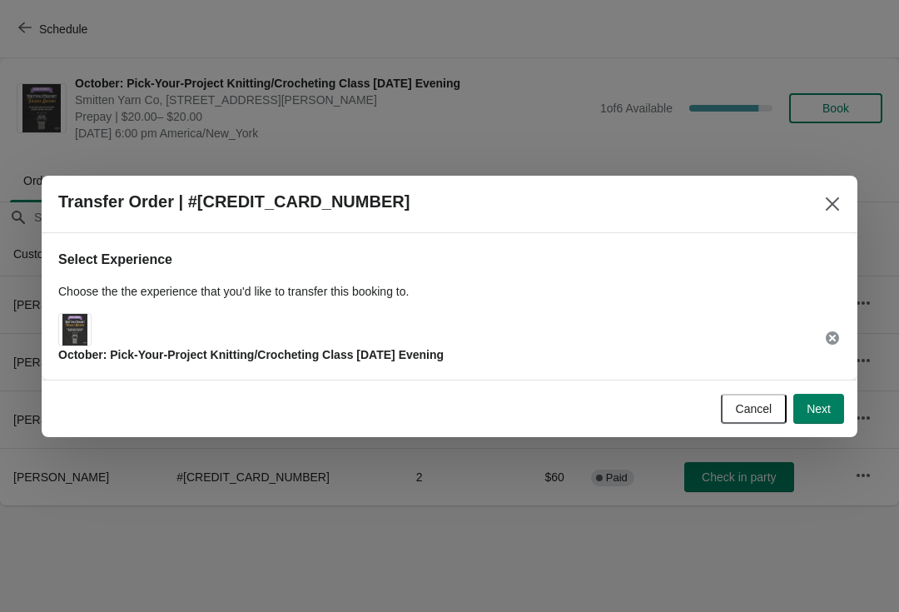
click at [826, 410] on span "Next" at bounding box center [819, 408] width 24 height 13
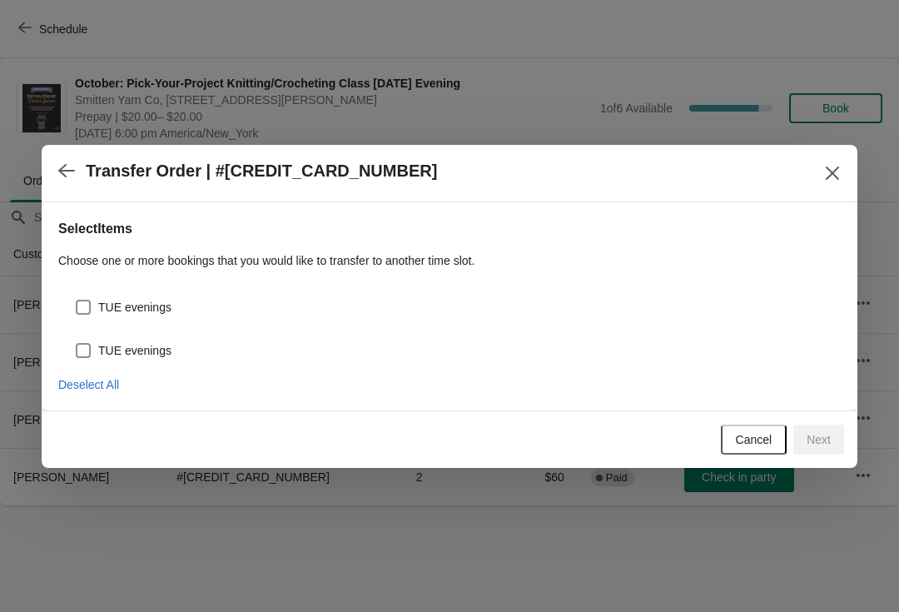
click at [165, 346] on span "TUE evenings" at bounding box center [134, 350] width 73 height 17
click at [77, 344] on input "TUE evenings" at bounding box center [76, 343] width 1 height 1
checkbox input "true"
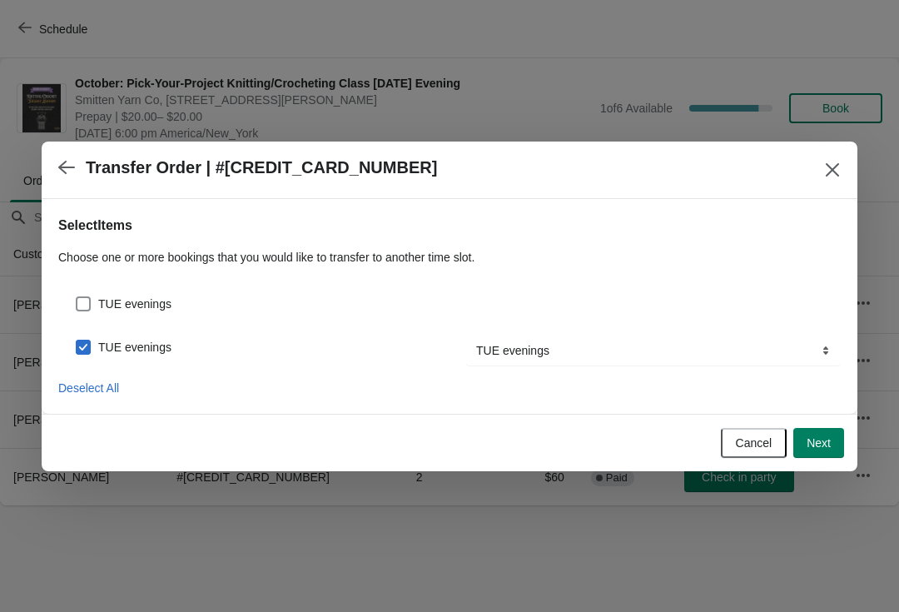
click at [823, 440] on span "Next" at bounding box center [819, 442] width 24 height 13
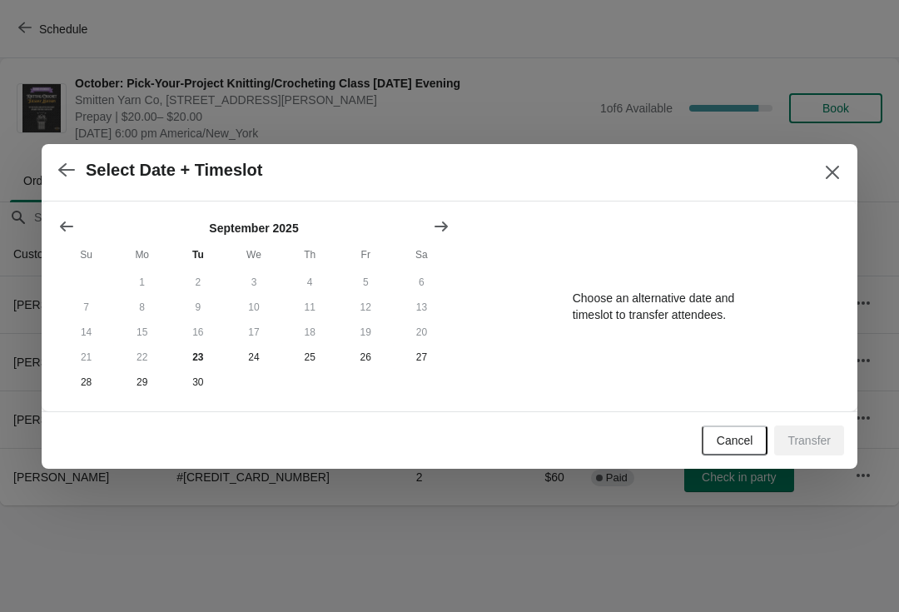
click at [448, 229] on icon "Show next month, October 2025" at bounding box center [441, 226] width 17 height 17
click at [206, 386] on button "28" at bounding box center [198, 382] width 56 height 25
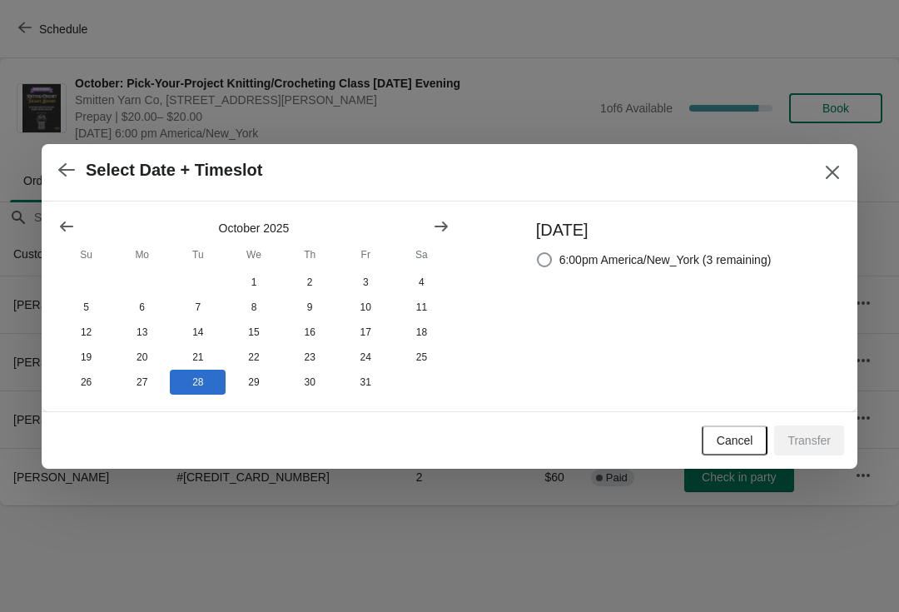
click at [730, 254] on span "6:00pm America/New_York (3 remaining)" at bounding box center [666, 259] width 212 height 17
click at [538, 253] on input "6:00pm America/New_York (3 remaining)" at bounding box center [537, 252] width 1 height 1
radio input "true"
click at [813, 437] on span "Transfer" at bounding box center [809, 440] width 43 height 13
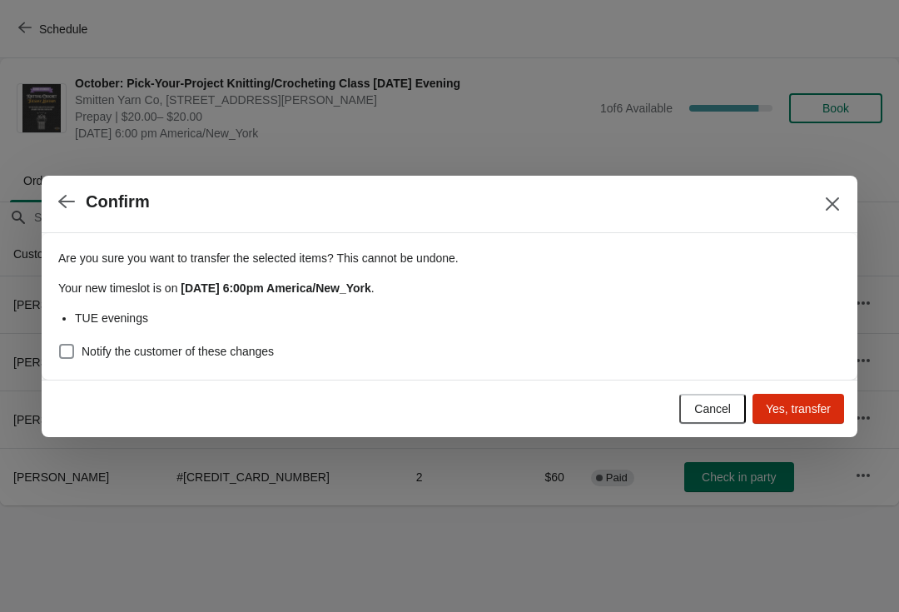
click at [798, 403] on span "Yes, transfer" at bounding box center [798, 408] width 65 height 13
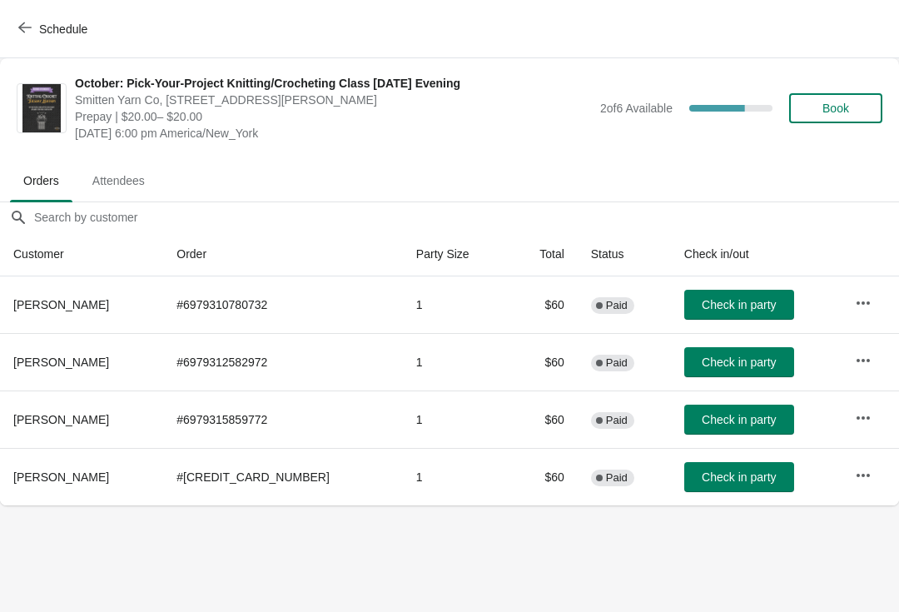
click at [42, 33] on span "Schedule" at bounding box center [63, 28] width 48 height 13
